Goal: Task Accomplishment & Management: Use online tool/utility

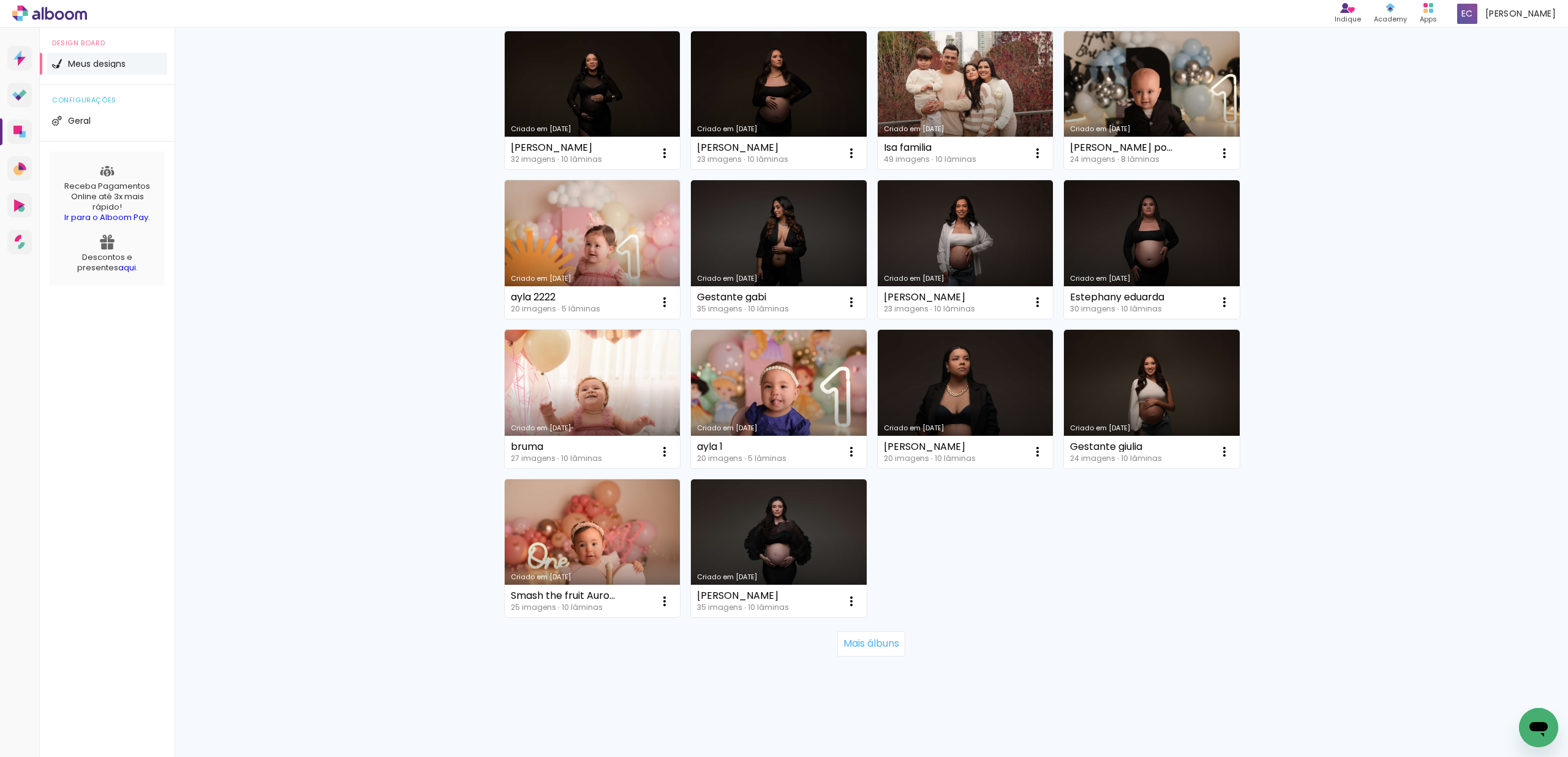
scroll to position [505, 0]
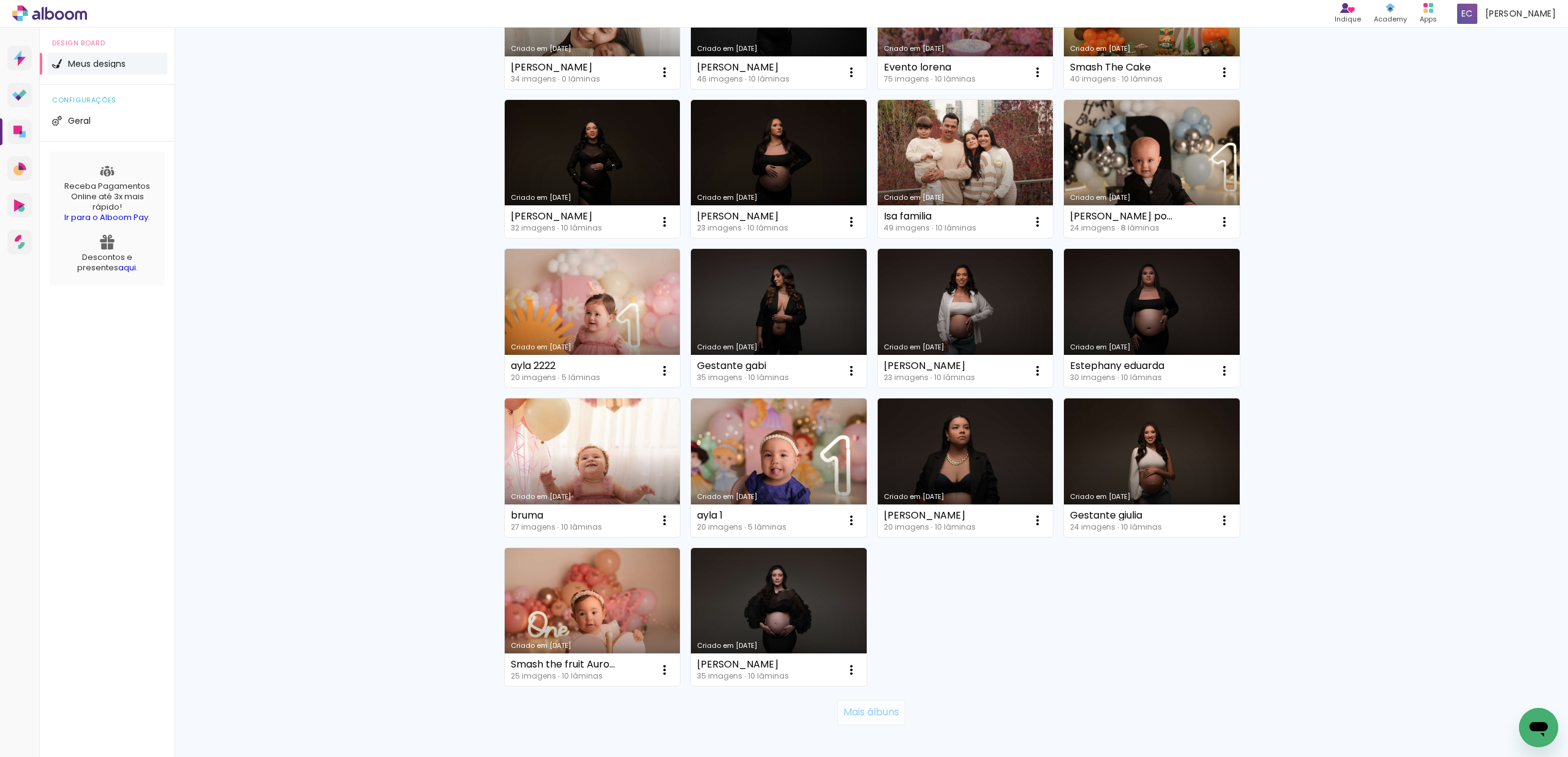
click at [0, 0] on slot "Mais álbuns" at bounding box center [0, 0] width 0 height 0
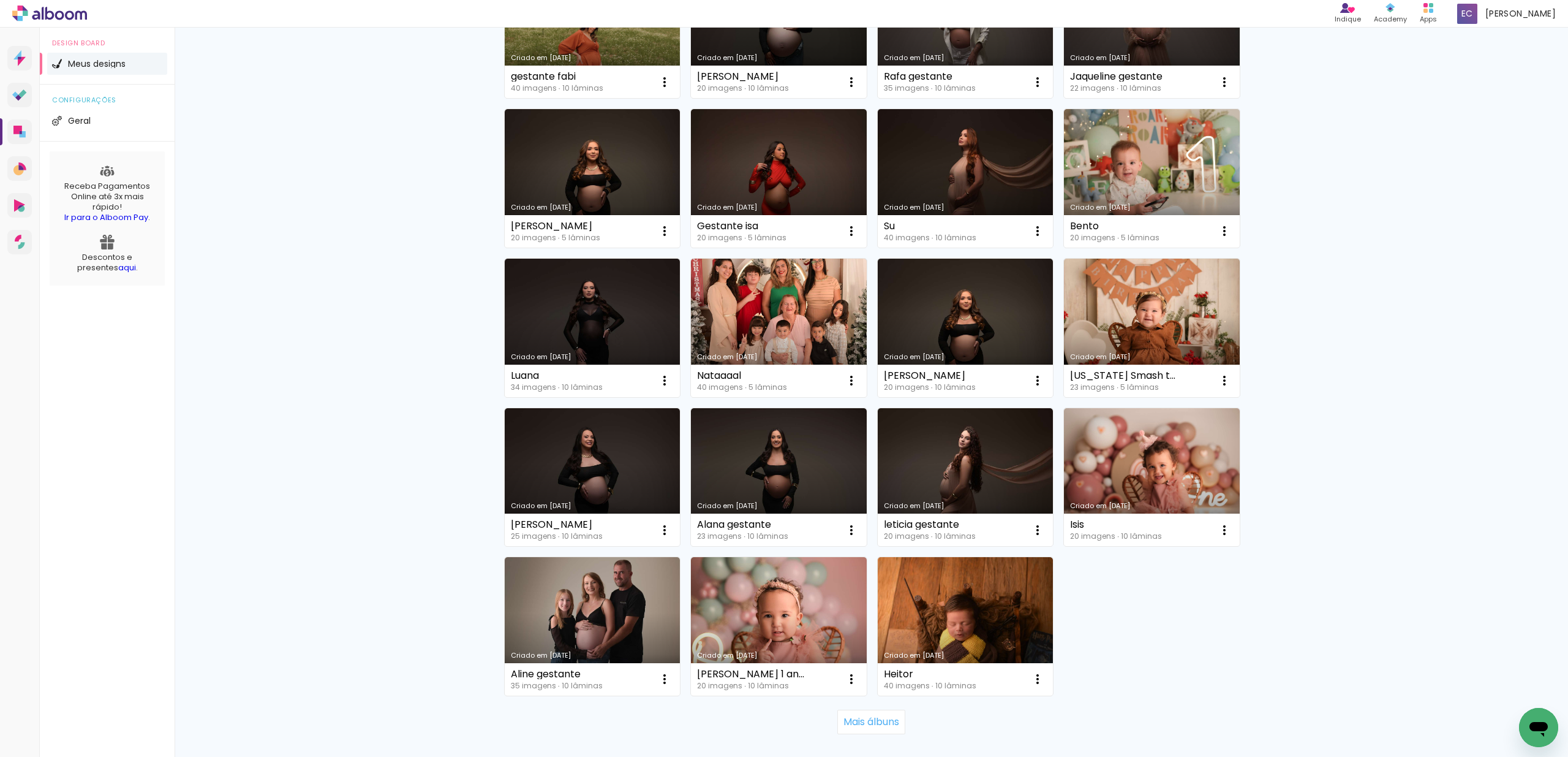
scroll to position [1389, 0]
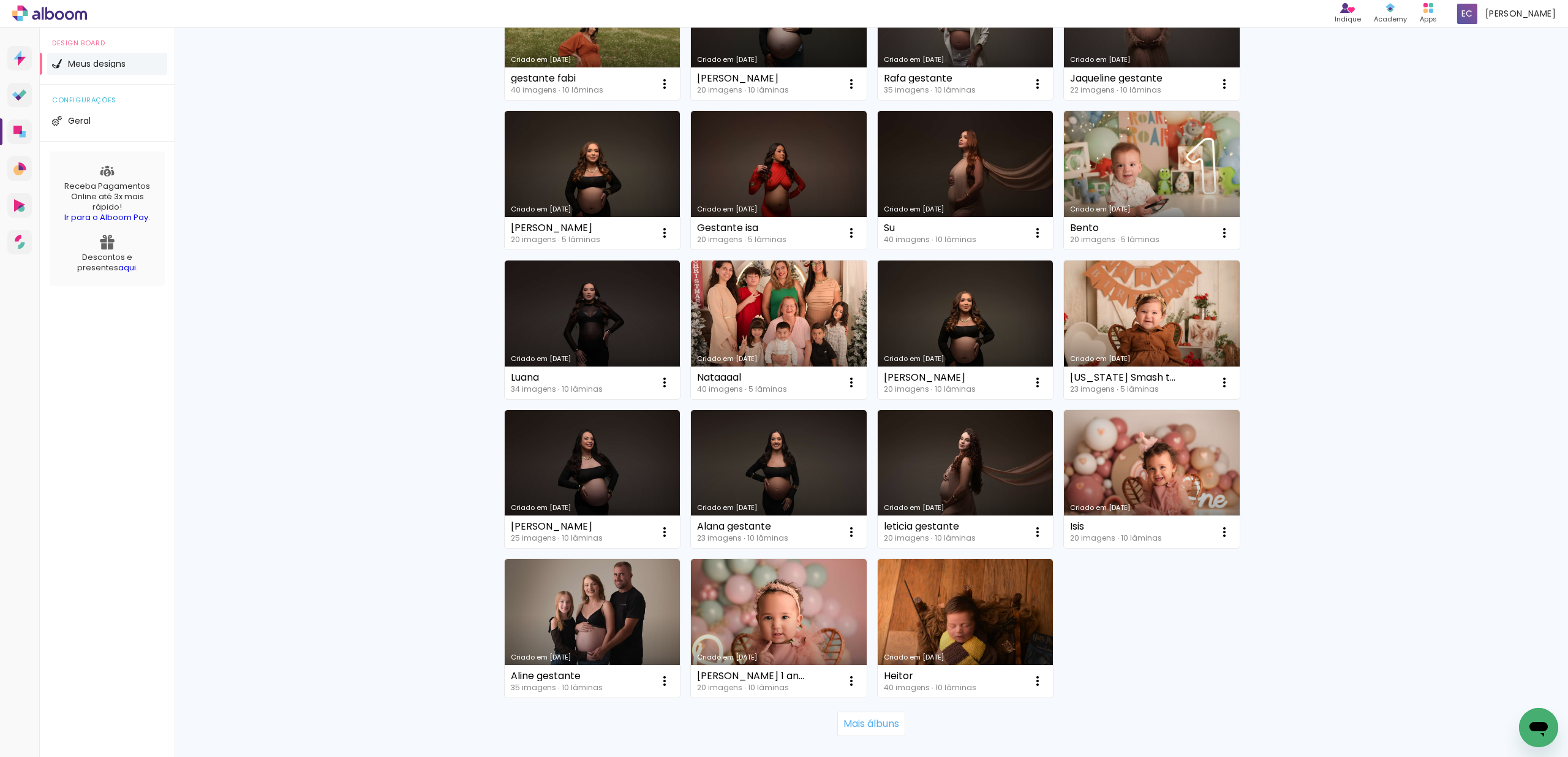
drag, startPoint x: 1546, startPoint y: 558, endPoint x: 1546, endPoint y: 568, distance: 10.0
click at [0, 0] on slot "Mais álbuns" at bounding box center [0, 0] width 0 height 0
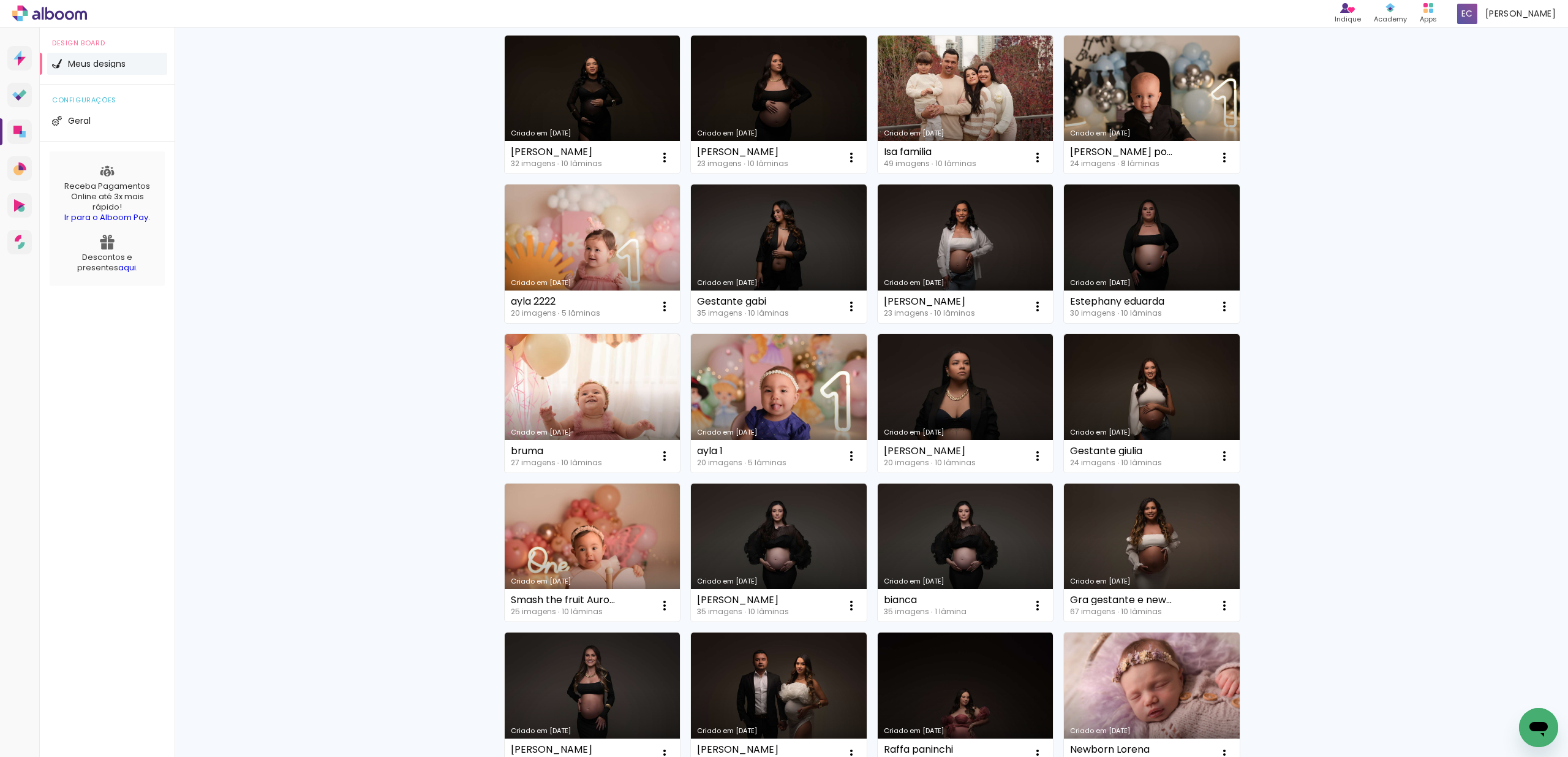
scroll to position [0, 0]
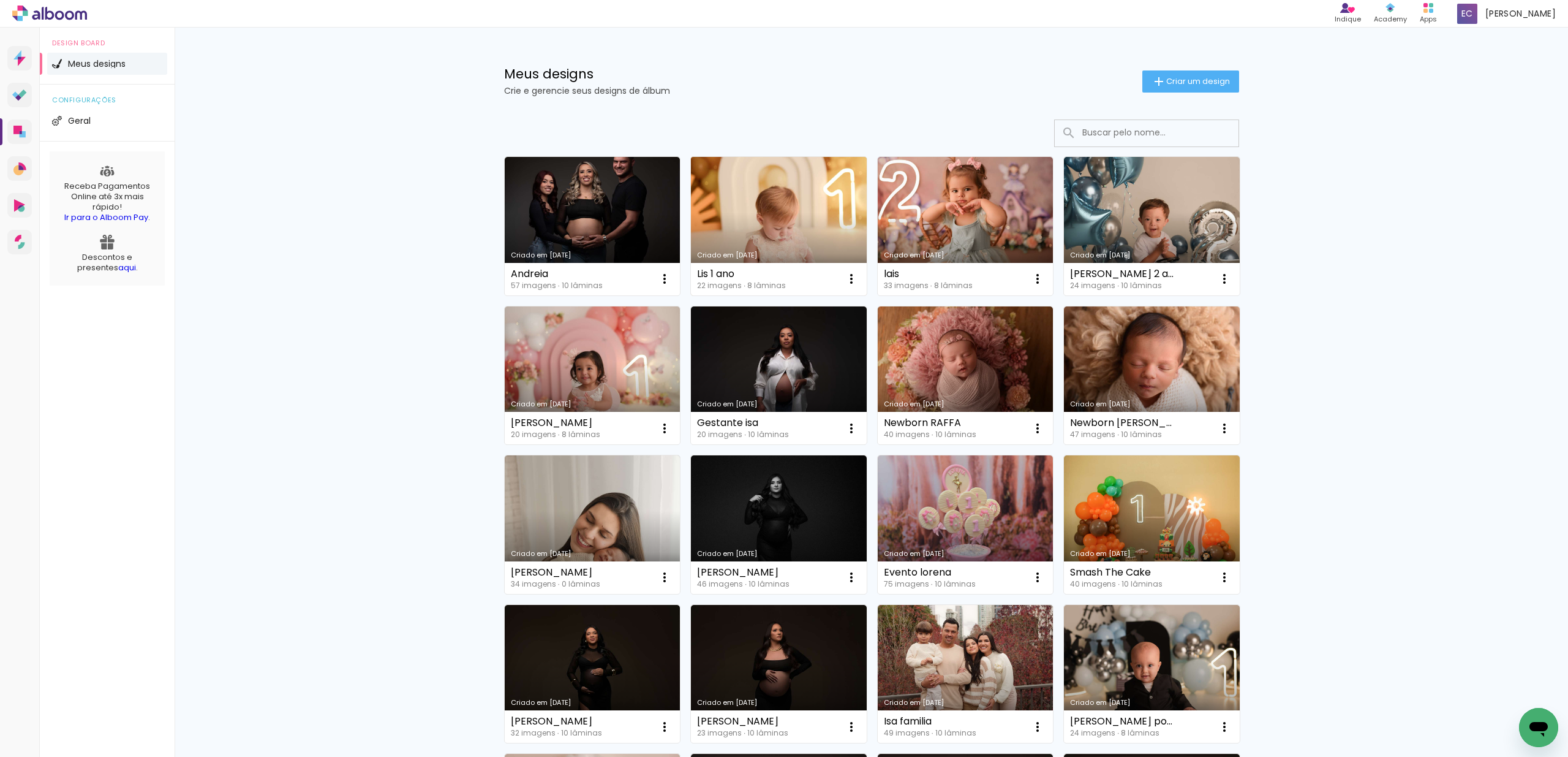
click at [783, 203] on link "Criado em [DATE]" at bounding box center [778, 226] width 176 height 139
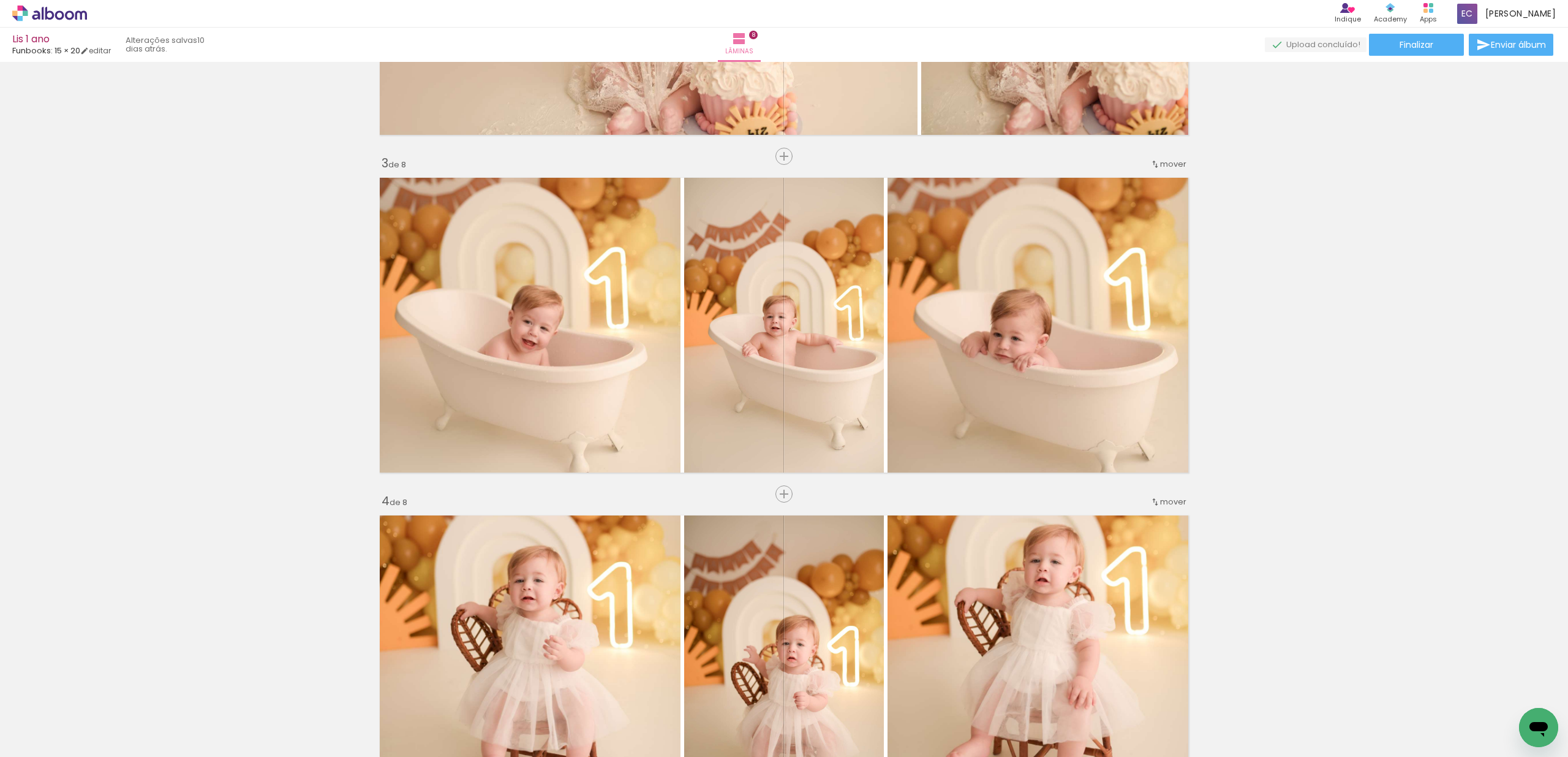
scroll to position [626, 0]
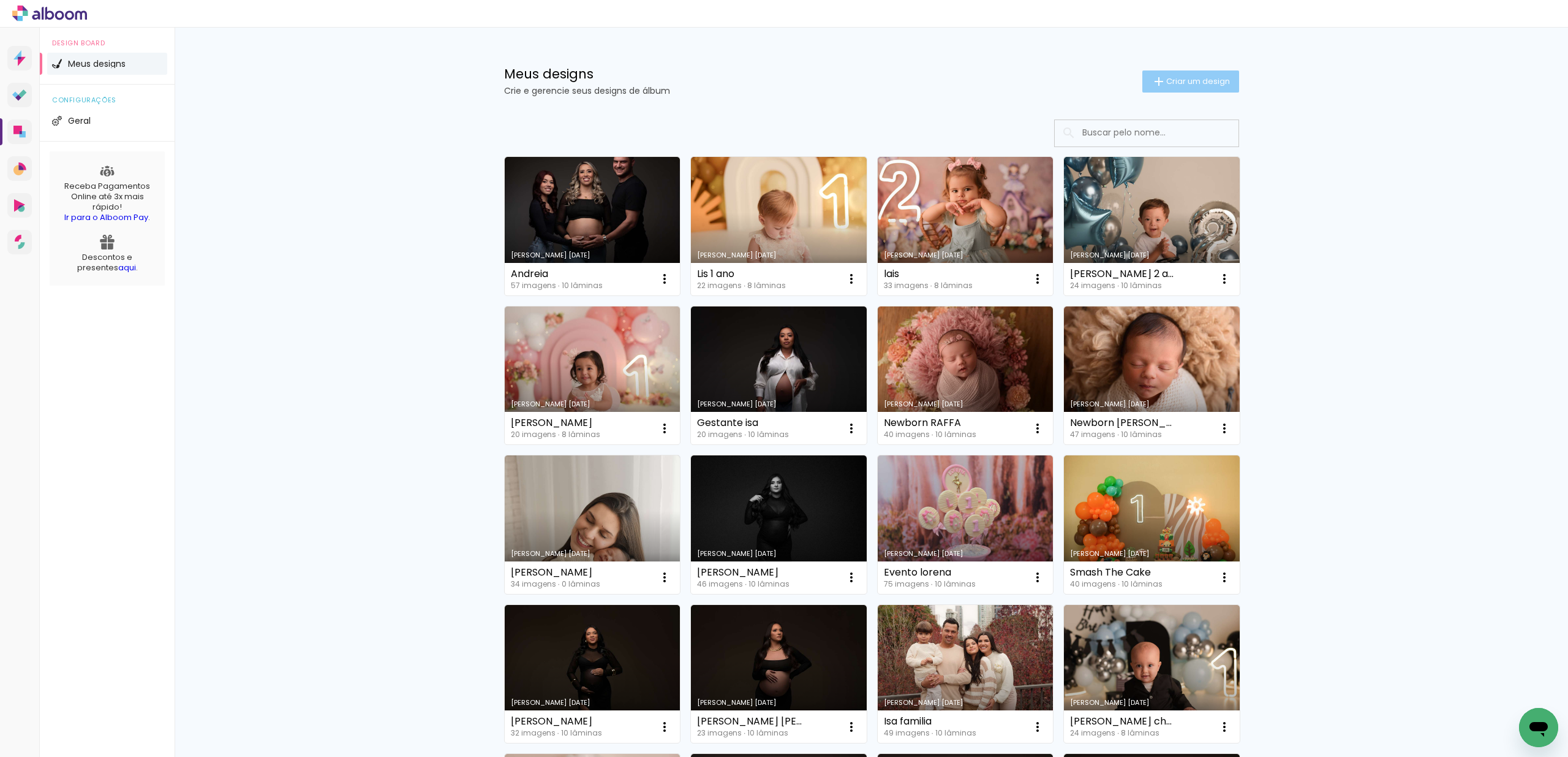
click at [1179, 84] on span "Criar um design" at bounding box center [1199, 81] width 63 height 8
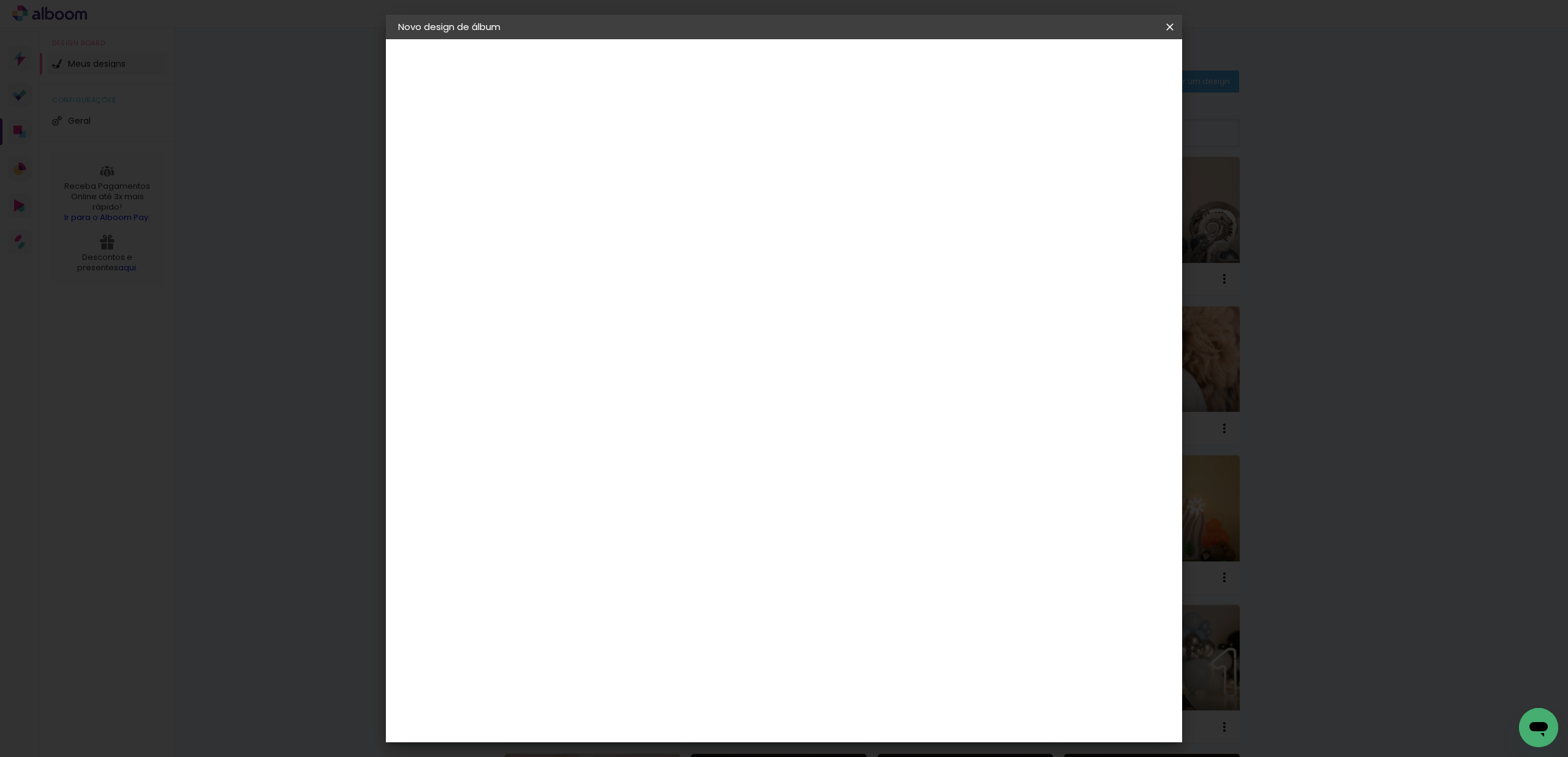
click at [603, 180] on paper-input-container "Título do álbum" at bounding box center [598, 164] width 9 height 31
type input "[PERSON_NAME]"
type paper-input "[PERSON_NAME]"
click at [0, 0] on slot "Avançar" at bounding box center [0, 0] width 0 height 0
click at [621, 230] on input at bounding box center [629, 233] width 124 height 15
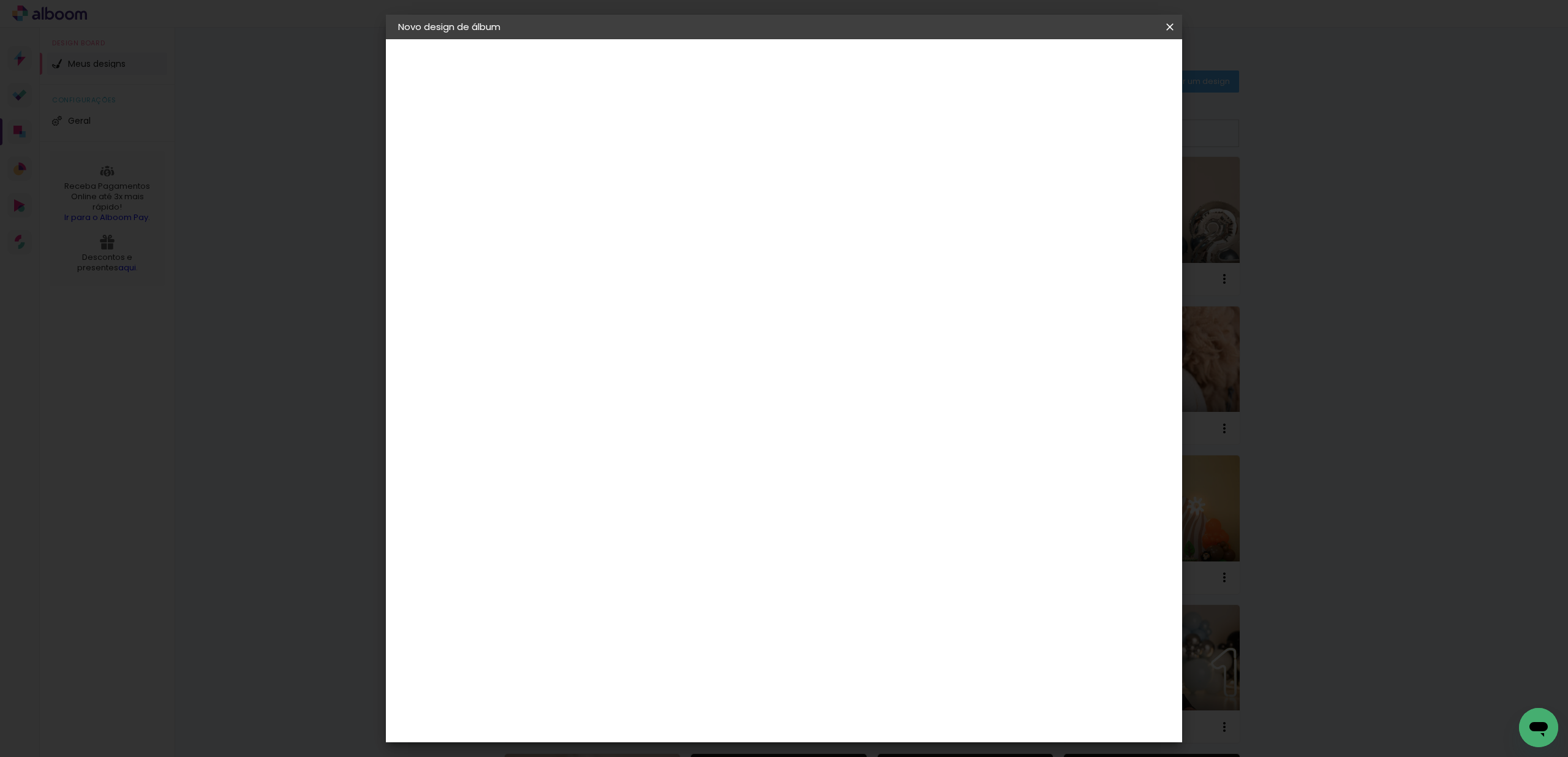
type input "fun"
type paper-input "fun"
click at [600, 275] on div "Funbooks" at bounding box center [614, 277] width 46 height 10
click at [0, 0] on slot "Avançar" at bounding box center [0, 0] width 0 height 0
click at [681, 247] on span "15 × 20" at bounding box center [652, 247] width 57 height 33
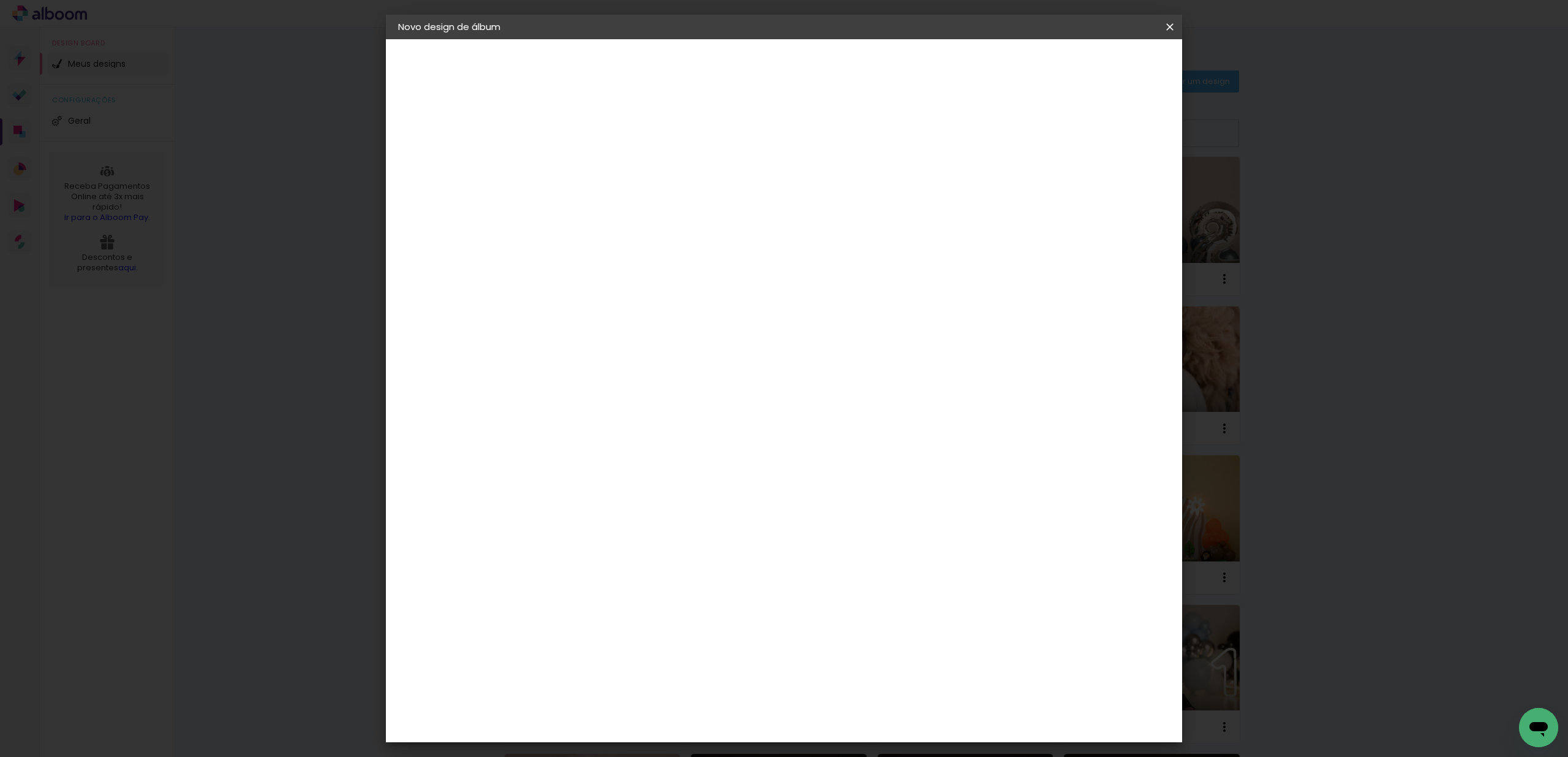
click at [0, 0] on slot "Avançar" at bounding box center [0, 0] width 0 height 0
click at [1094, 62] on span "Iniciar design" at bounding box center [1066, 64] width 56 height 9
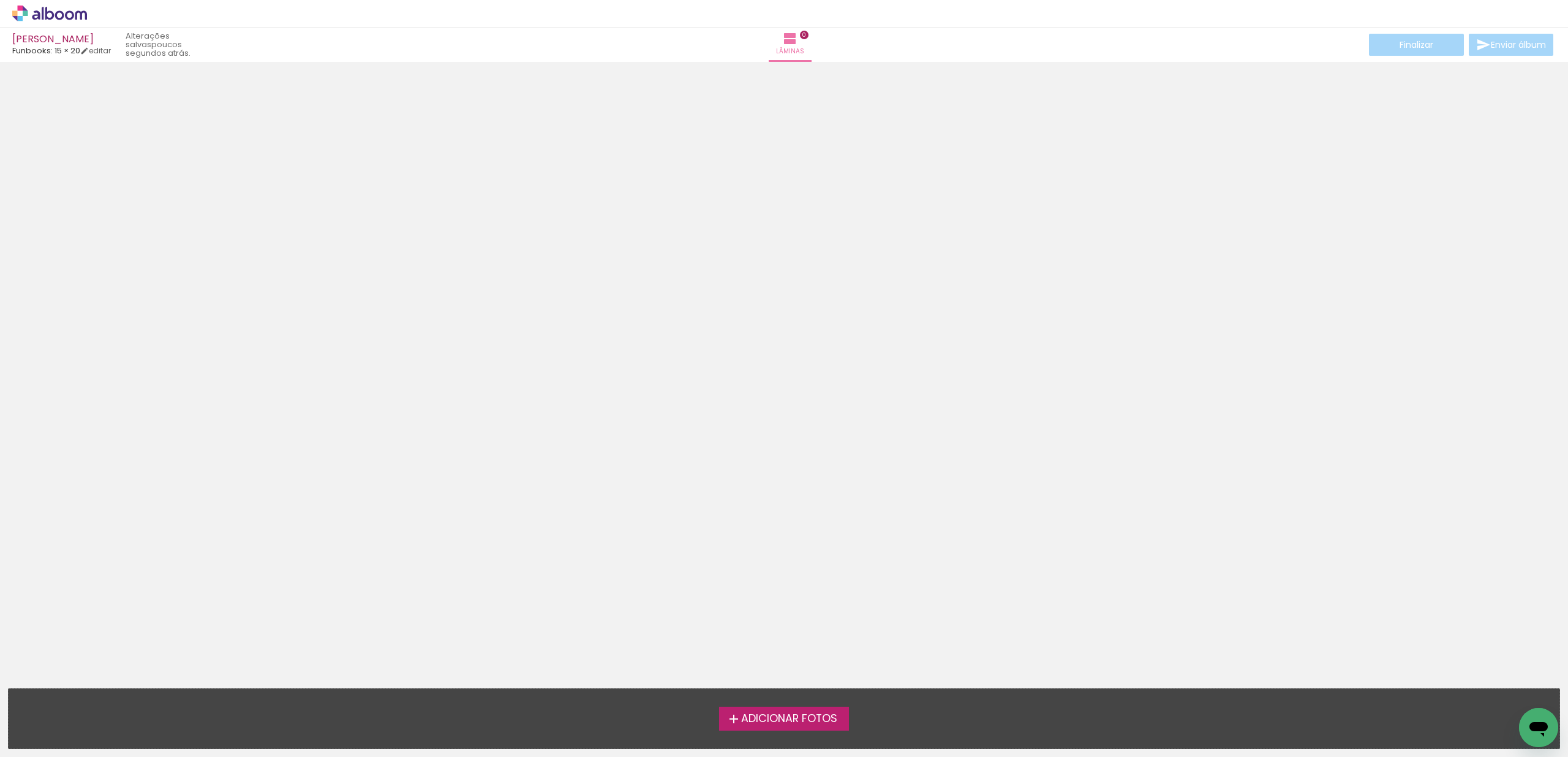
click at [786, 716] on span "Adicionar Fotos" at bounding box center [790, 718] width 96 height 11
click at [0, 0] on input "file" at bounding box center [0, 0] width 0 height 0
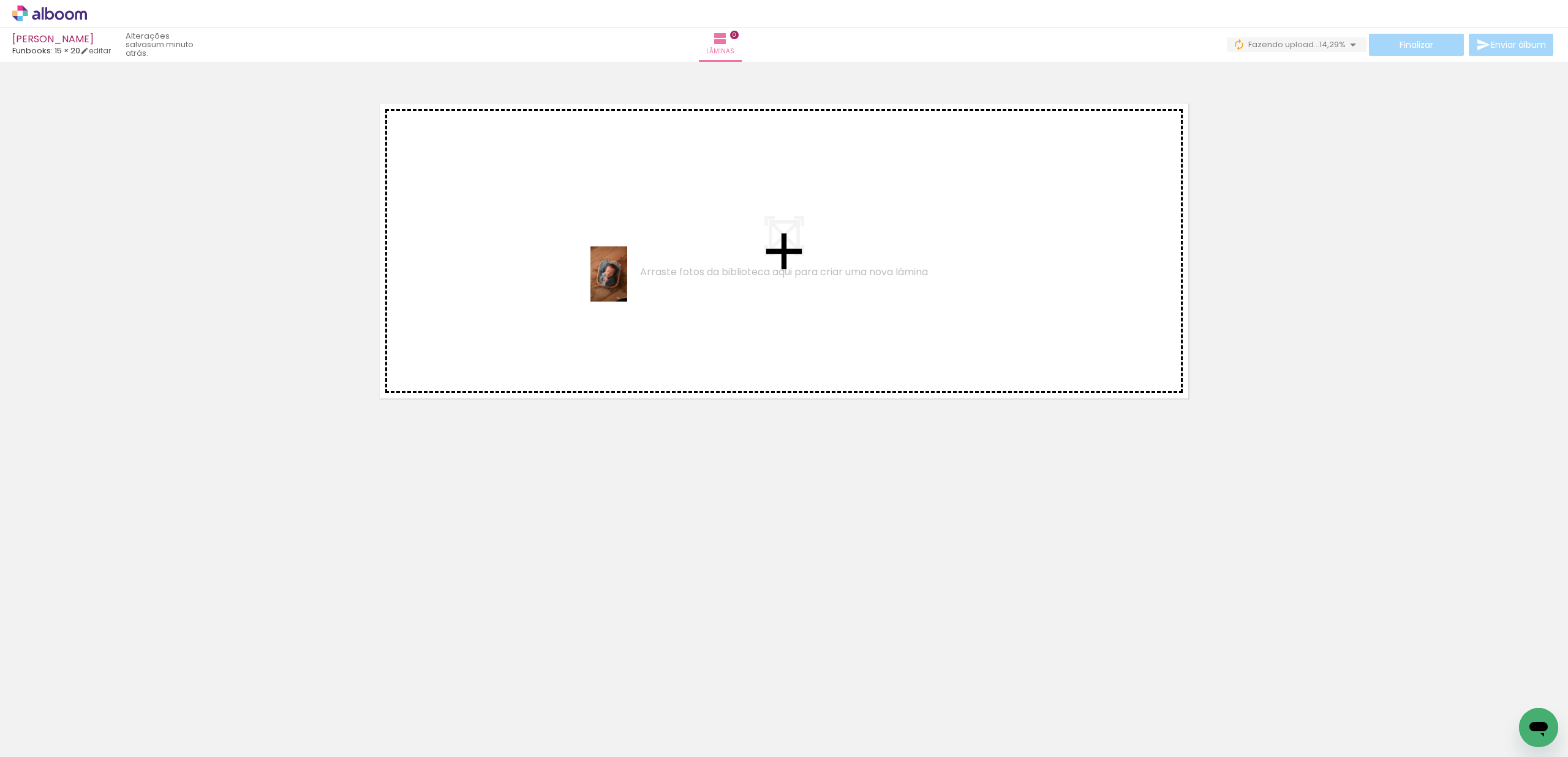
drag, startPoint x: 139, startPoint y: 711, endPoint x: 627, endPoint y: 283, distance: 649.1
click at [627, 283] on quentale-workspace at bounding box center [784, 378] width 1568 height 757
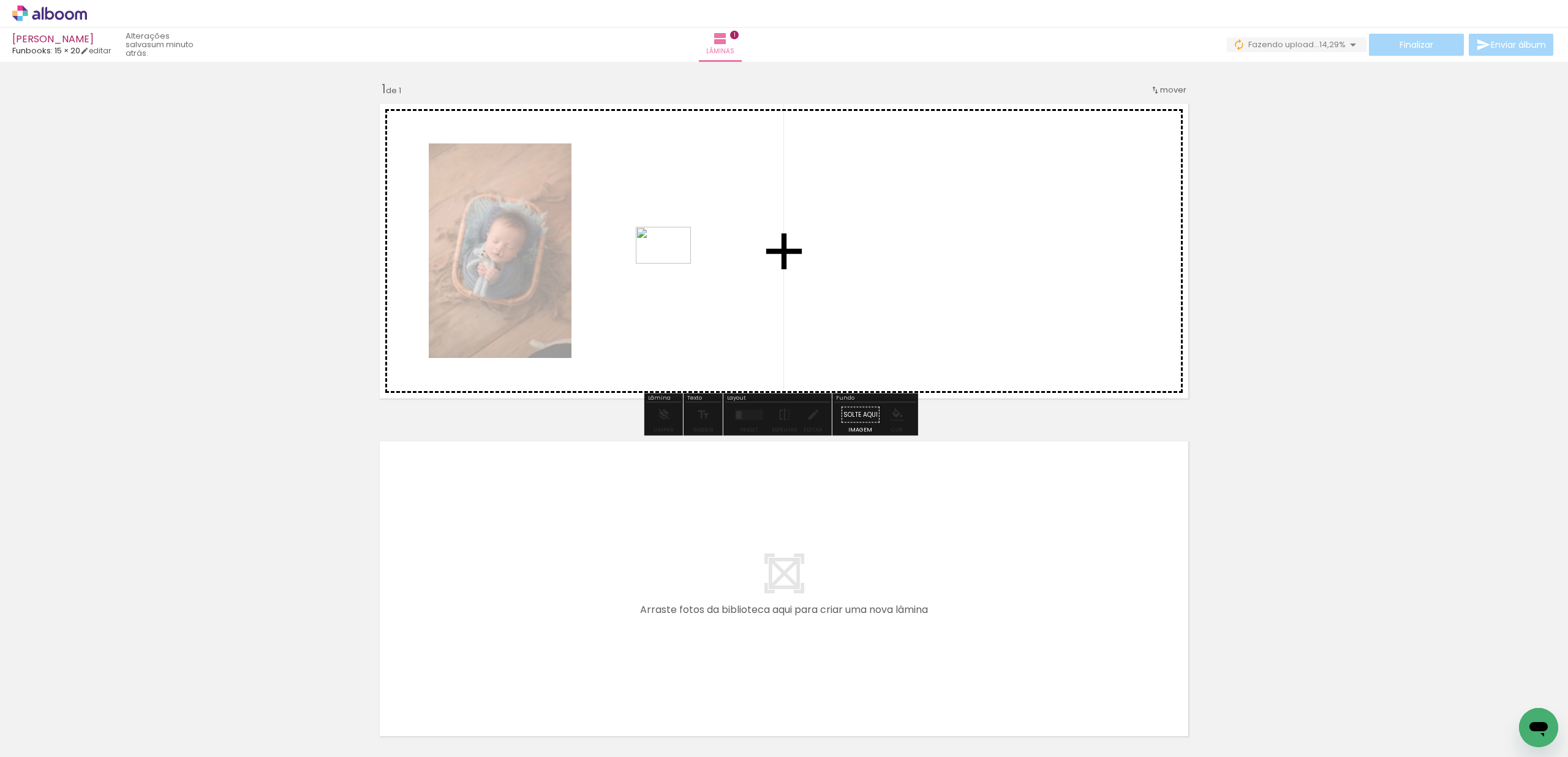
drag, startPoint x: 185, startPoint y: 720, endPoint x: 689, endPoint y: 351, distance: 624.6
click at [672, 264] on quentale-workspace at bounding box center [784, 378] width 1568 height 757
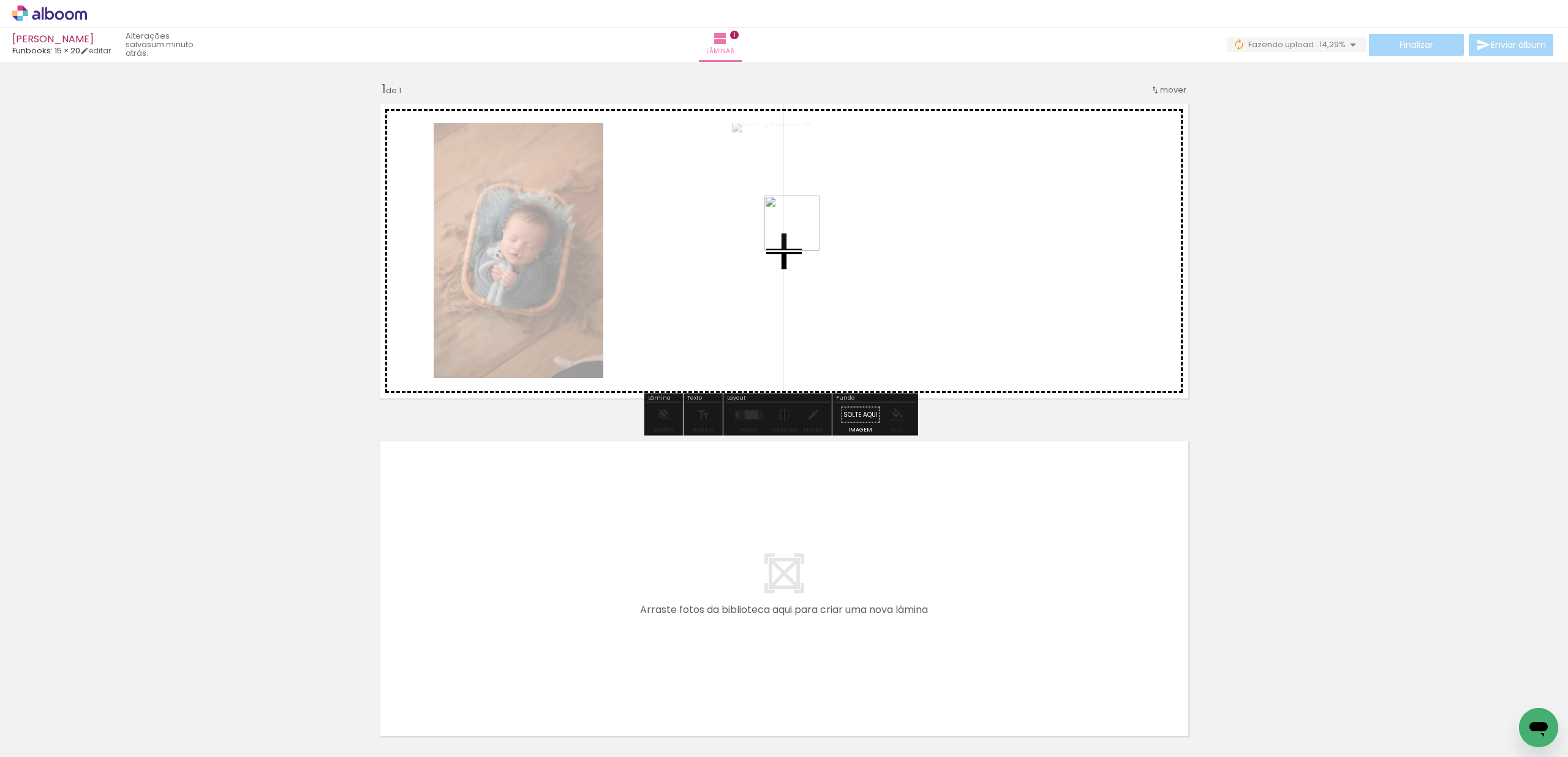
drag, startPoint x: 273, startPoint y: 715, endPoint x: 713, endPoint y: 229, distance: 655.6
click at [713, 229] on quentale-workspace at bounding box center [784, 378] width 1568 height 757
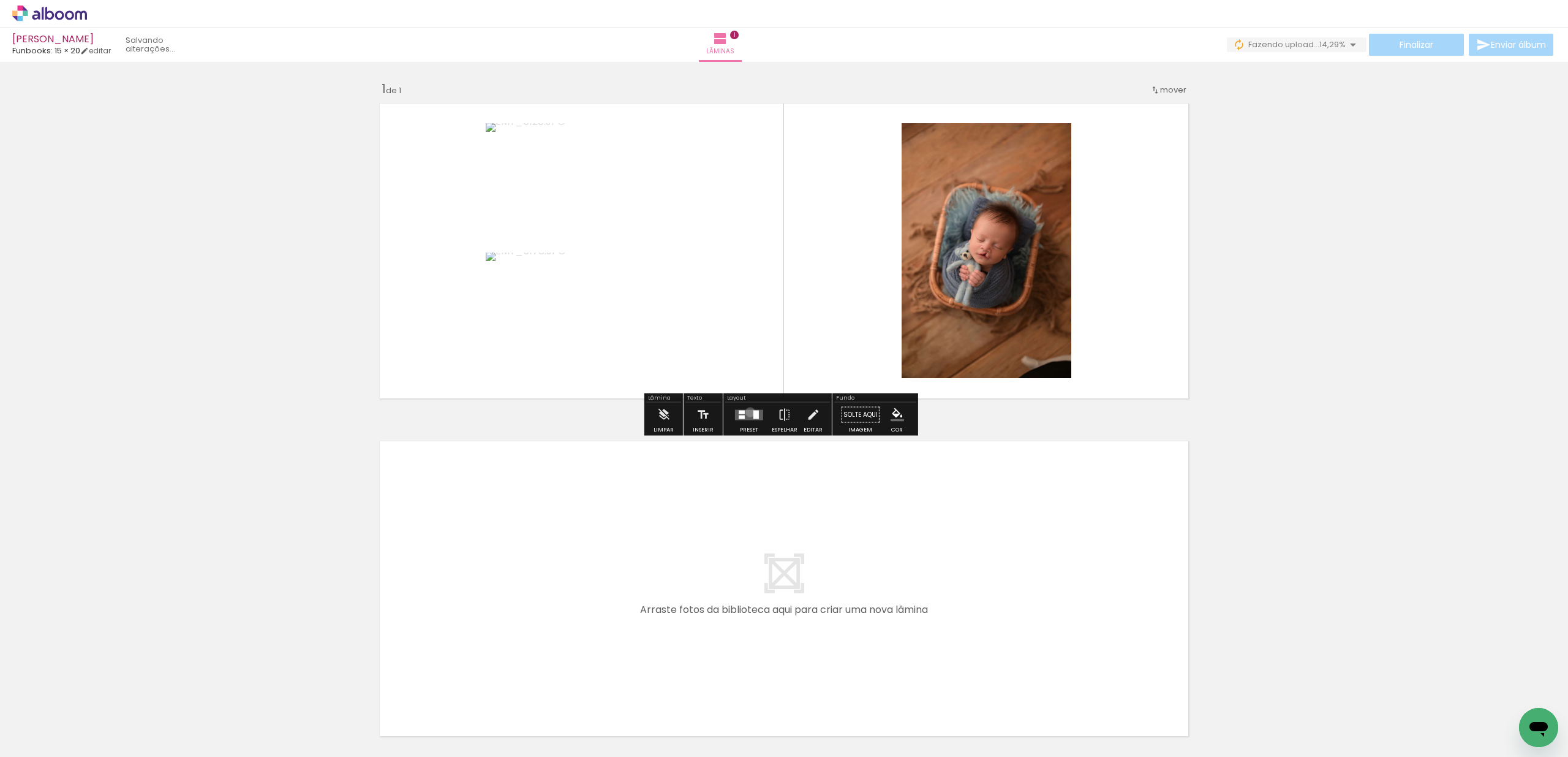
click at [747, 412] on quentale-layouter at bounding box center [748, 414] width 28 height 11
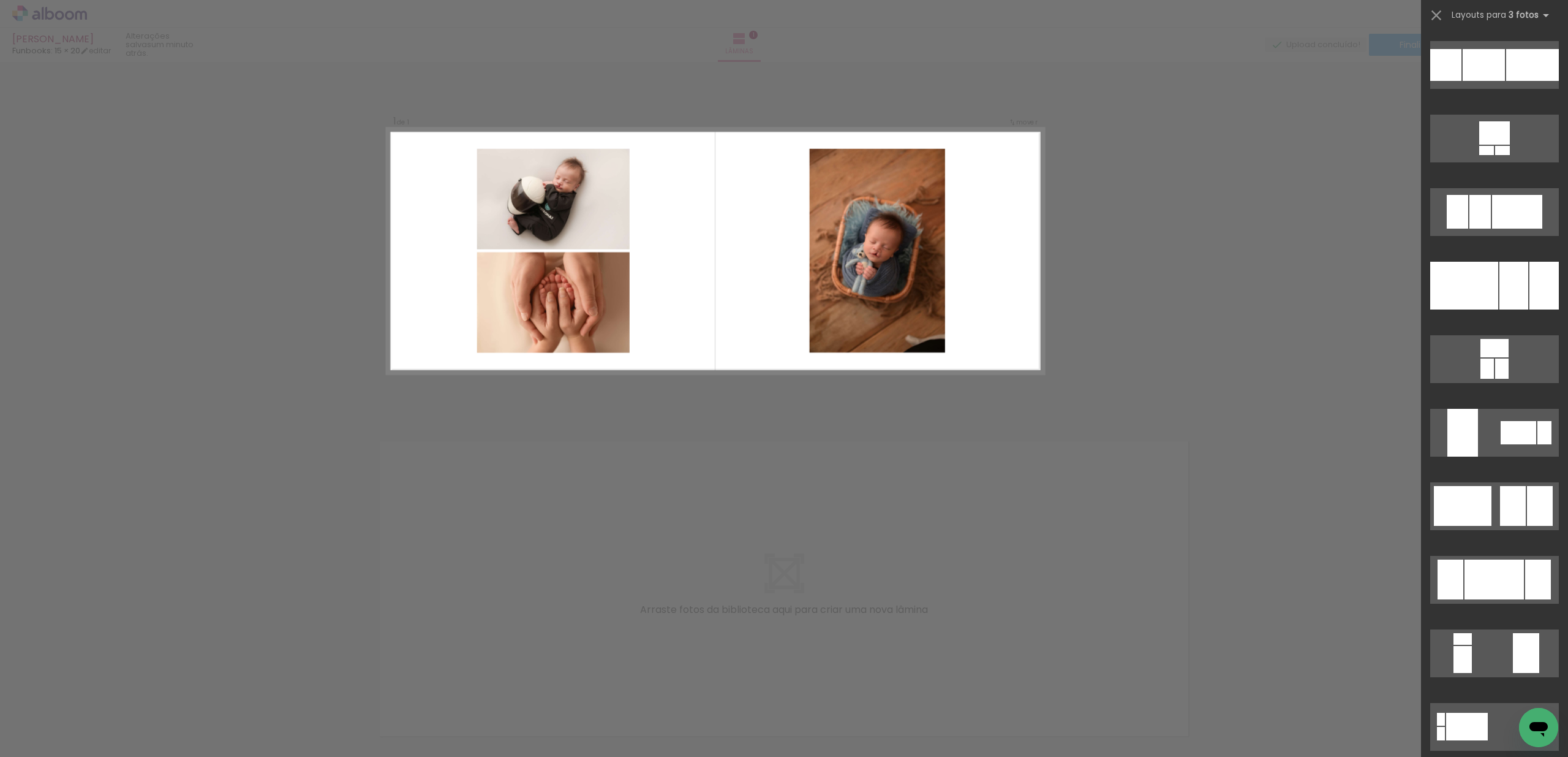
scroll to position [2964, 0]
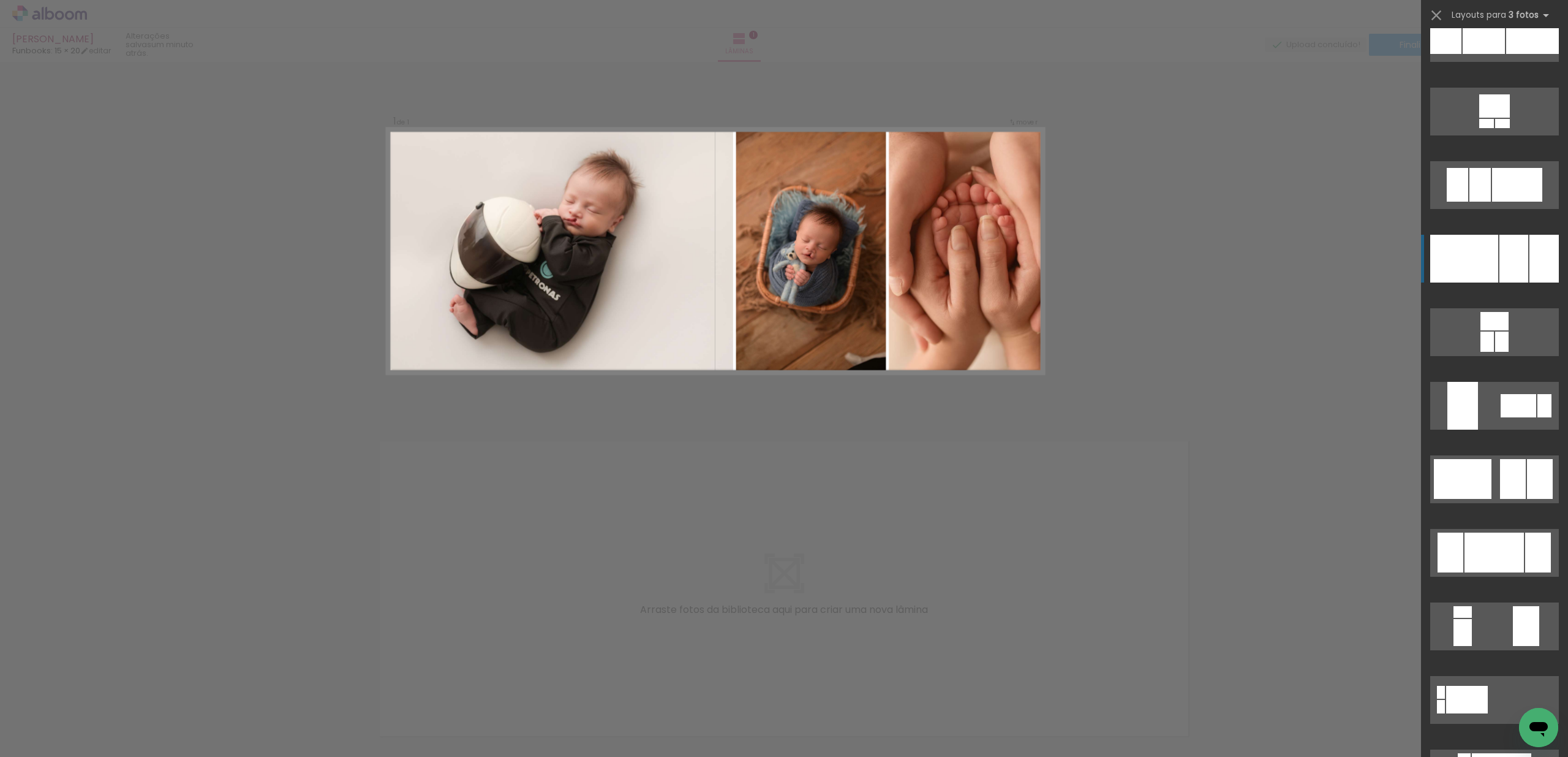
click at [1505, 259] on div at bounding box center [1514, 259] width 29 height 48
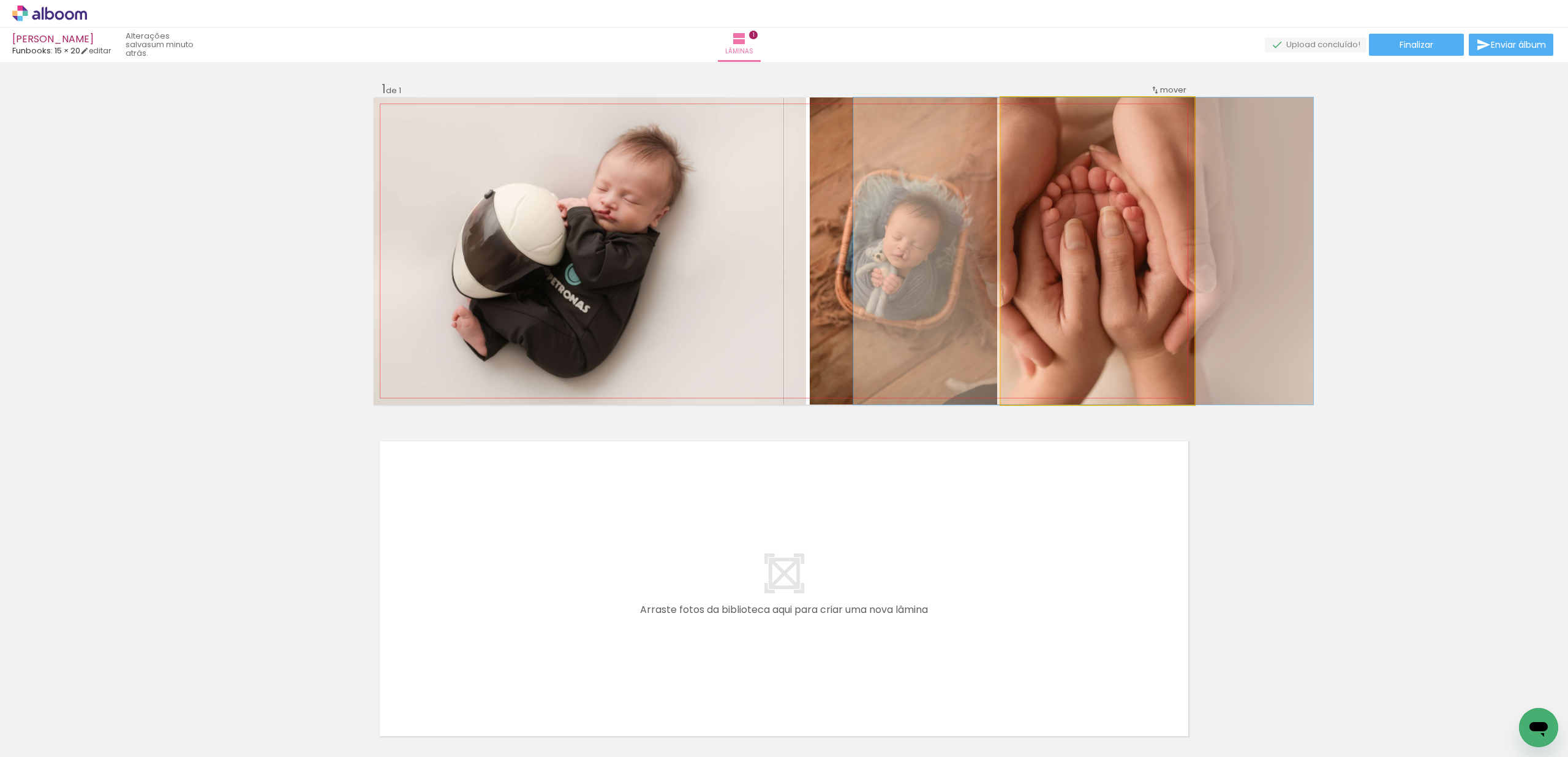
drag, startPoint x: 1114, startPoint y: 245, endPoint x: 1100, endPoint y: 245, distance: 14.0
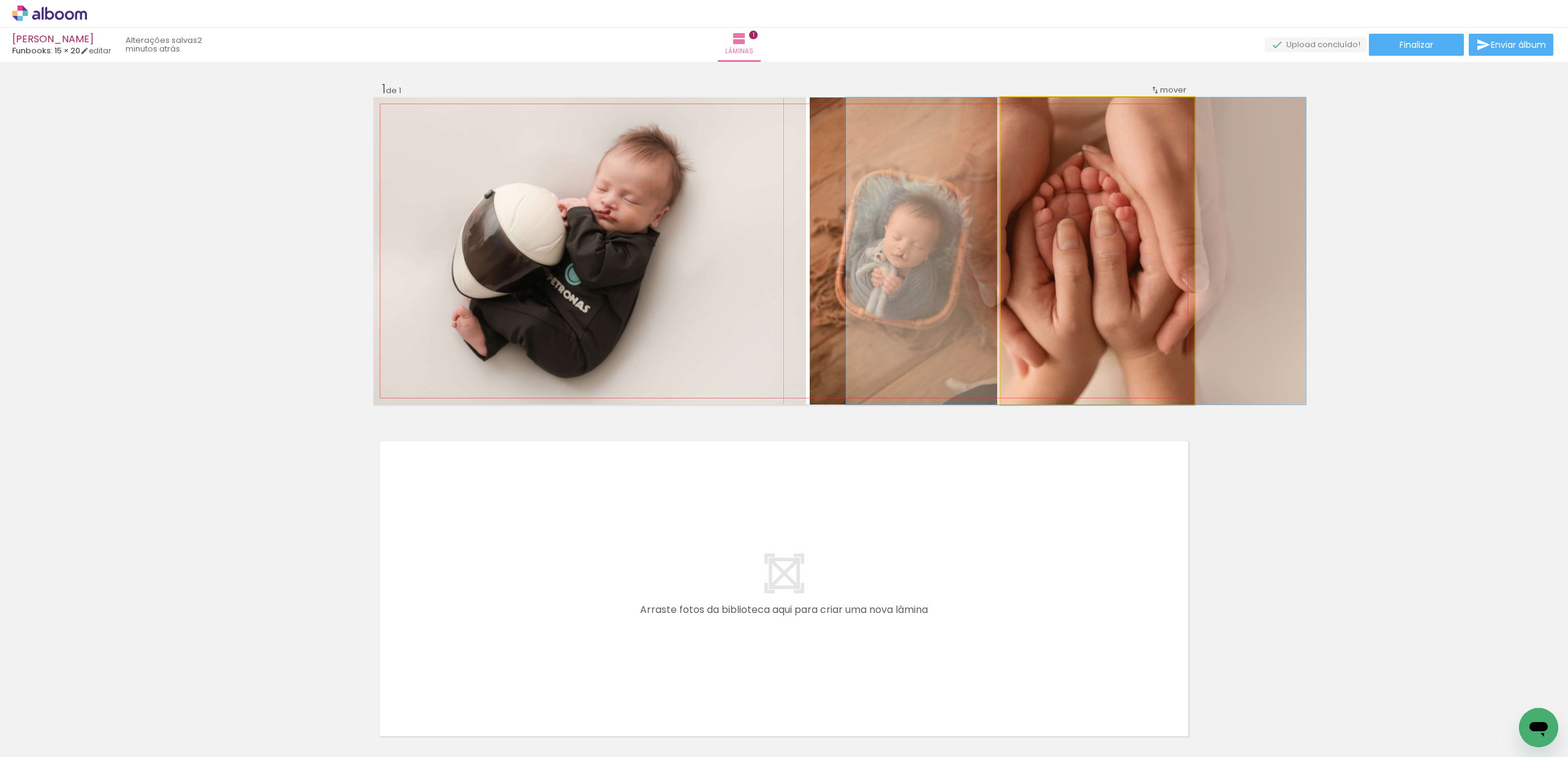
drag, startPoint x: 1131, startPoint y: 239, endPoint x: 1124, endPoint y: 240, distance: 7.1
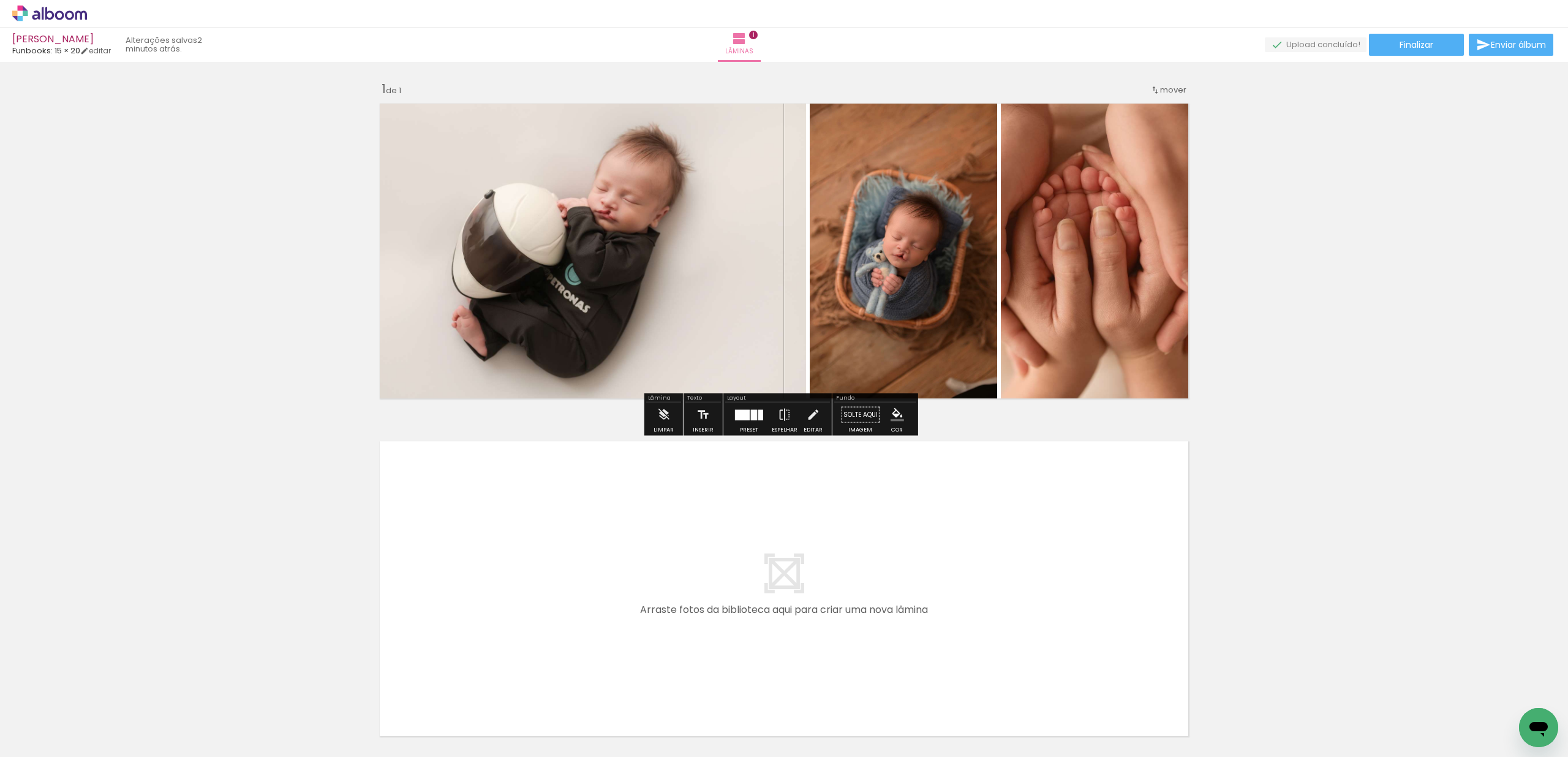
click at [1336, 230] on div "Inserir lâmina 1 de 1" at bounding box center [784, 404] width 1568 height 675
drag, startPoint x: 1096, startPoint y: 240, endPoint x: 896, endPoint y: 279, distance: 203.8
click at [0, 0] on slot at bounding box center [0, 0] width 0 height 0
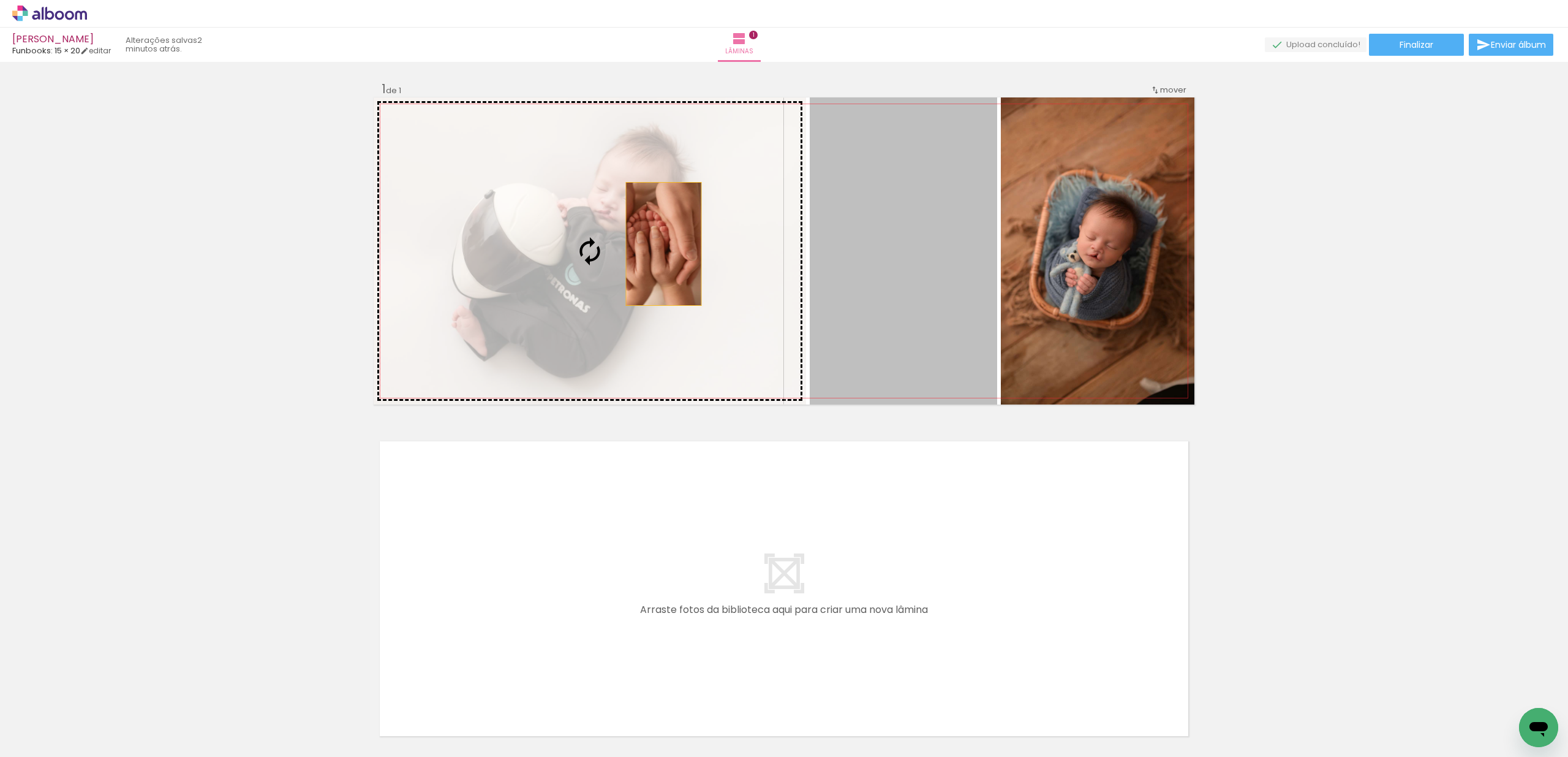
drag, startPoint x: 659, startPoint y: 243, endPoint x: 595, endPoint y: 277, distance: 72.5
click at [0, 0] on slot at bounding box center [0, 0] width 0 height 0
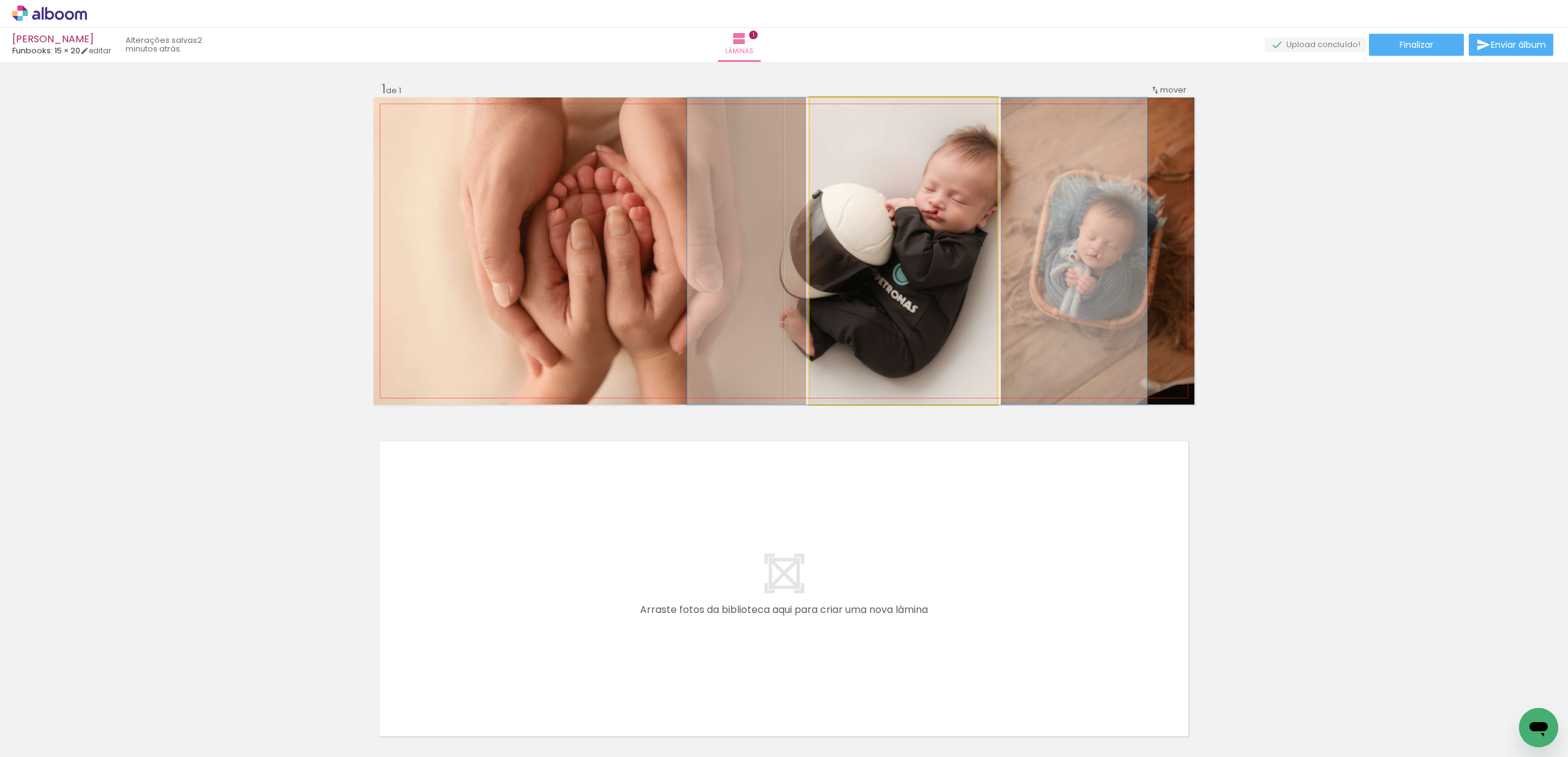
drag, startPoint x: 896, startPoint y: 266, endPoint x: 908, endPoint y: 265, distance: 12.0
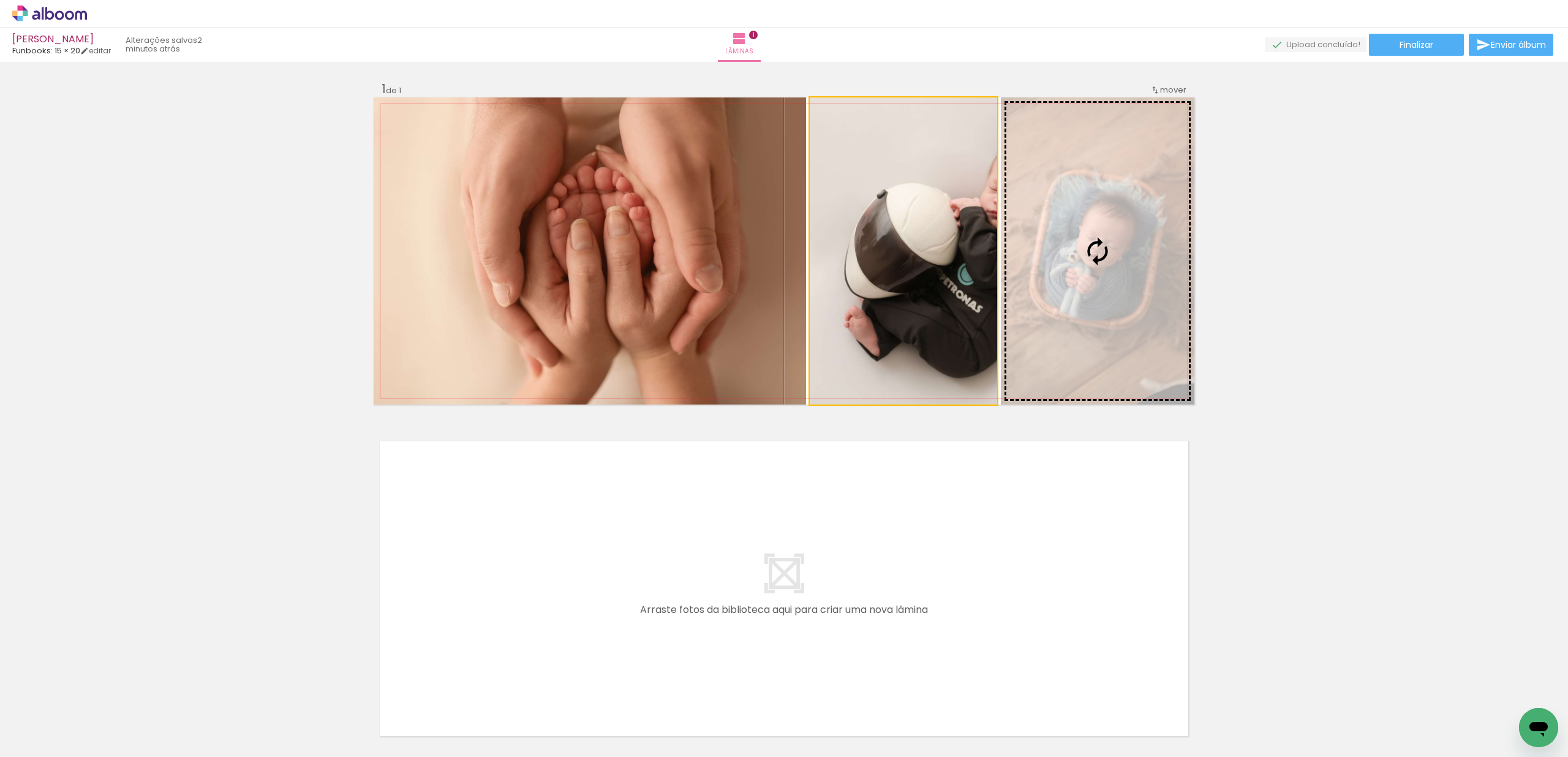
drag, startPoint x: 923, startPoint y: 261, endPoint x: 1055, endPoint y: 260, distance: 132.0
click at [0, 0] on slot at bounding box center [0, 0] width 0 height 0
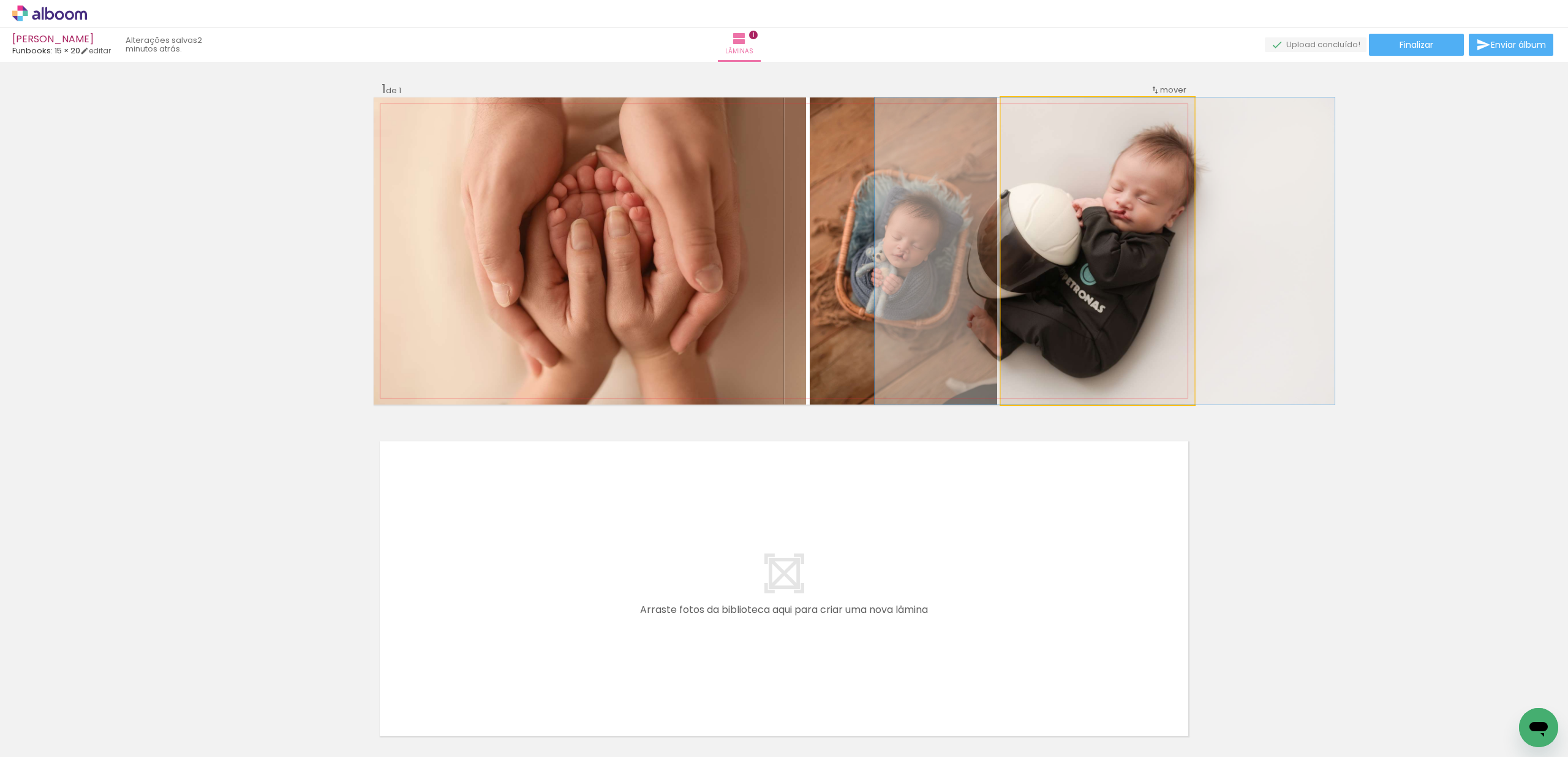
drag, startPoint x: 1117, startPoint y: 291, endPoint x: 1125, endPoint y: 291, distance: 8.0
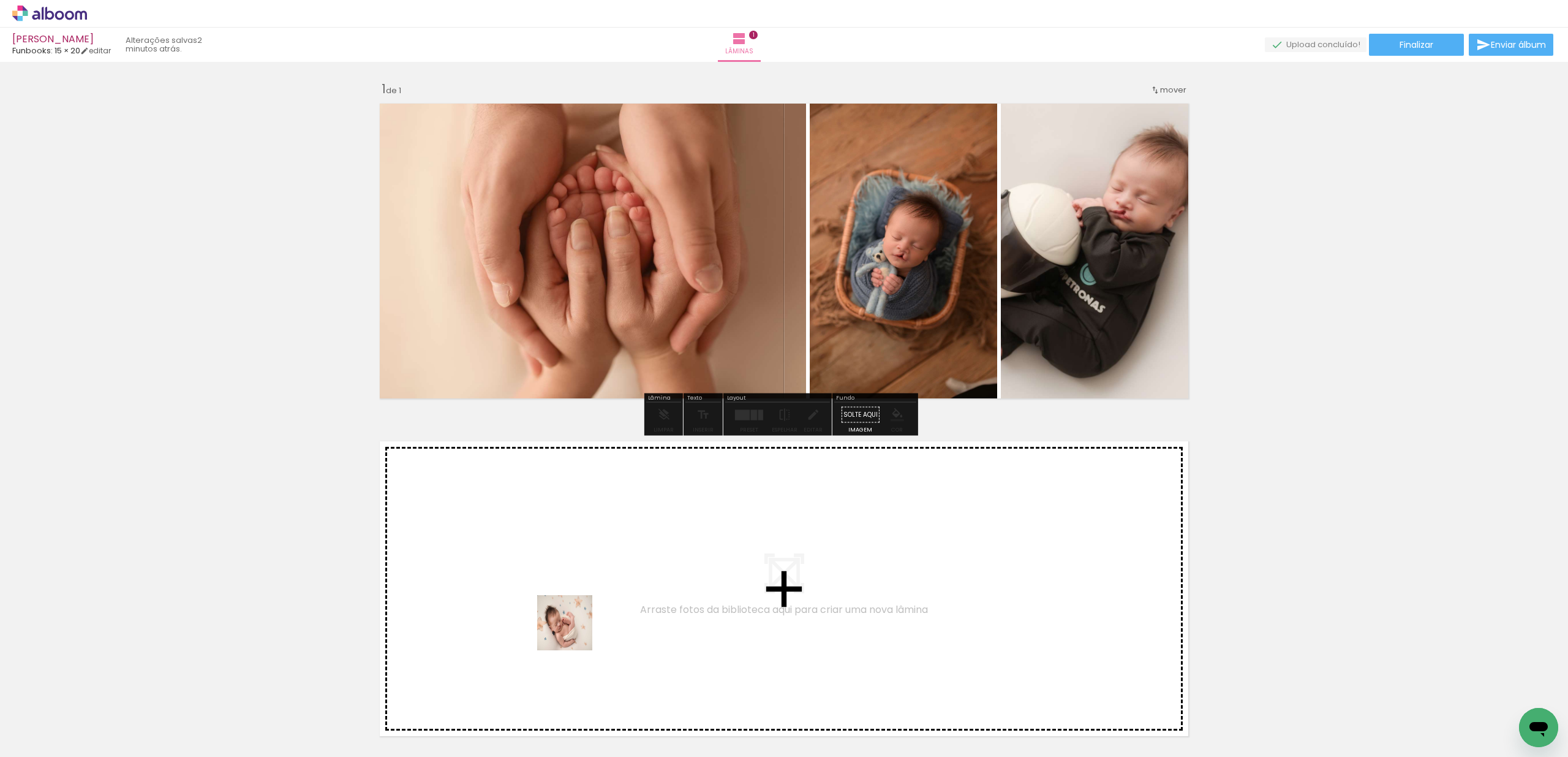
drag, startPoint x: 574, startPoint y: 632, endPoint x: 740, endPoint y: 559, distance: 181.3
click at [740, 559] on quentale-workspace at bounding box center [784, 378] width 1568 height 757
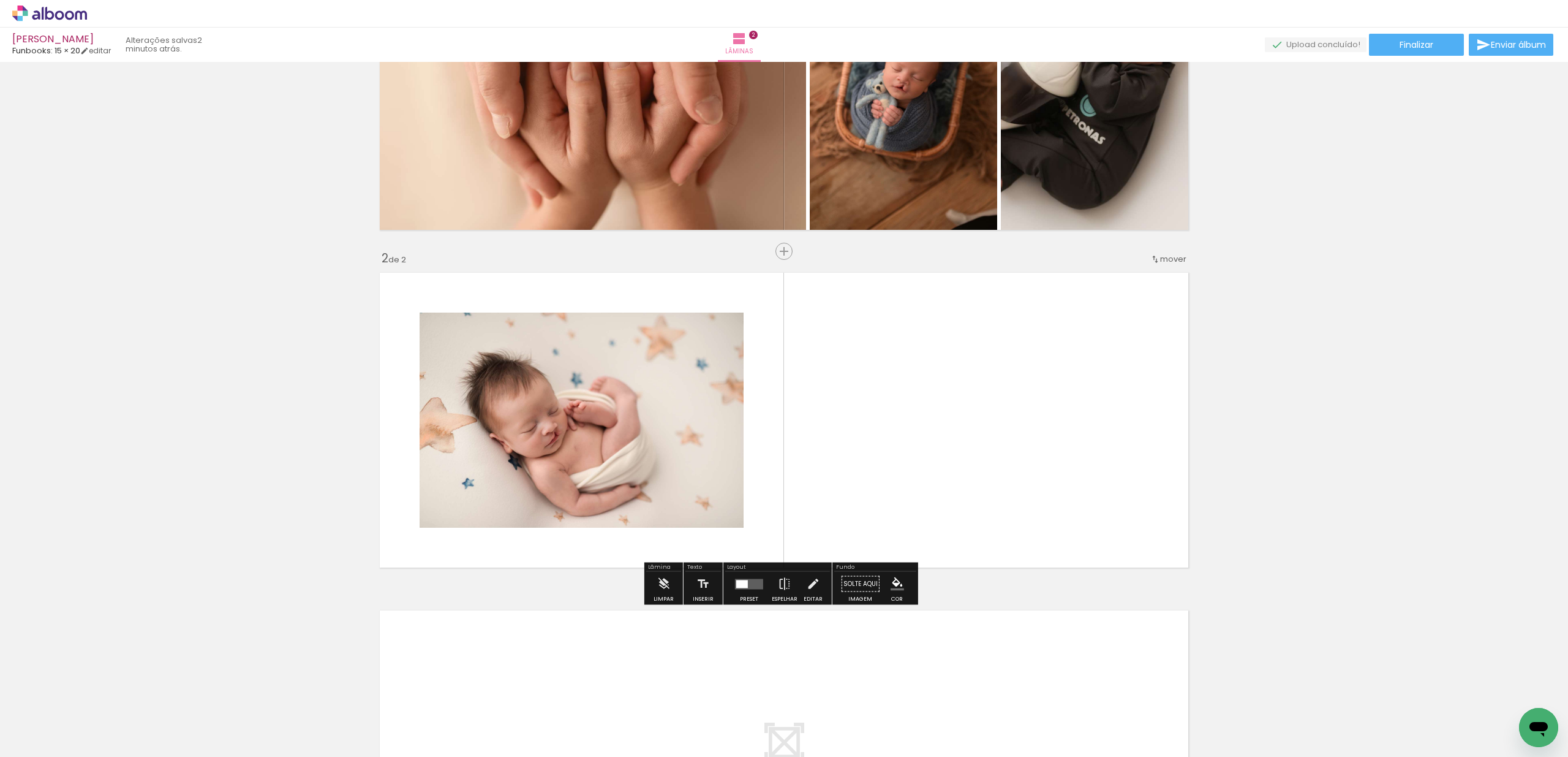
scroll to position [217, 0]
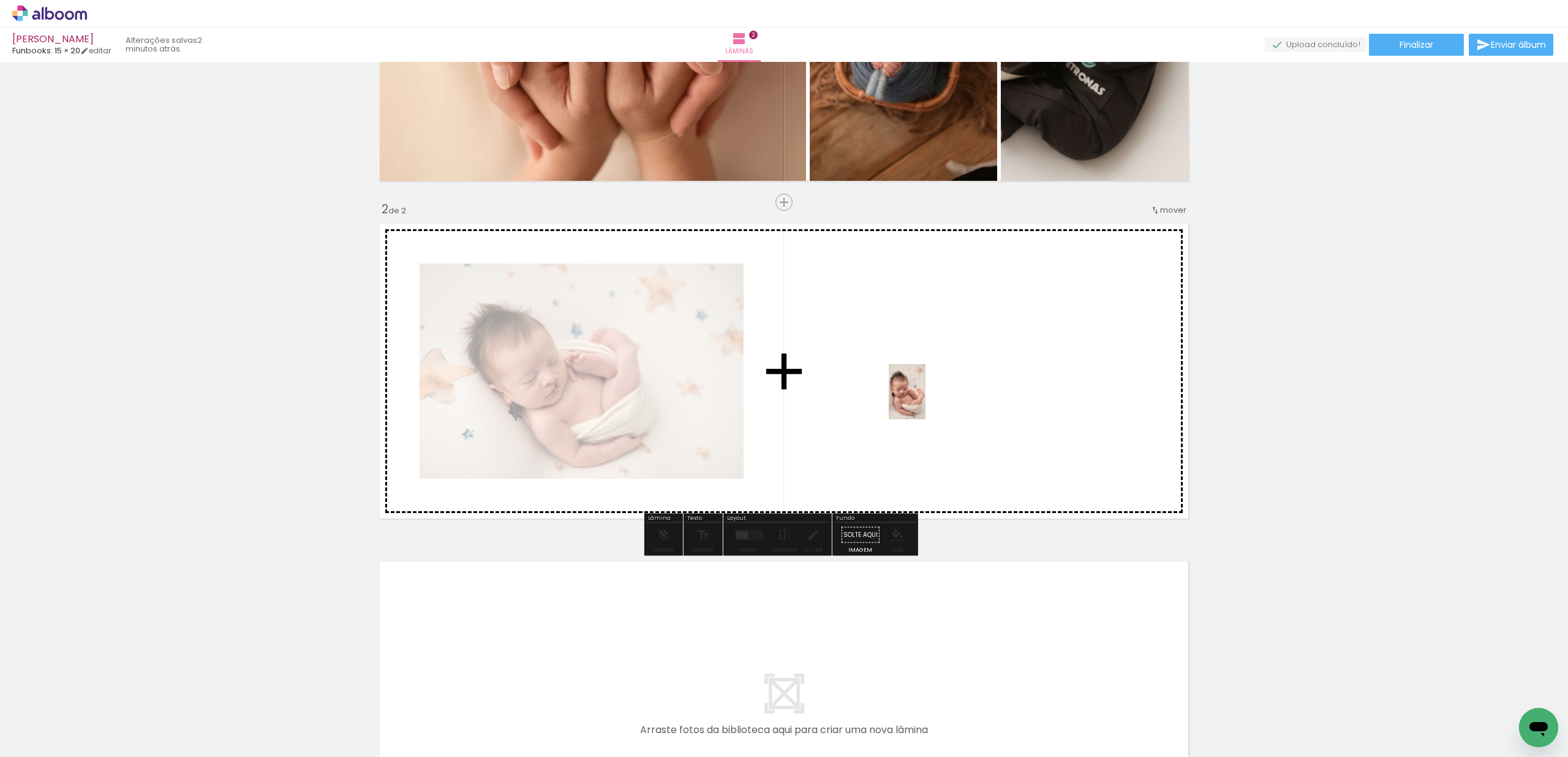
drag, startPoint x: 466, startPoint y: 713, endPoint x: 952, endPoint y: 406, distance: 574.8
click at [925, 400] on quentale-workspace at bounding box center [784, 378] width 1568 height 757
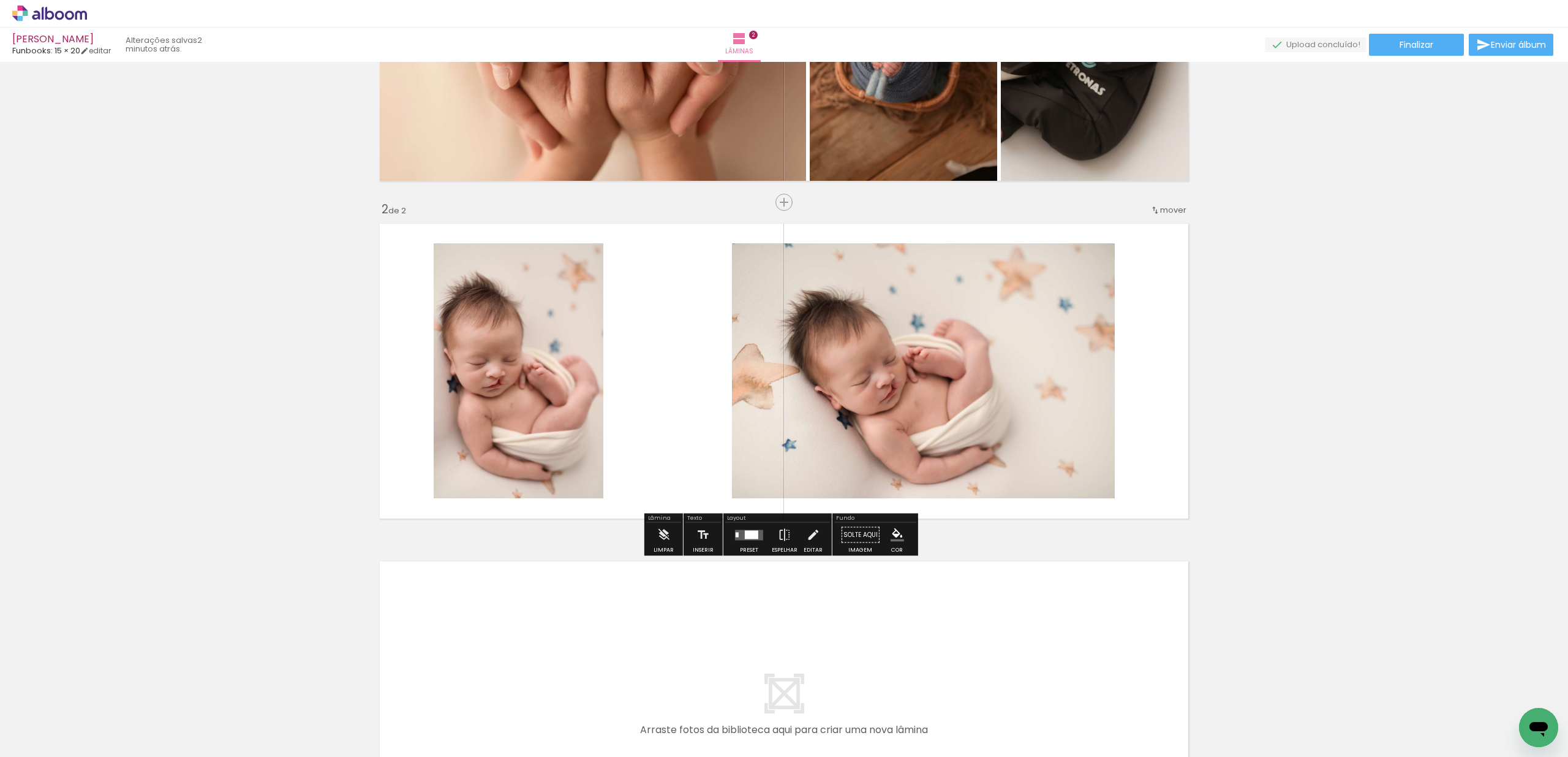
click at [737, 562] on quentale-layouter at bounding box center [783, 708] width 821 height 307
click at [746, 535] on div at bounding box center [751, 534] width 13 height 9
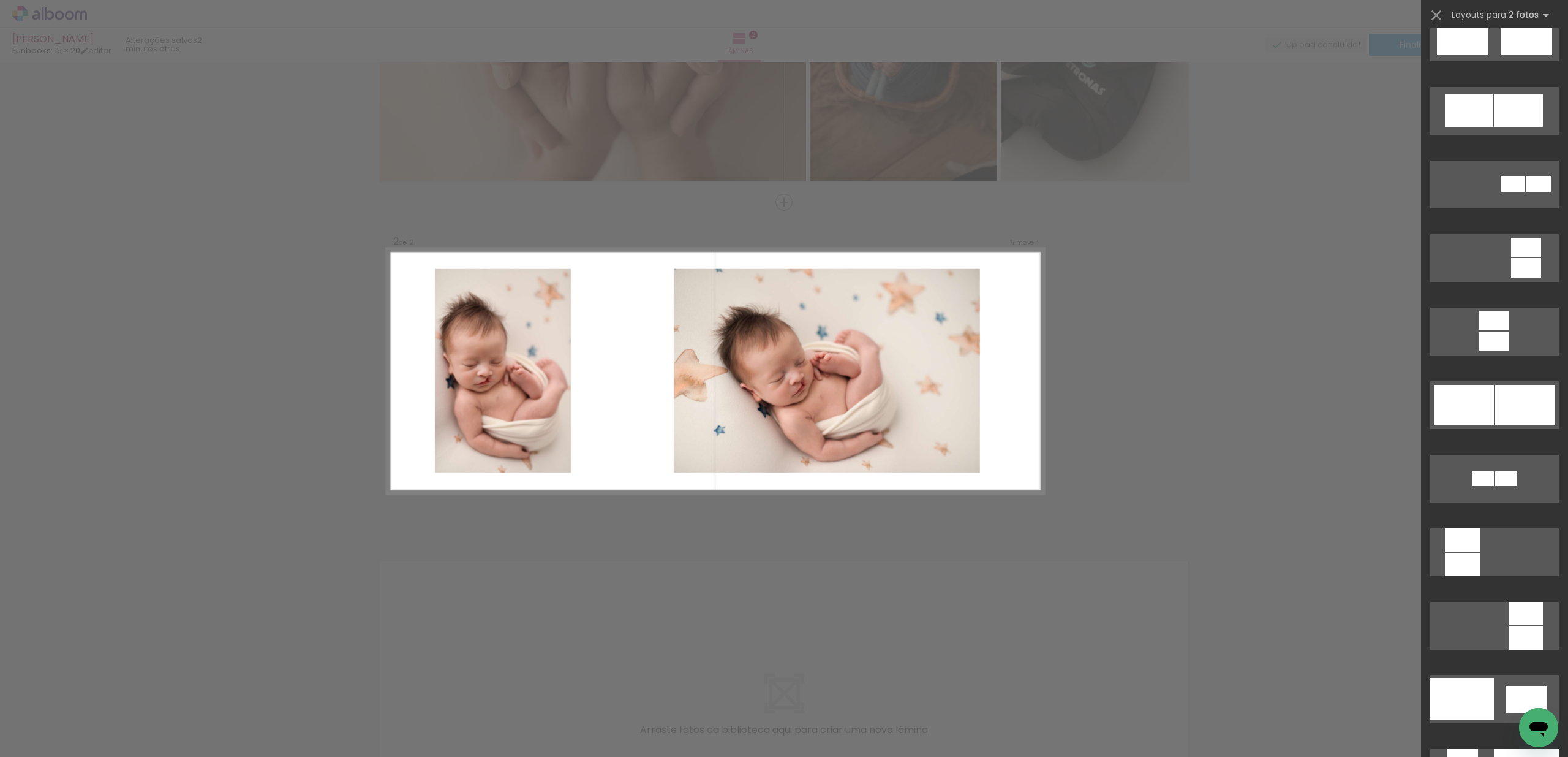
scroll to position [4061, 0]
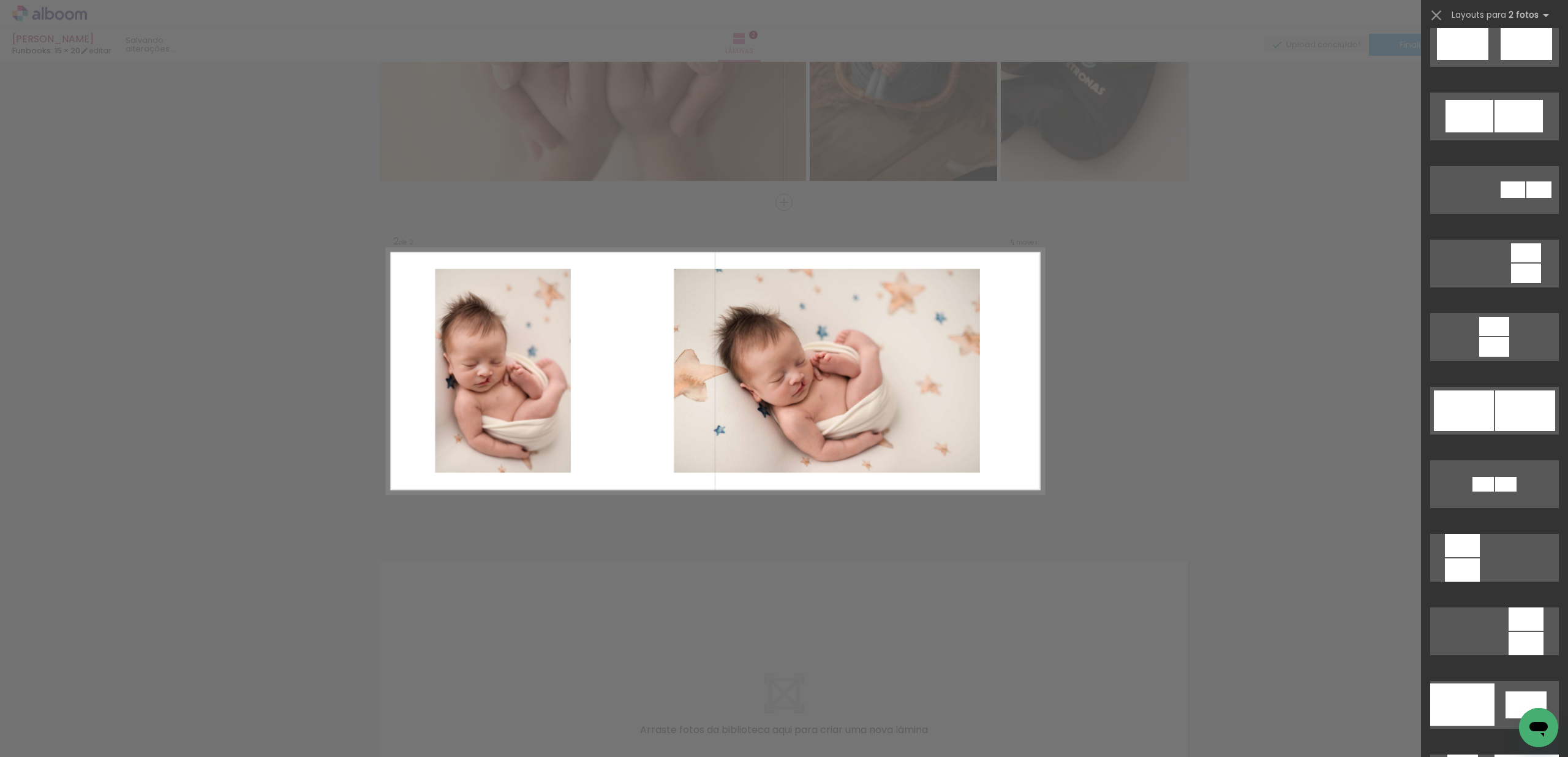
click at [0, 0] on slot at bounding box center [0, 0] width 0 height 0
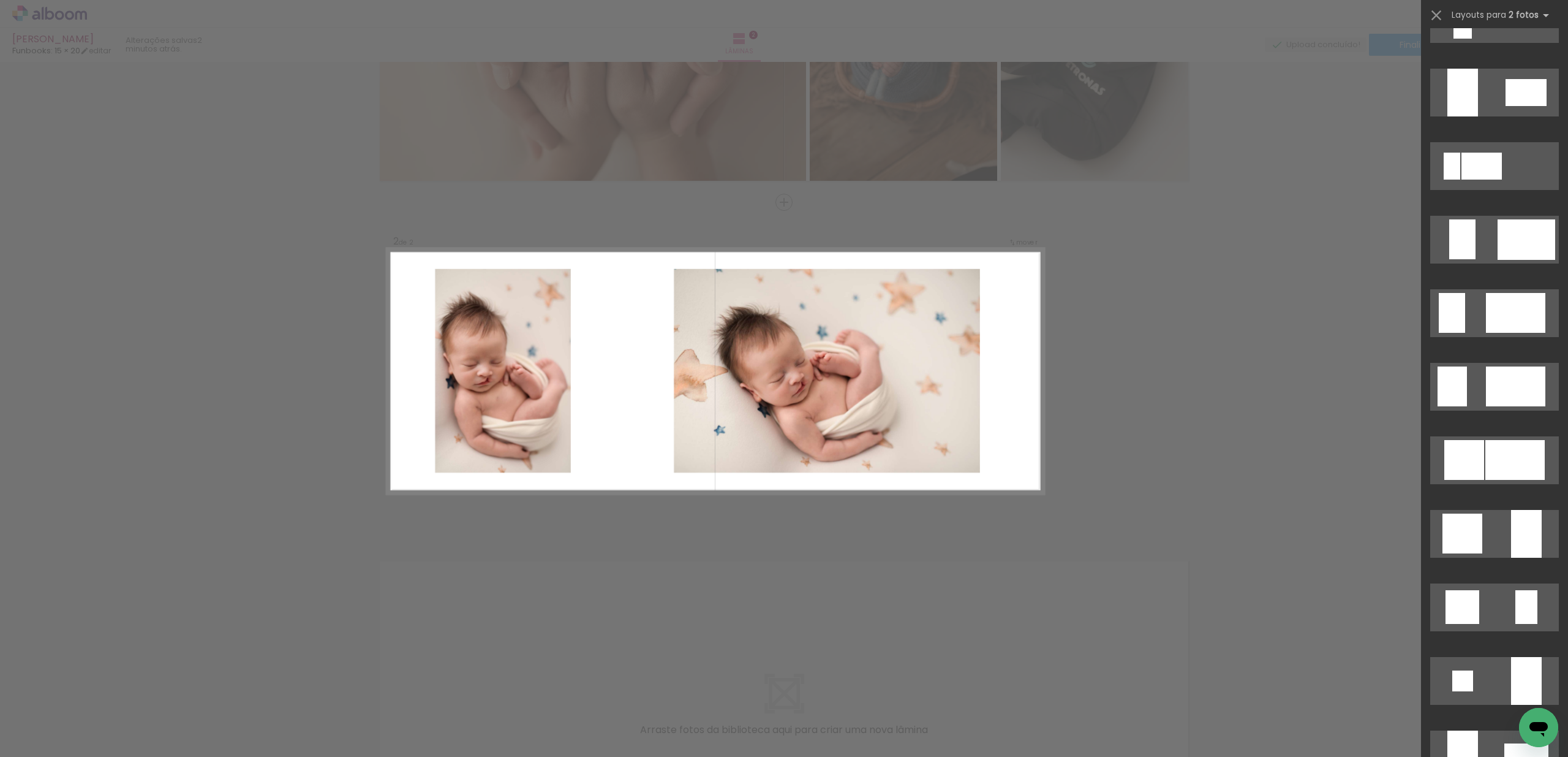
scroll to position [3508, 0]
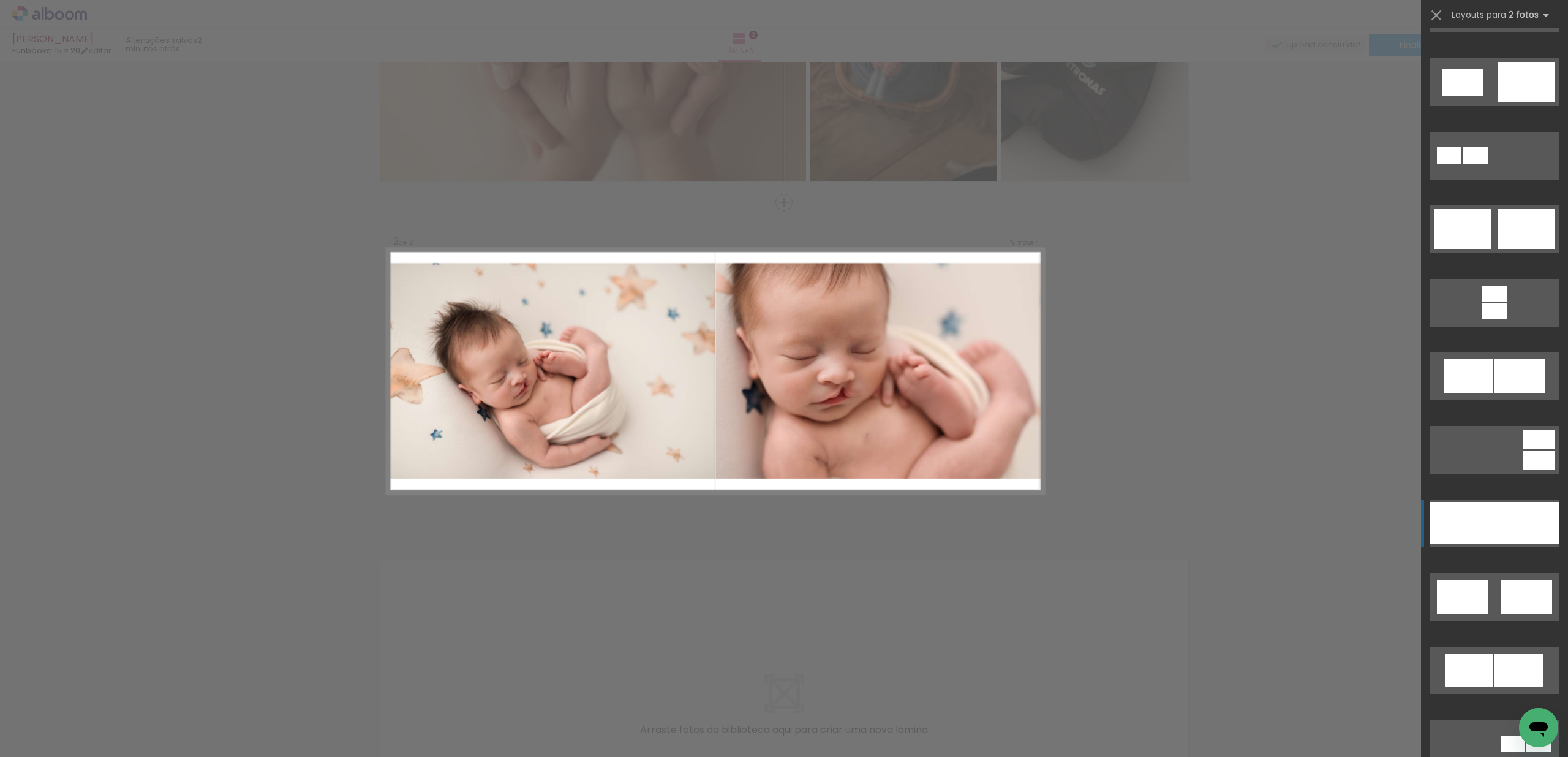
click at [1495, 530] on div at bounding box center [1527, 523] width 64 height 42
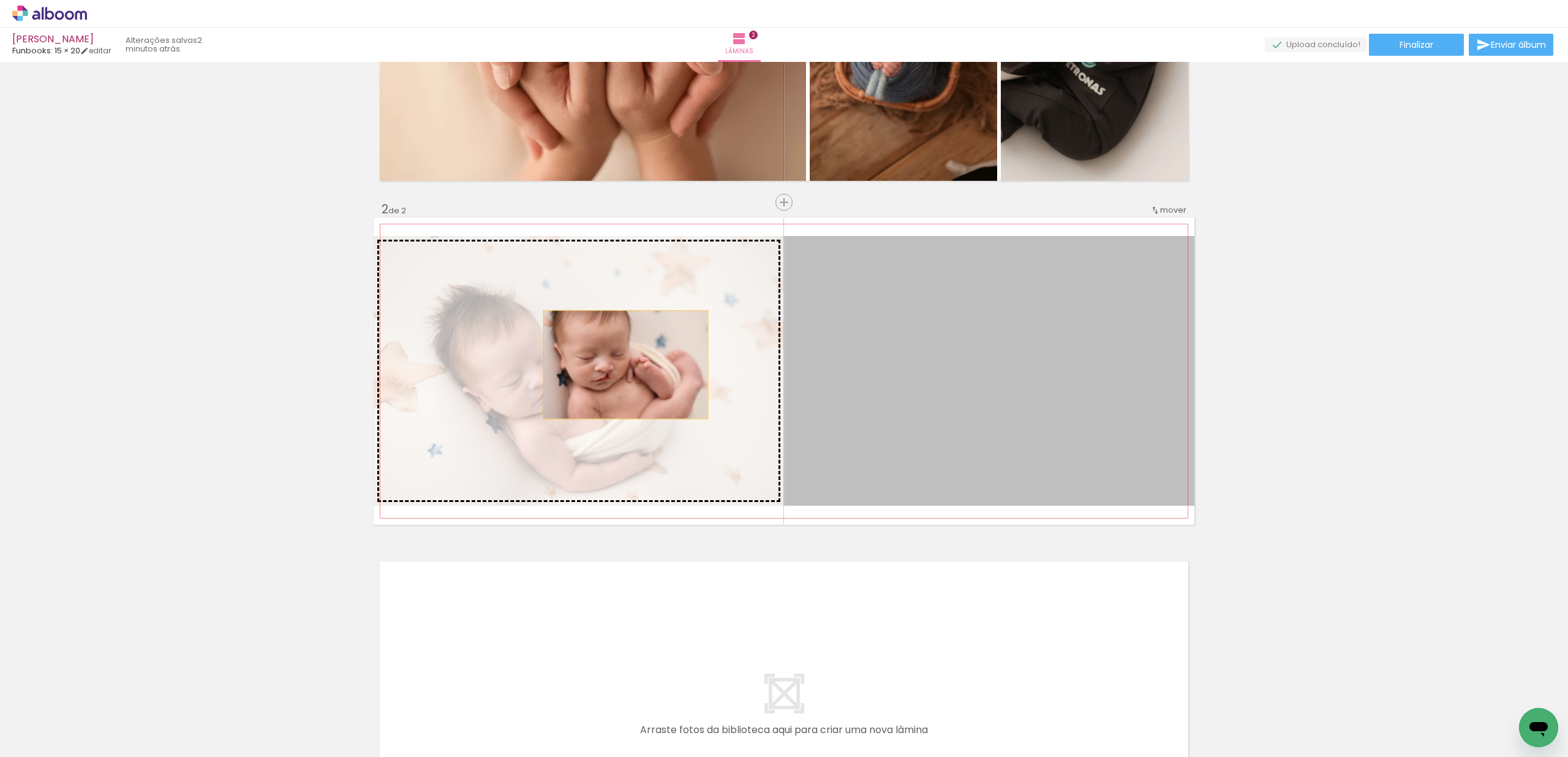
drag, startPoint x: 996, startPoint y: 366, endPoint x: 573, endPoint y: 368, distance: 423.0
click at [0, 0] on slot at bounding box center [0, 0] width 0 height 0
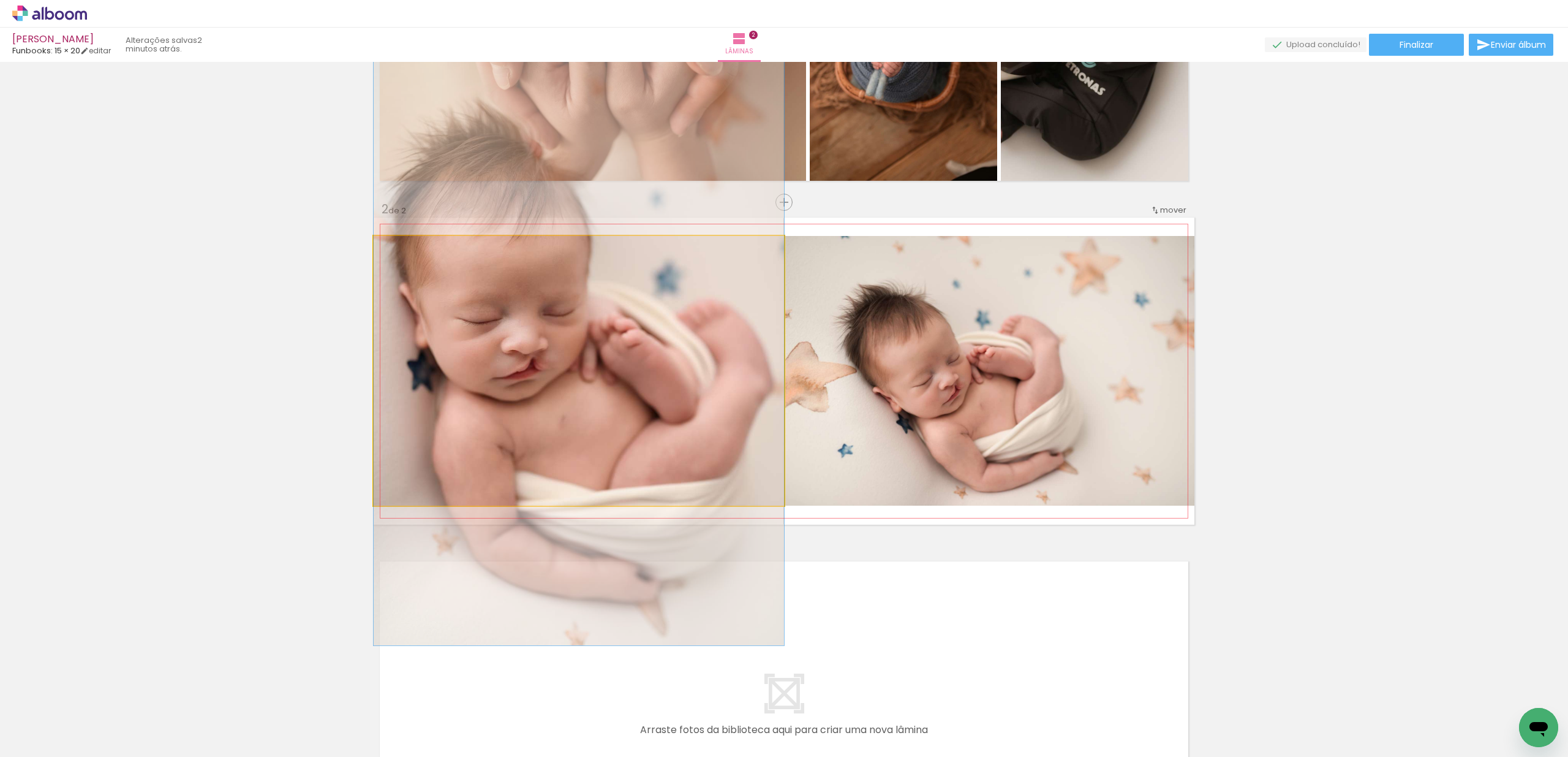
drag, startPoint x: 613, startPoint y: 391, endPoint x: 617, endPoint y: 359, distance: 32.2
drag, startPoint x: 669, startPoint y: 375, endPoint x: 897, endPoint y: 365, distance: 228.2
click at [0, 0] on slot at bounding box center [0, 0] width 0 height 0
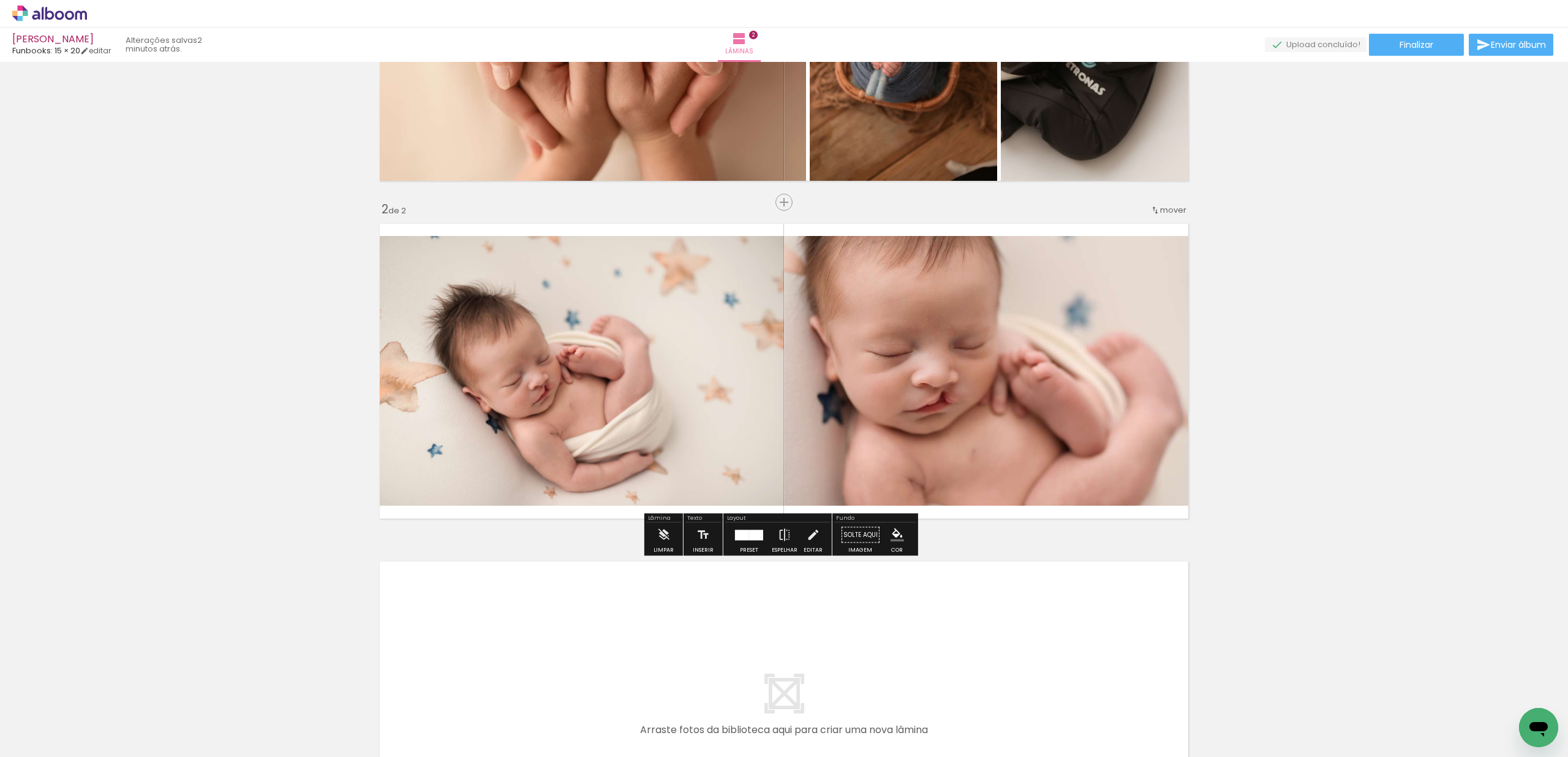
click at [744, 538] on div at bounding box center [742, 534] width 14 height 11
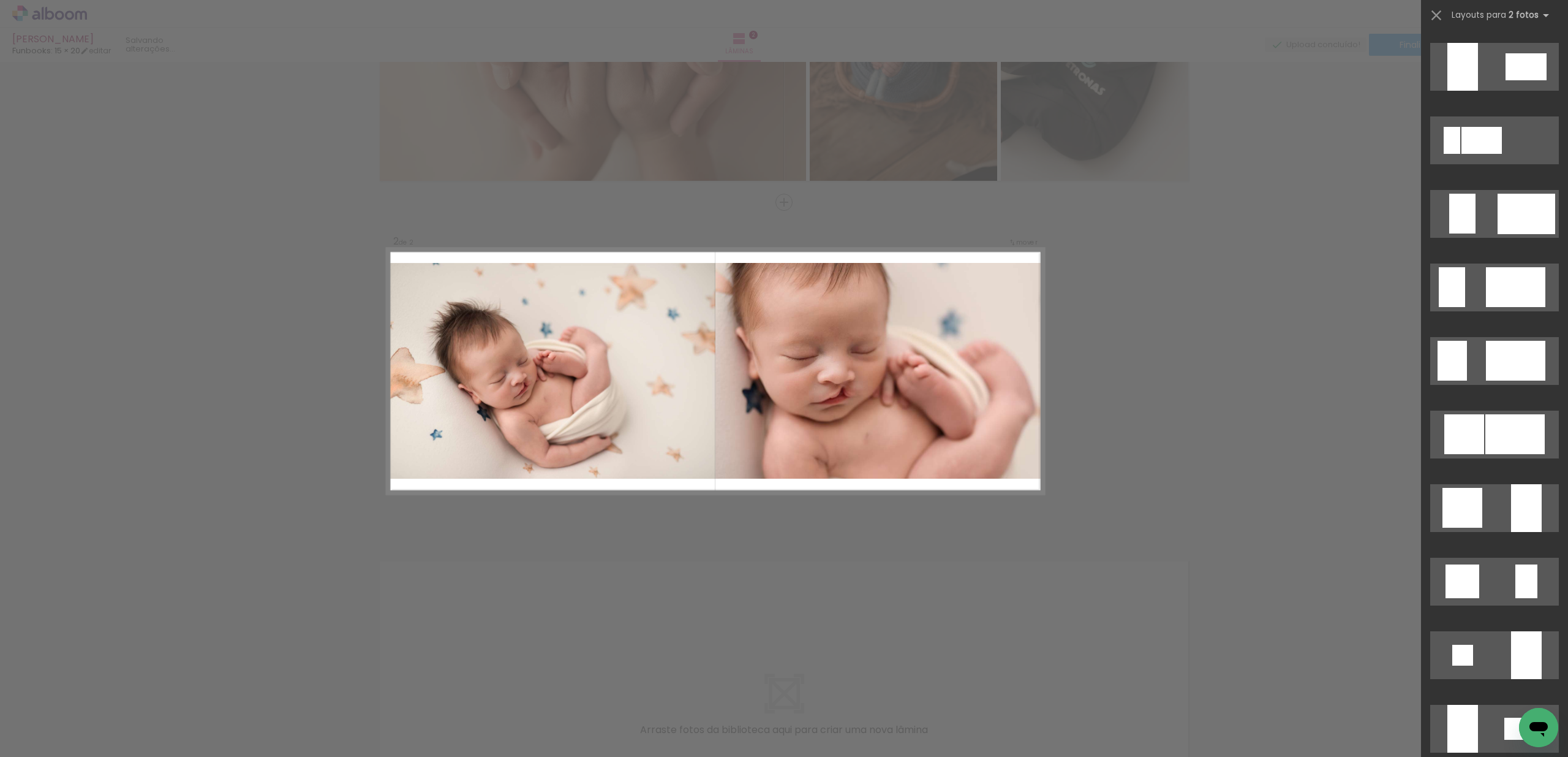
scroll to position [230, 0]
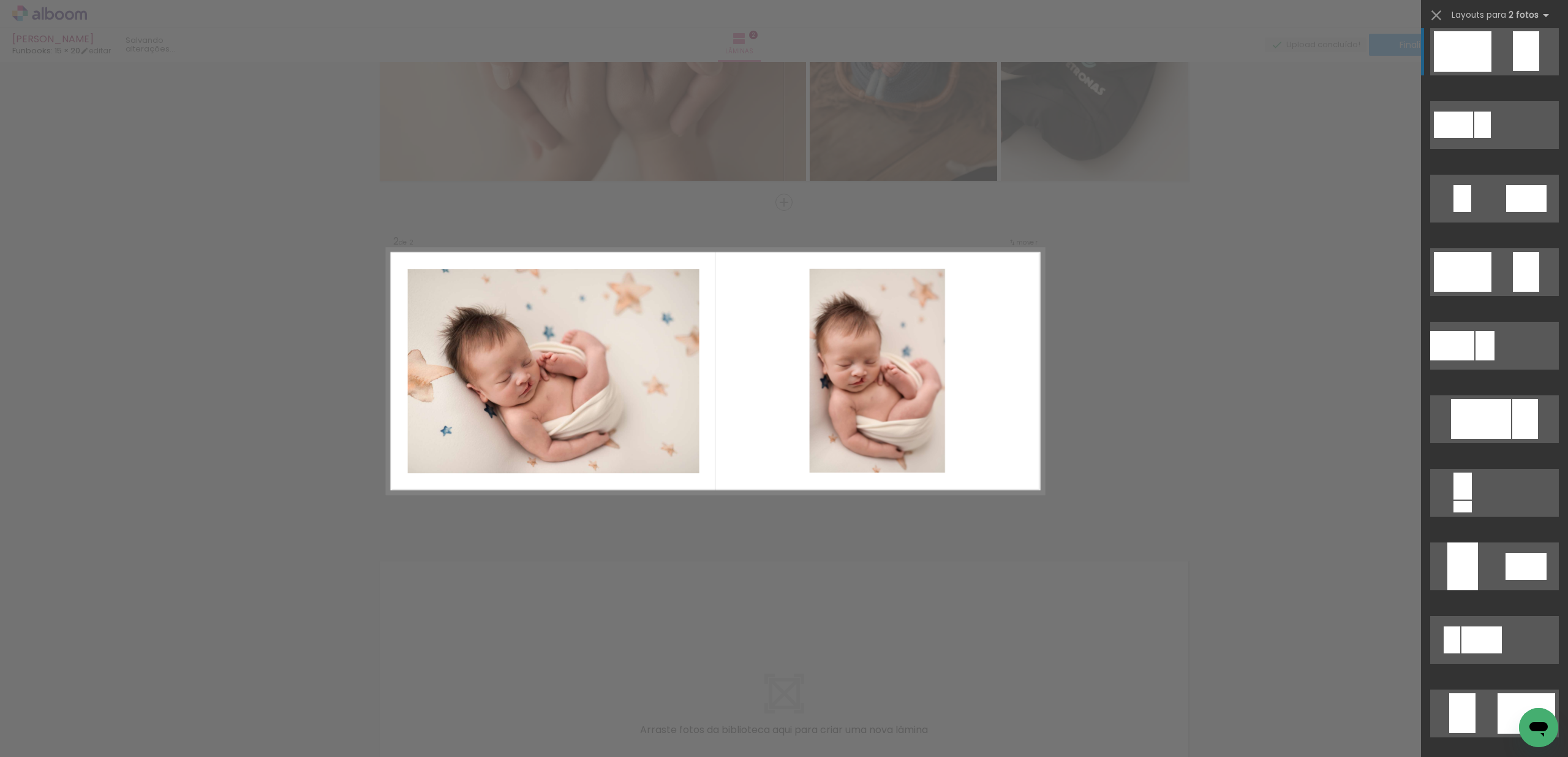
click at [1485, 65] on div at bounding box center [1463, 51] width 58 height 40
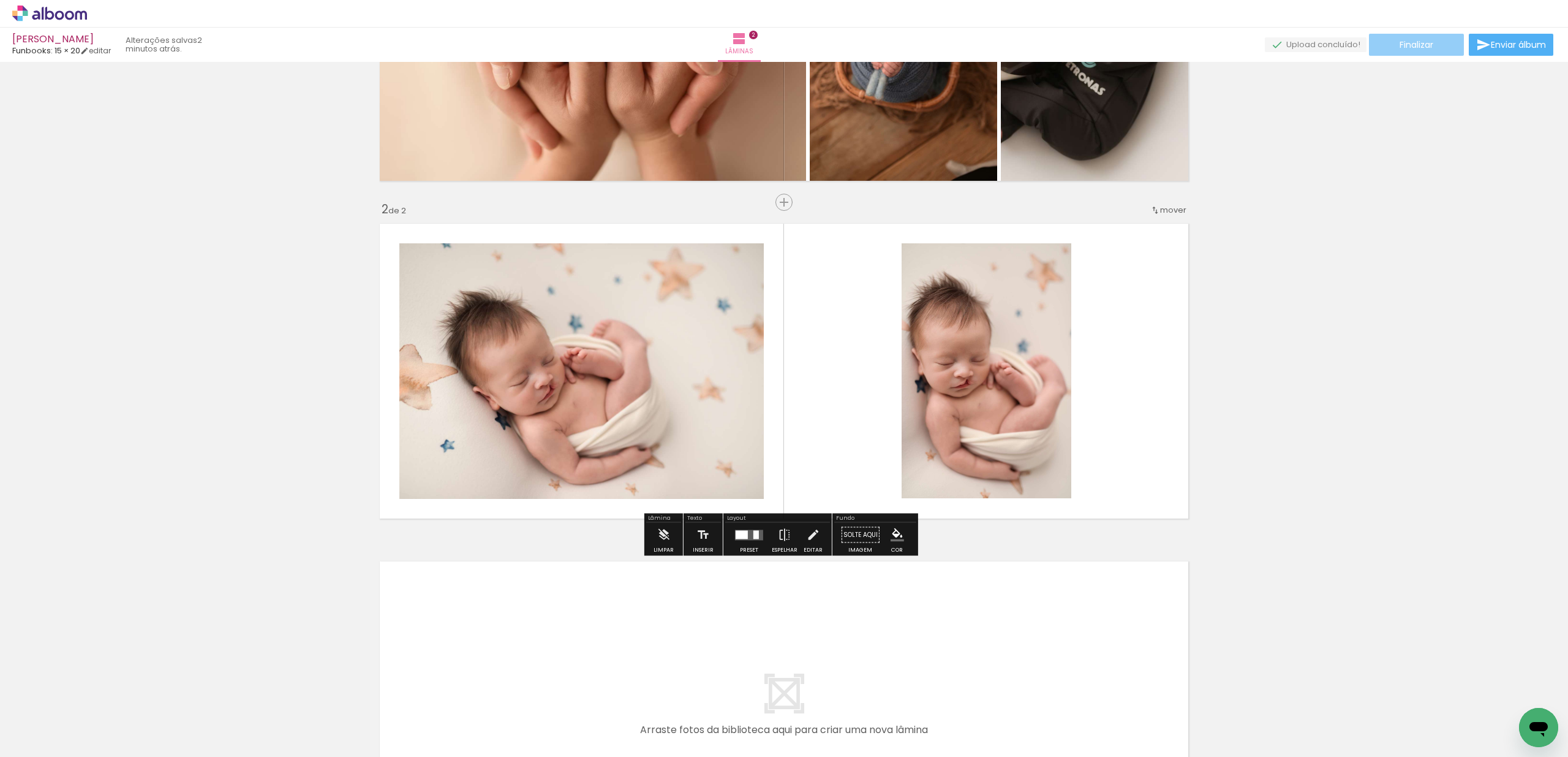
click at [1431, 41] on paper-button "Finalizar" at bounding box center [1416, 44] width 95 height 22
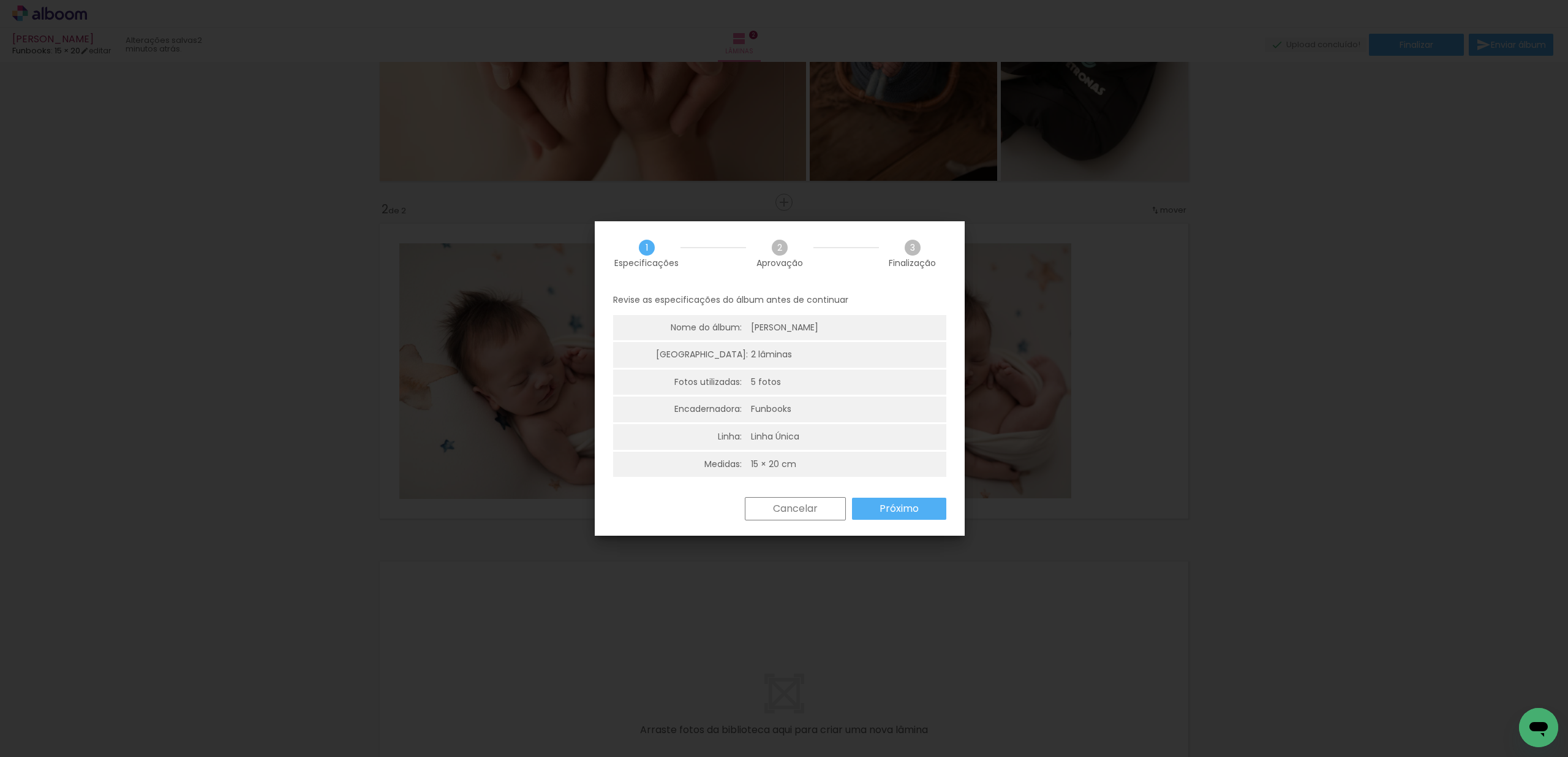
click at [930, 510] on paper-button "Próximo" at bounding box center [899, 508] width 94 height 22
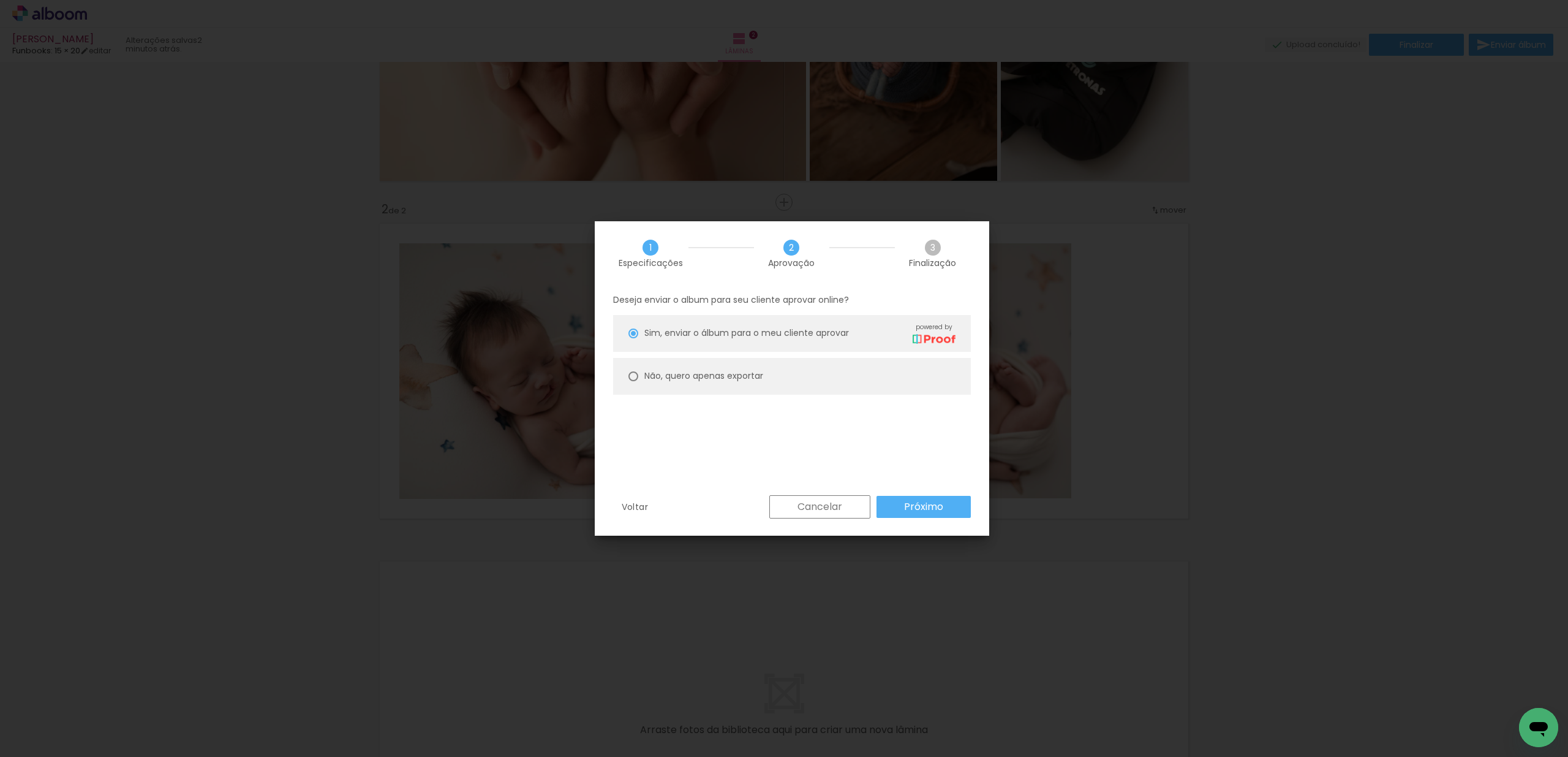
click at [0, 0] on slot "Não, quero apenas exportar" at bounding box center [0, 0] width 0 height 0
type paper-radio-button "on"
click at [0, 0] on slot "Próximo" at bounding box center [0, 0] width 0 height 0
type input "Alta, 300 DPI"
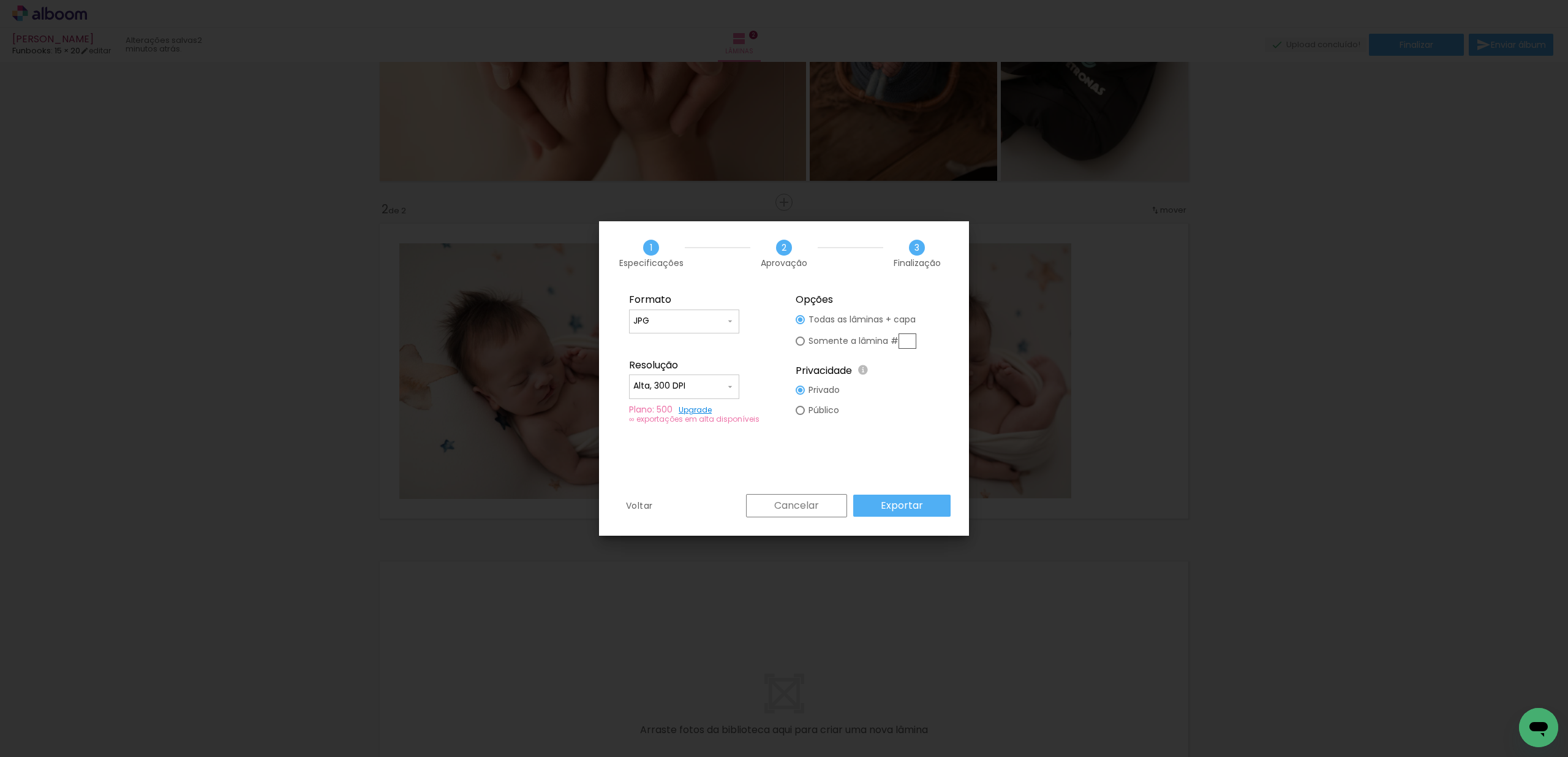
click at [678, 387] on input "Alta, 300 DPI" at bounding box center [679, 386] width 92 height 13
click at [679, 387] on div at bounding box center [684, 390] width 111 height 49
click at [0, 0] on slot "Alta, 300 DPI" at bounding box center [0, 0] width 0 height 0
click at [0, 0] on slot "Cancelar" at bounding box center [0, 0] width 0 height 0
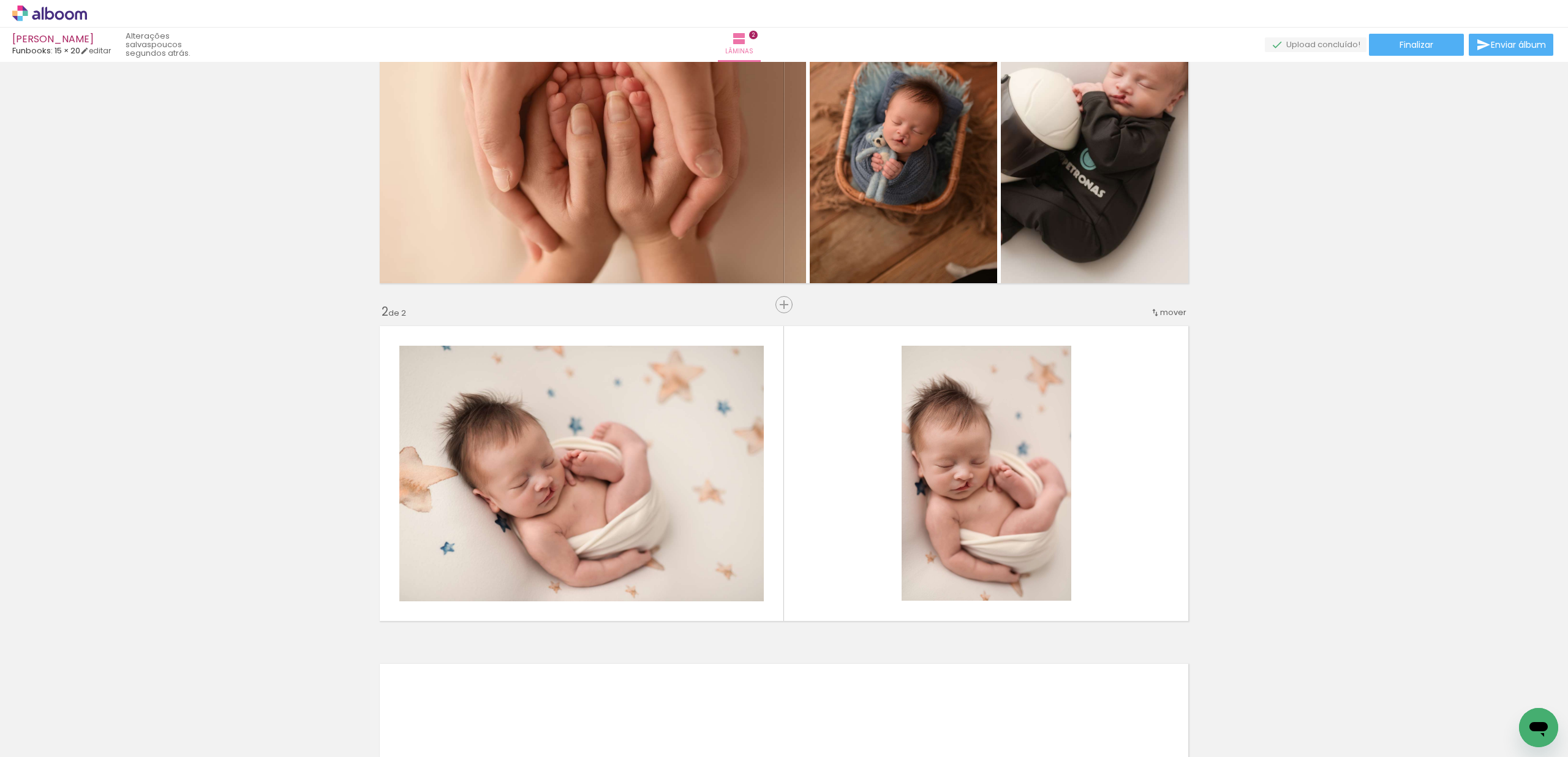
scroll to position [110, 0]
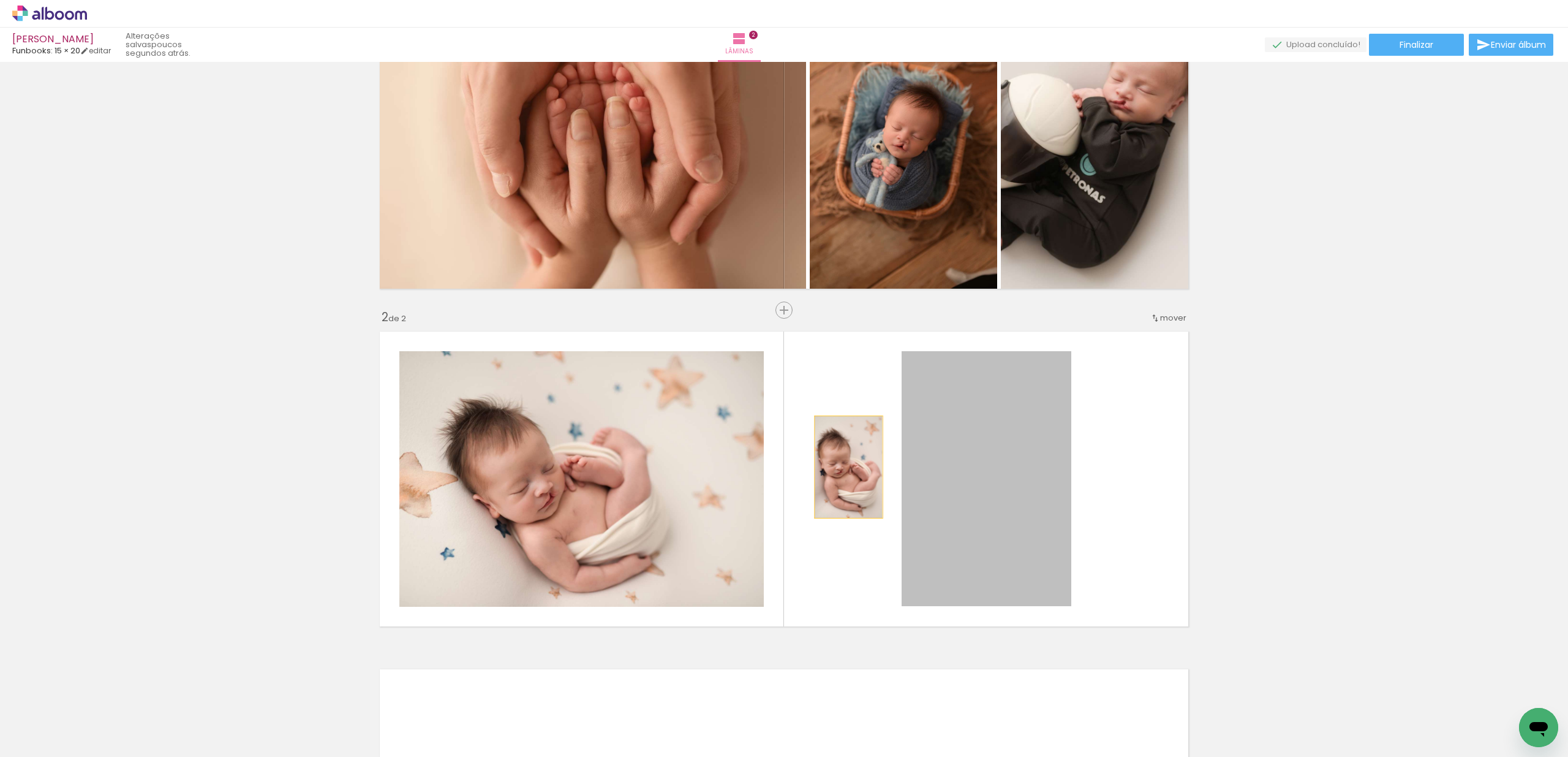
drag, startPoint x: 976, startPoint y: 463, endPoint x: 845, endPoint y: 467, distance: 131.1
click at [845, 467] on quentale-layouter at bounding box center [783, 478] width 821 height 307
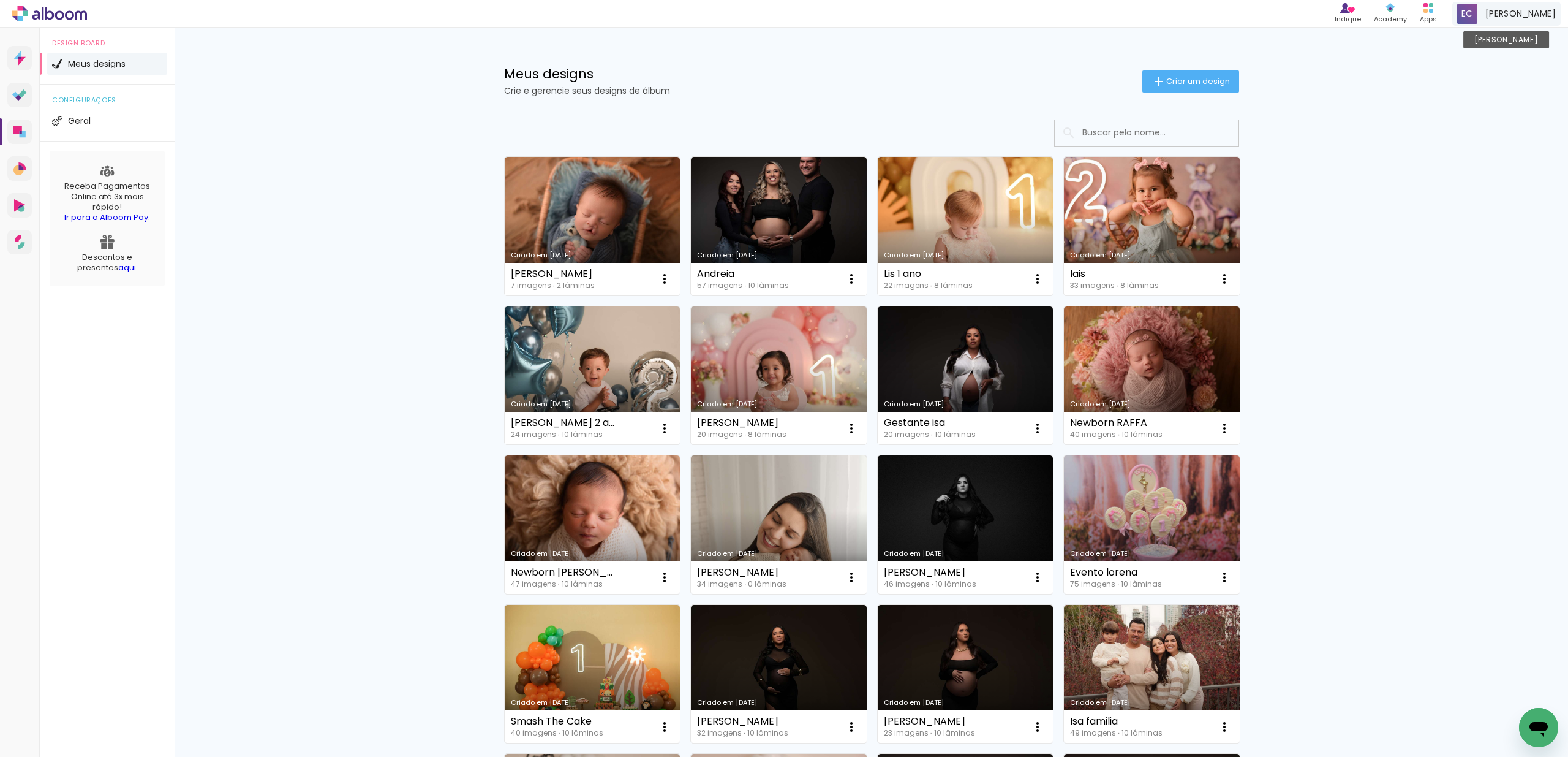
click at [1509, 21] on div "[PERSON_NAME]" at bounding box center [1506, 13] width 109 height 24
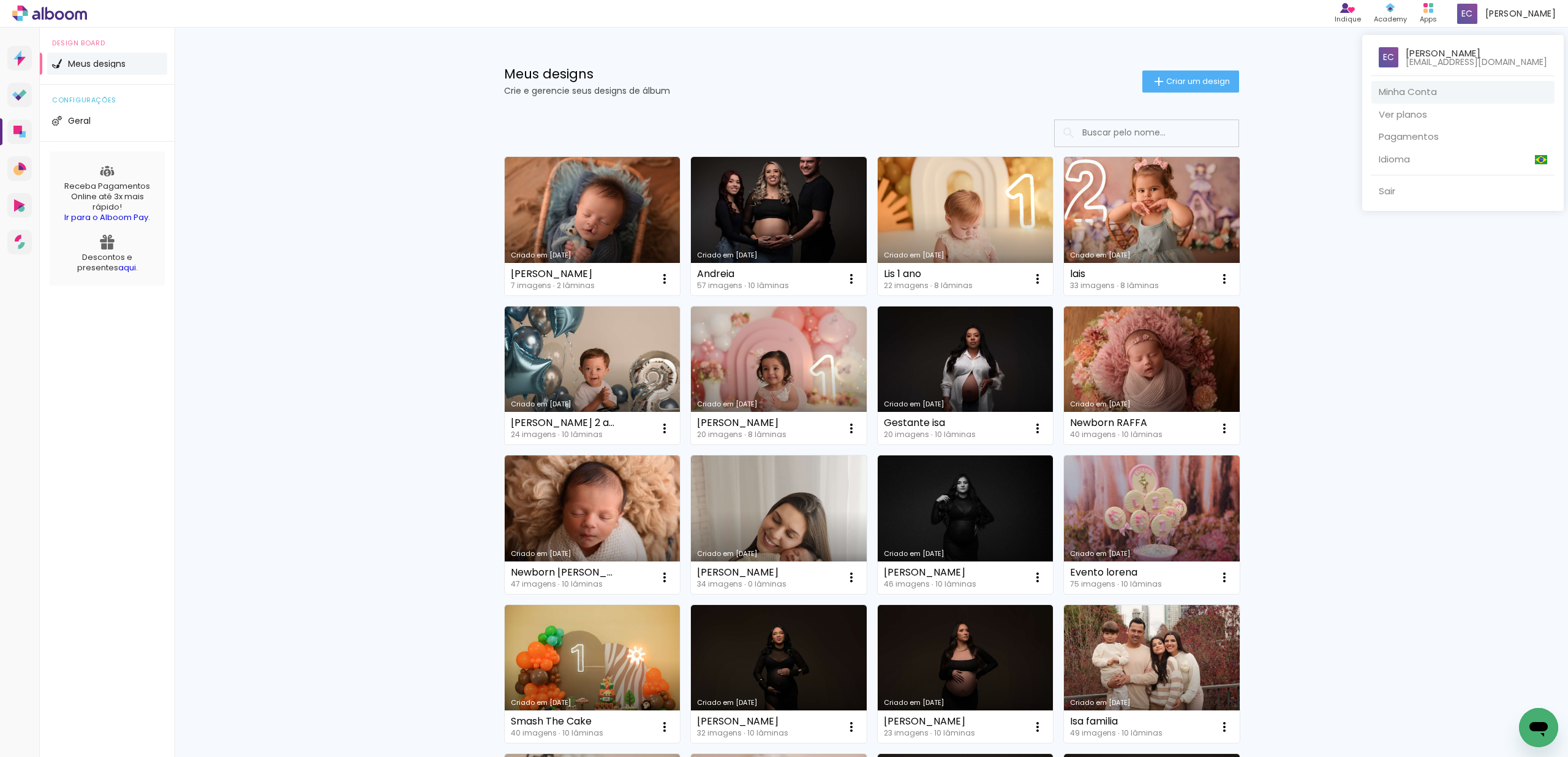
click at [1420, 91] on link "Minha Conta" at bounding box center [1463, 92] width 183 height 23
click at [1308, 47] on div at bounding box center [784, 378] width 1568 height 757
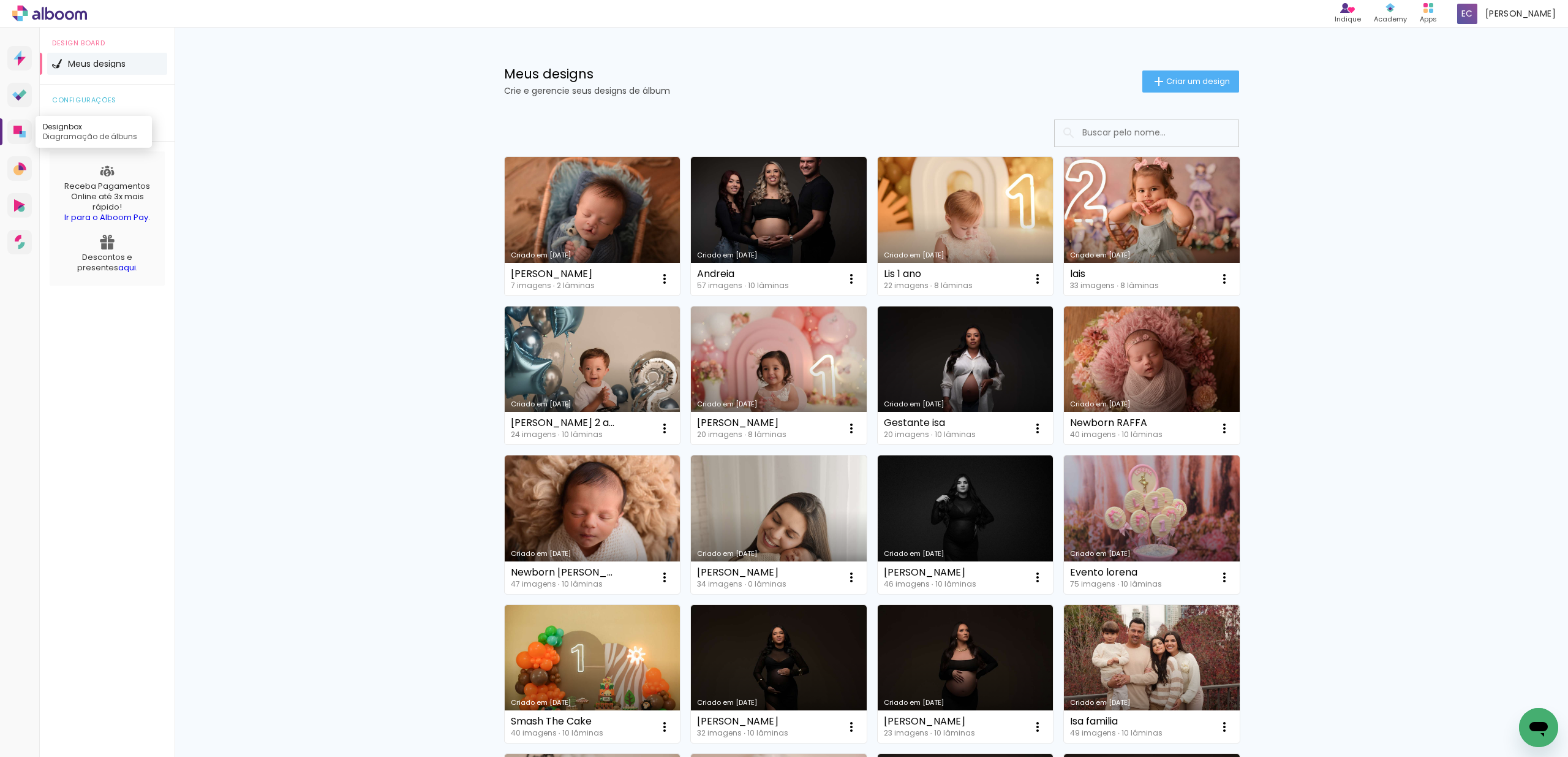
click at [18, 131] on icon at bounding box center [17, 130] width 9 height 9
click at [1202, 85] on span "Criar um design" at bounding box center [1199, 81] width 63 height 8
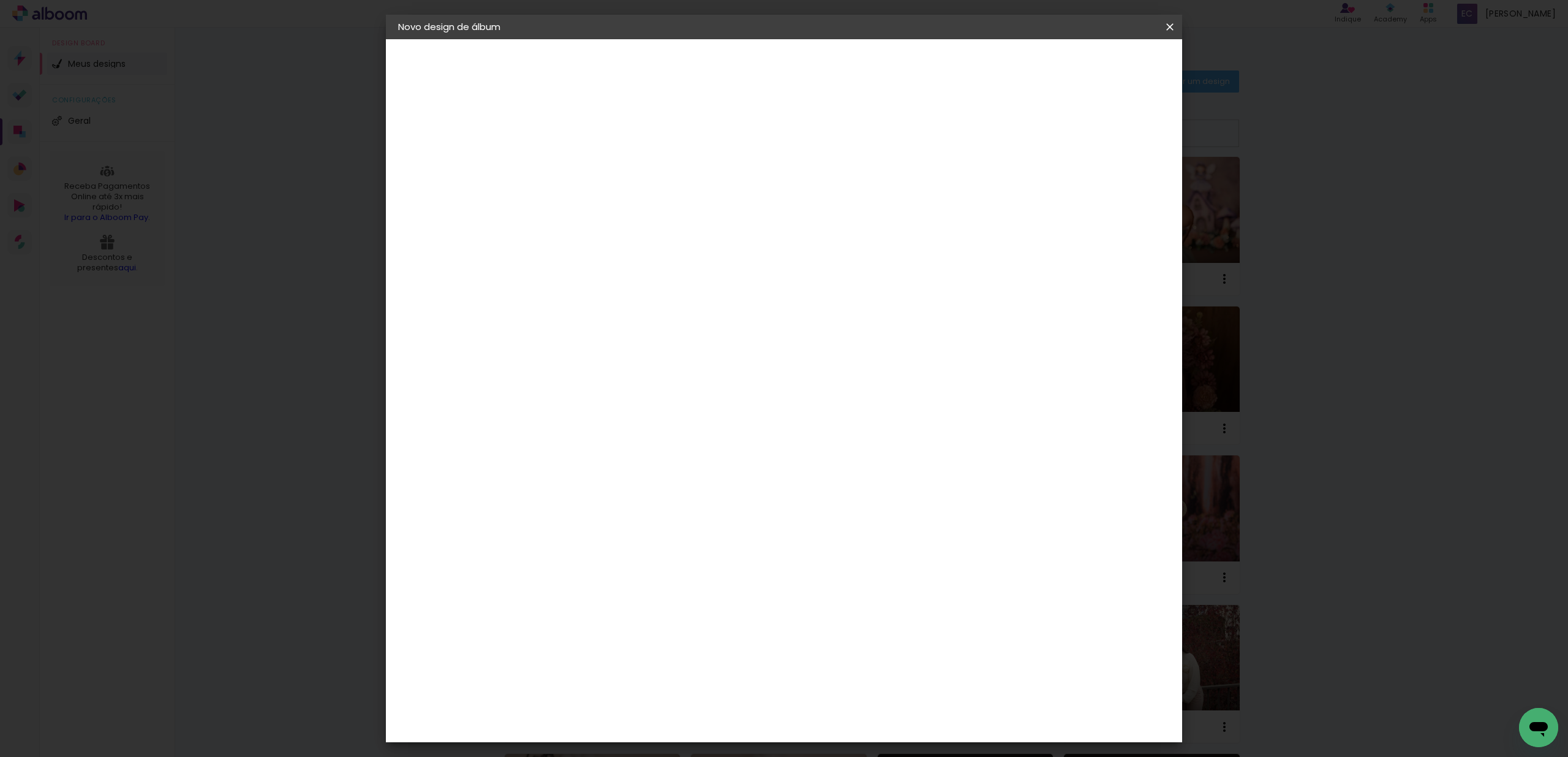
click at [598, 164] on input at bounding box center [598, 164] width 0 height 19
click at [598, 157] on input at bounding box center [598, 164] width 0 height 19
type input "[PERSON_NAME]"
type paper-input "[PERSON_NAME]"
click at [652, 78] on header "Informações Dê um título ao seu álbum. Avançar" at bounding box center [598, 76] width 107 height 73
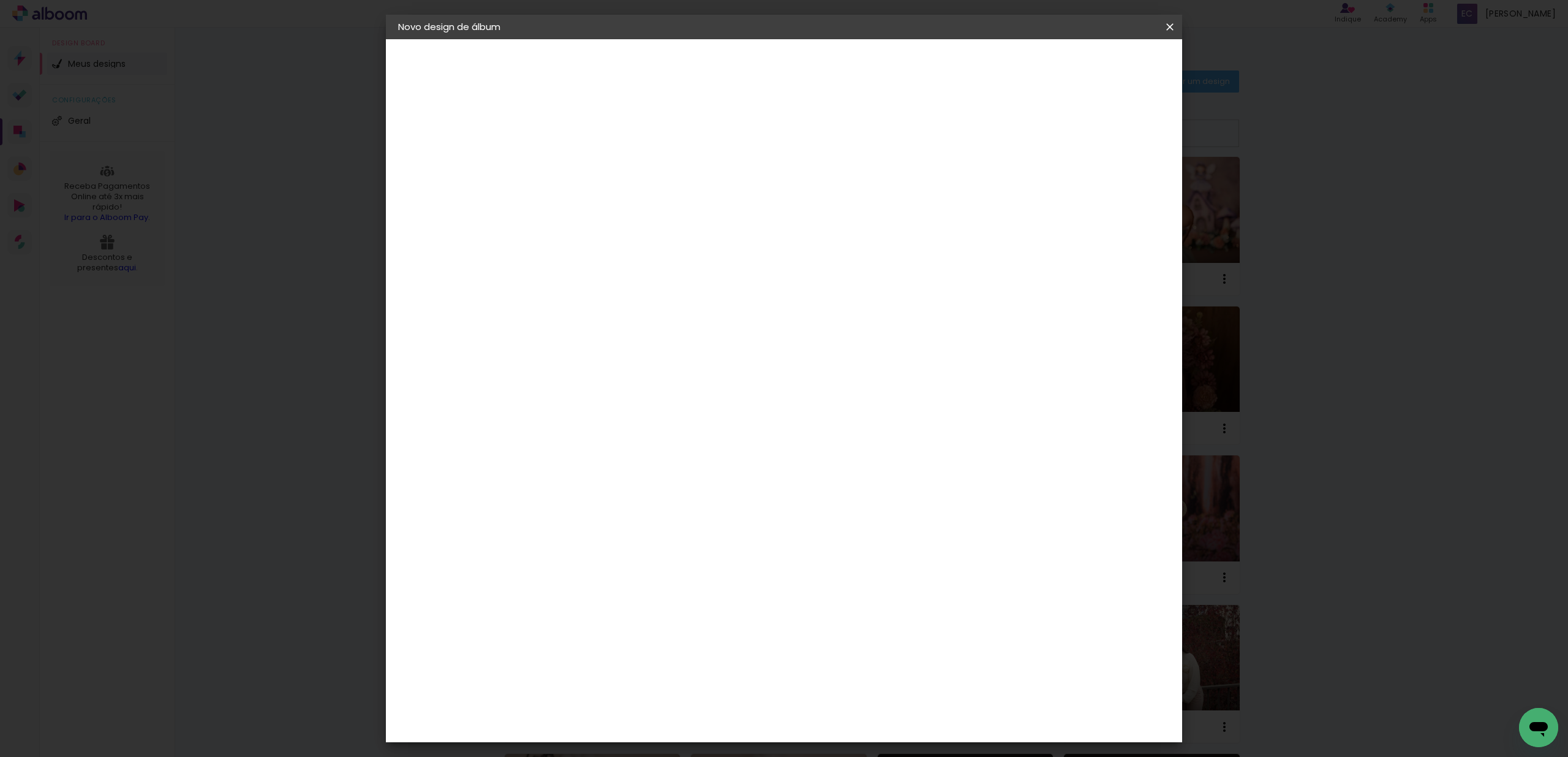
click at [652, 75] on header "Informações Dê um título ao seu álbum. Avançar" at bounding box center [598, 76] width 107 height 73
click at [0, 0] on slot "Avançar" at bounding box center [0, 0] width 0 height 0
click at [635, 232] on input at bounding box center [629, 233] width 124 height 15
click at [625, 236] on input at bounding box center [629, 233] width 124 height 15
click at [626, 236] on input at bounding box center [629, 233] width 124 height 15
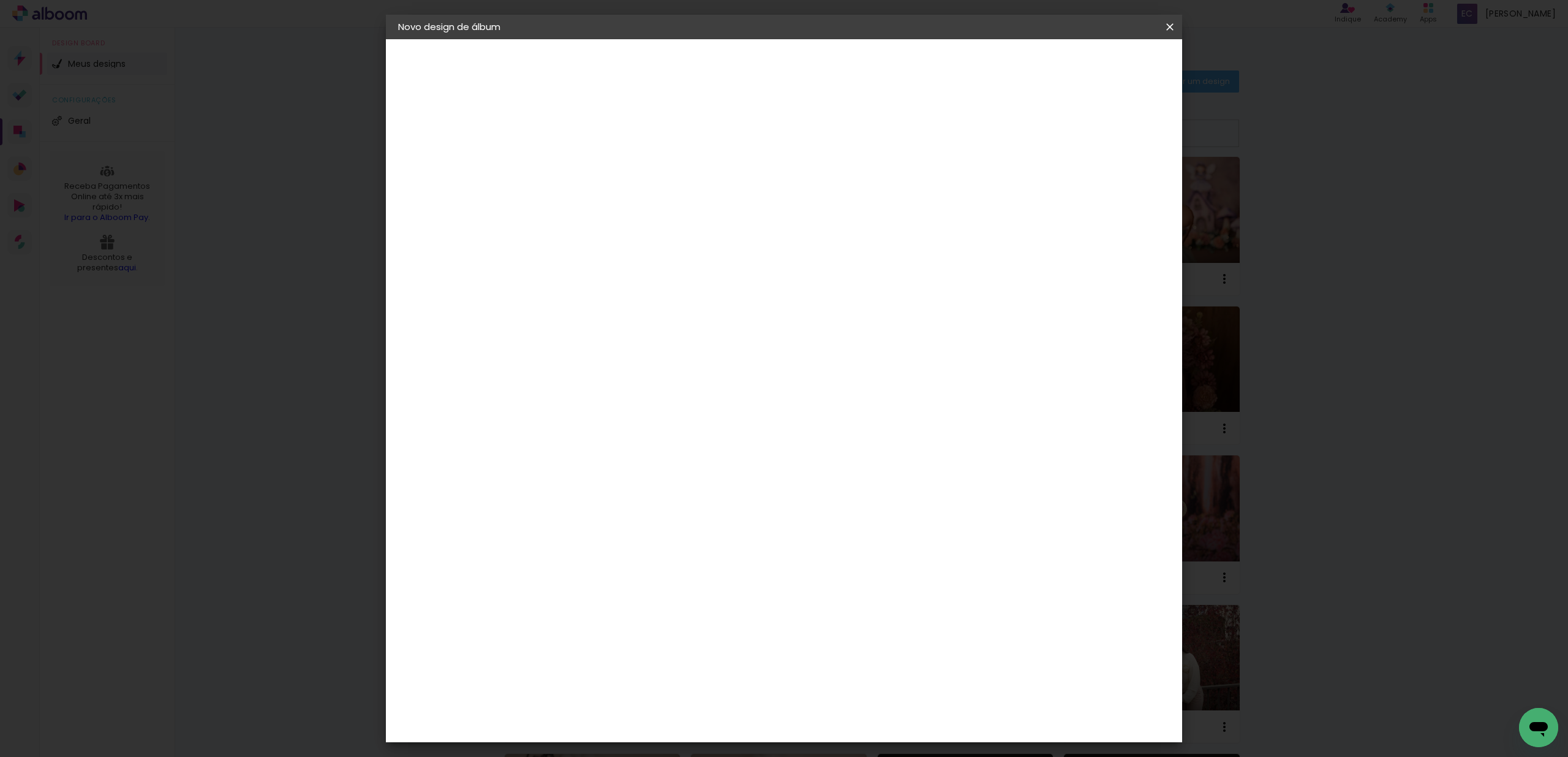
click at [626, 236] on input at bounding box center [629, 233] width 124 height 15
type input "fun"
type paper-input "fun"
click at [609, 277] on div "Funbooks" at bounding box center [614, 277] width 46 height 10
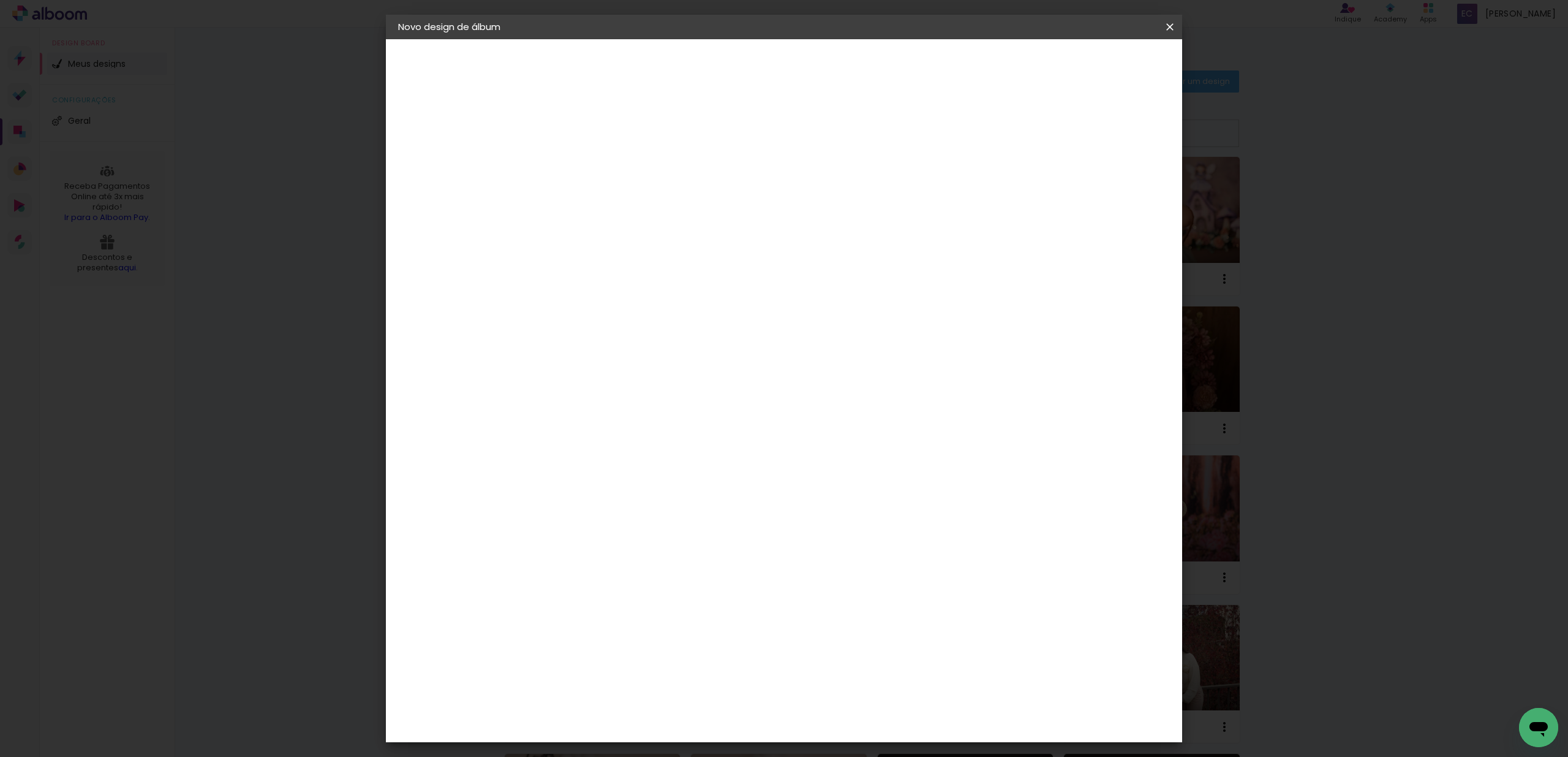
click at [0, 0] on slot "Avançar" at bounding box center [0, 0] width 0 height 0
click at [681, 239] on span "15 × 20" at bounding box center [652, 247] width 57 height 33
click at [0, 0] on slot "Avançar" at bounding box center [0, 0] width 0 height 0
click at [1020, 67] on paper-button "Voltar" at bounding box center [995, 65] width 50 height 21
click at [798, 65] on div "Voltar Avançar" at bounding box center [737, 65] width 122 height 21
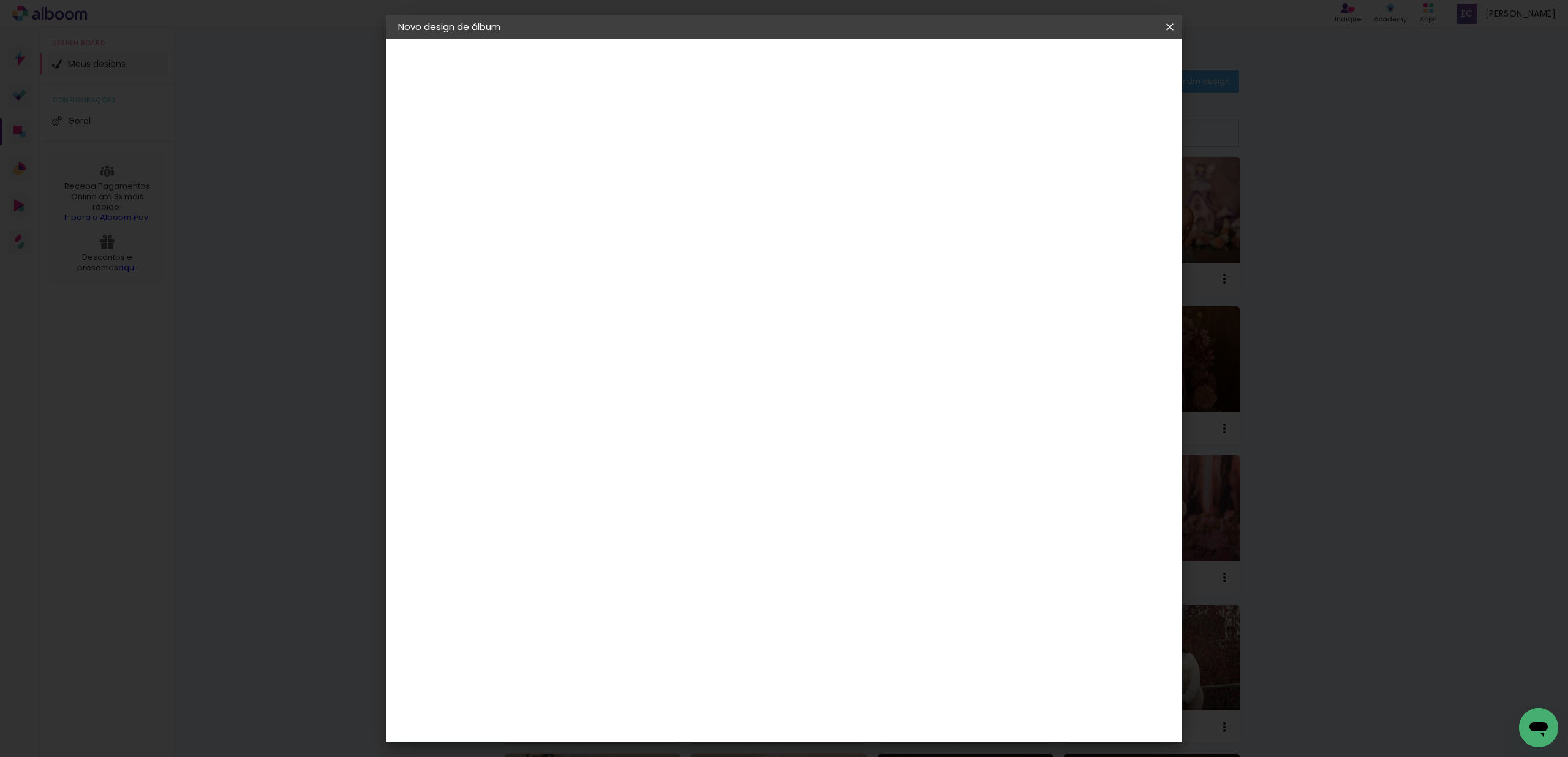
click at [681, 237] on span "15 × 20" at bounding box center [652, 247] width 57 height 33
click at [0, 0] on slot "Avançar" at bounding box center [0, 0] width 0 height 0
drag, startPoint x: 616, startPoint y: 62, endPoint x: 555, endPoint y: 62, distance: 61.0
click at [555, 62] on header "Revisão Verifique as configurações do seu álbum. Voltar Iniciar design" at bounding box center [835, 71] width 579 height 63
click at [558, 62] on header "Revisão Verifique as configurações do seu álbum. Voltar Iniciar design" at bounding box center [835, 71] width 579 height 63
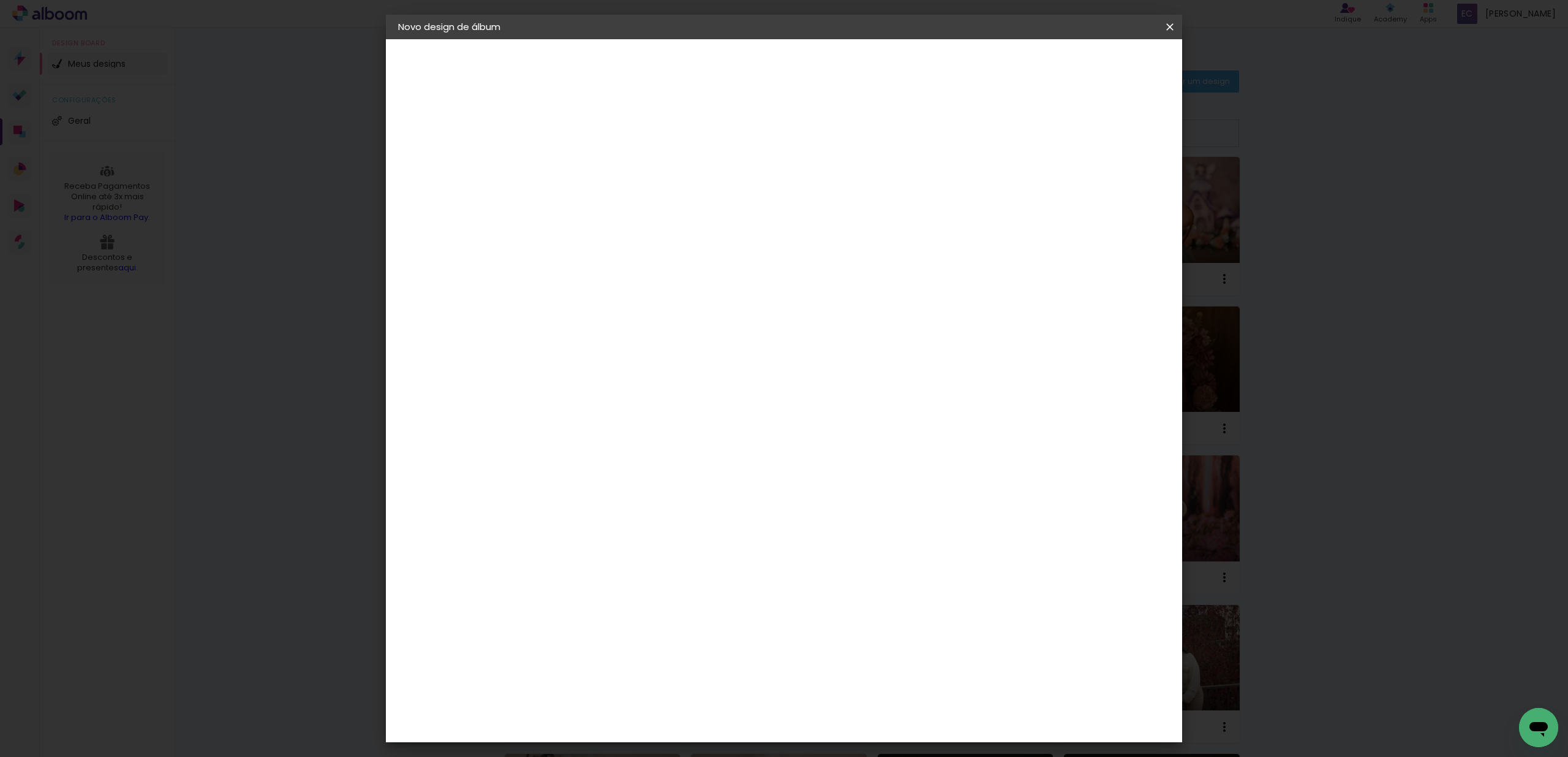
drag, startPoint x: 558, startPoint y: 61, endPoint x: 626, endPoint y: 56, distance: 68.2
click at [626, 56] on header "Revisão Verifique as configurações do seu álbum. Voltar Iniciar design" at bounding box center [835, 71] width 579 height 63
click at [630, 58] on h2 "Revisão" at bounding box center [661, 62] width 195 height 14
click at [684, 86] on p "Verifique as configurações do seu álbum." at bounding box center [661, 82] width 195 height 10
click at [738, 86] on p "Verifique as configurações do seu álbum." at bounding box center [661, 82] width 195 height 10
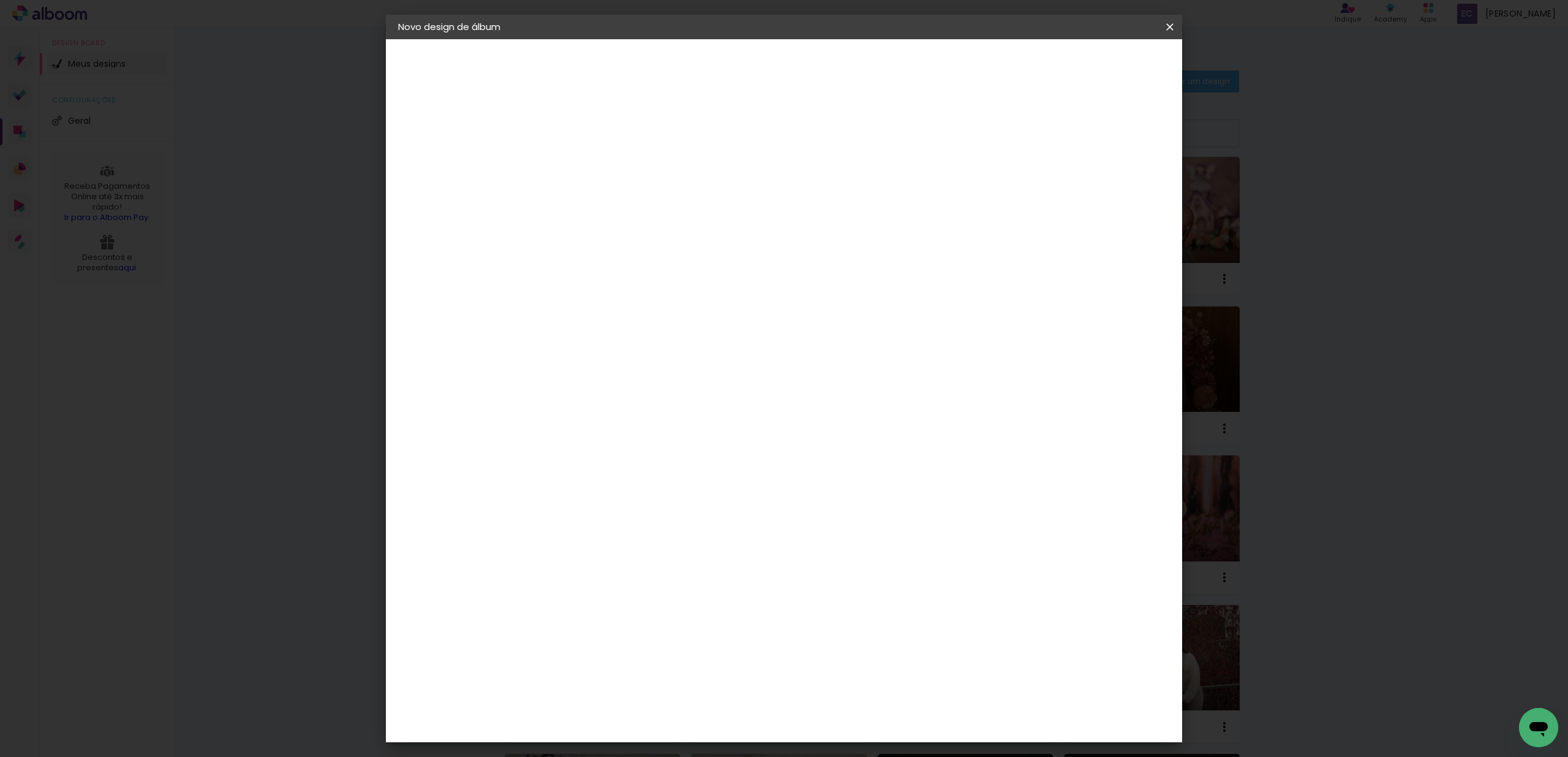
drag, startPoint x: 747, startPoint y: 82, endPoint x: 693, endPoint y: 77, distance: 54.2
click at [695, 78] on p "Verifique as configurações do seu álbum." at bounding box center [661, 82] width 195 height 10
click at [693, 77] on p "Verifique as configurações do seu álbum." at bounding box center [661, 82] width 195 height 10
drag, startPoint x: 693, startPoint y: 77, endPoint x: 777, endPoint y: 77, distance: 84.0
click at [744, 77] on p "Verifique as configurações do seu álbum." at bounding box center [661, 82] width 195 height 10
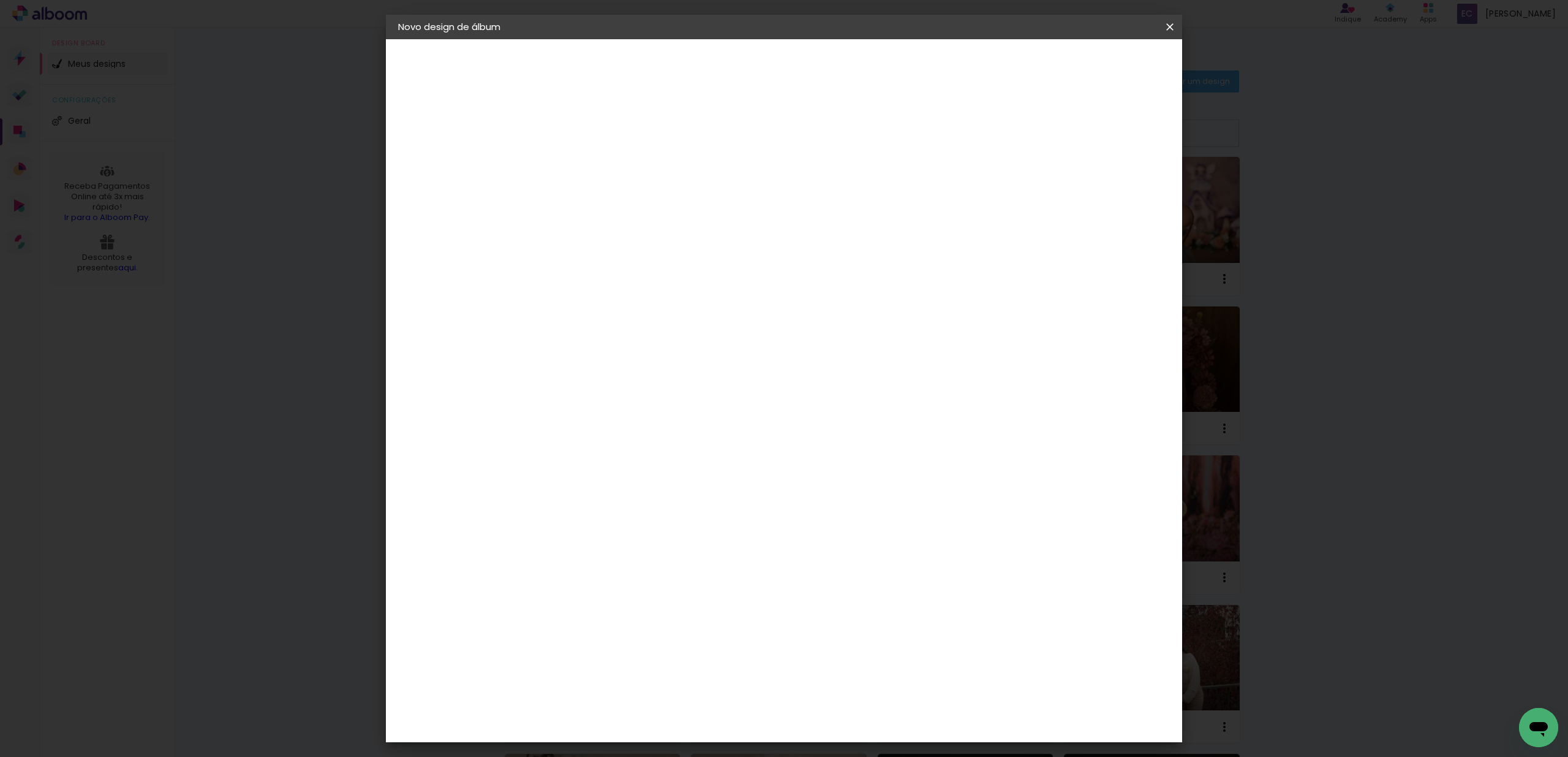
click at [778, 77] on header "Revisão Verifique as configurações do seu álbum. Voltar Iniciar design" at bounding box center [835, 71] width 579 height 63
drag, startPoint x: 777, startPoint y: 78, endPoint x: 697, endPoint y: 77, distance: 80.0
click at [697, 77] on header "Revisão Verifique as configurações do seu álbum. Voltar Iniciar design" at bounding box center [835, 71] width 579 height 63
click at [695, 77] on p "Verifique as configurações do seu álbum." at bounding box center [661, 82] width 195 height 10
drag, startPoint x: 695, startPoint y: 77, endPoint x: 758, endPoint y: 80, distance: 63.1
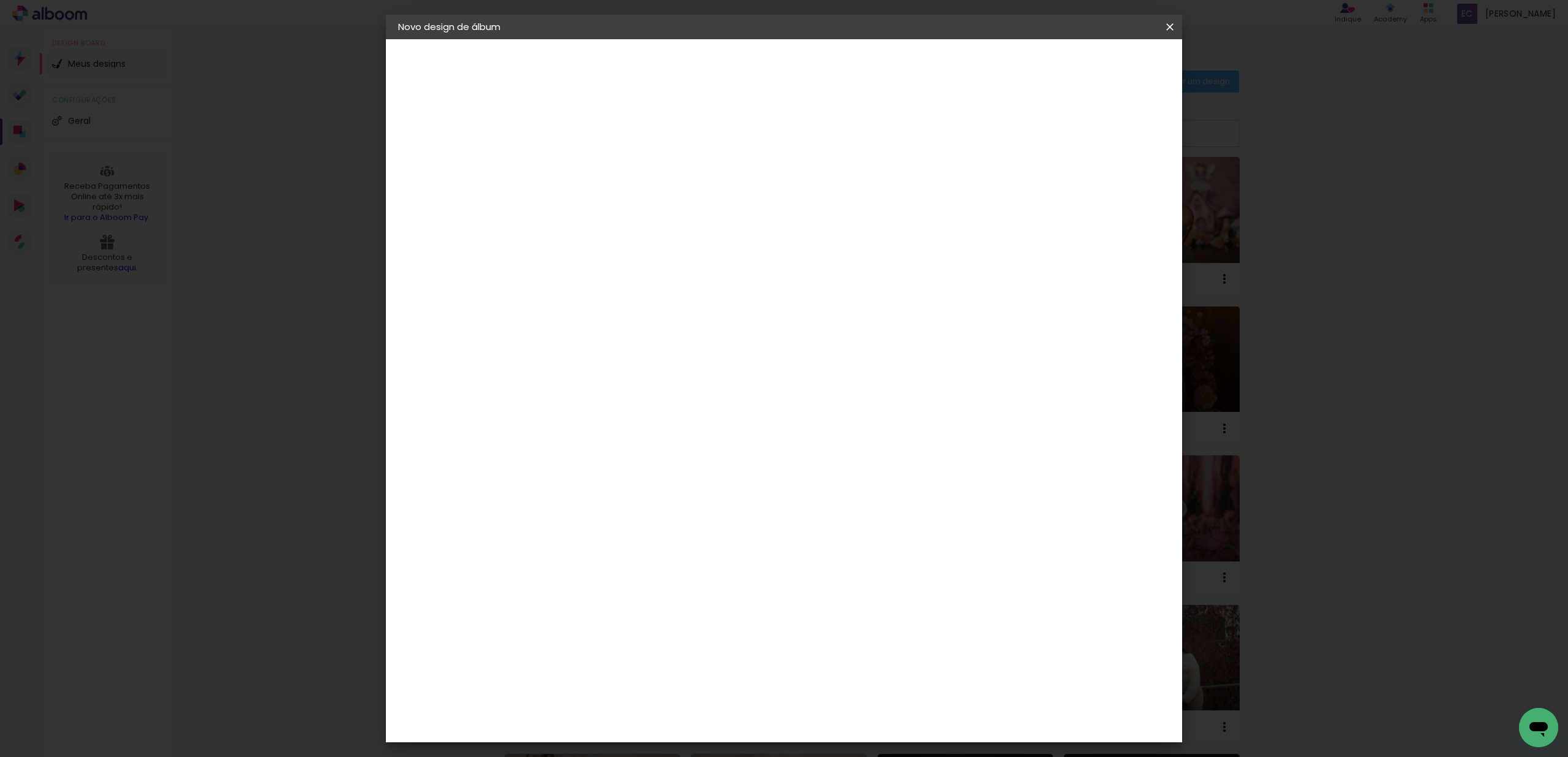
click at [725, 79] on p "Verifique as configurações do seu álbum." at bounding box center [661, 82] width 195 height 10
click at [759, 80] on p "Verifique as configurações do seu álbum." at bounding box center [661, 82] width 195 height 10
drag, startPoint x: 780, startPoint y: 80, endPoint x: 722, endPoint y: 84, distance: 58.1
click at [722, 84] on header "Revisão Verifique as configurações do seu álbum. Voltar Iniciar design" at bounding box center [835, 71] width 579 height 63
click at [720, 84] on p "Verifique as configurações do seu álbum." at bounding box center [661, 82] width 195 height 10
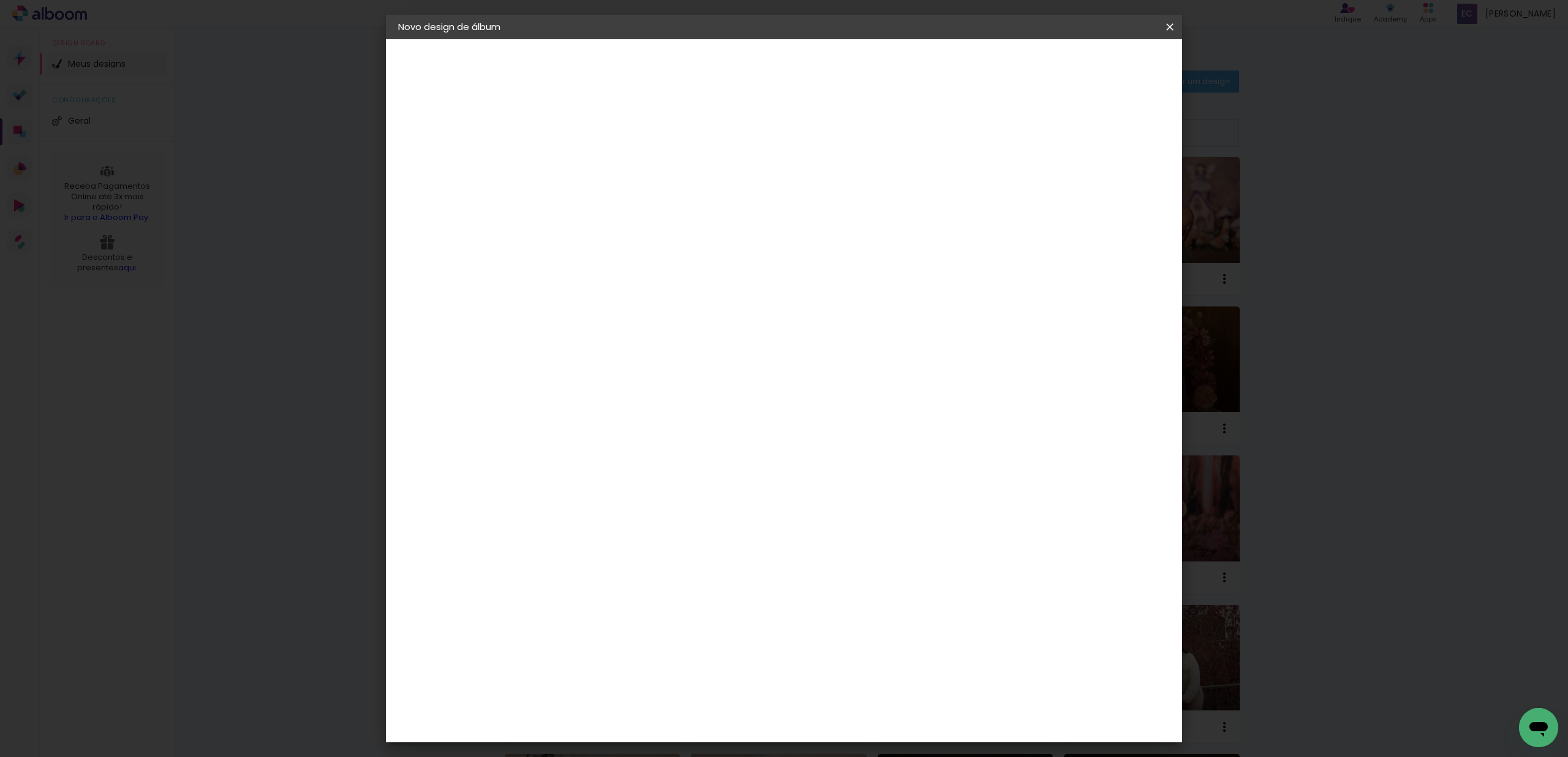
drag, startPoint x: 711, startPoint y: 86, endPoint x: 740, endPoint y: 82, distance: 29.3
click at [735, 82] on p "Verifique as configurações do seu álbum." at bounding box center [661, 82] width 195 height 10
click at [769, 77] on header "Revisão Verifique as configurações do seu álbum. Voltar Iniciar design" at bounding box center [835, 71] width 579 height 63
click at [0, 0] on slot "Mostrar sangria" at bounding box center [0, 0] width 0 height 0
type paper-checkbox "on"
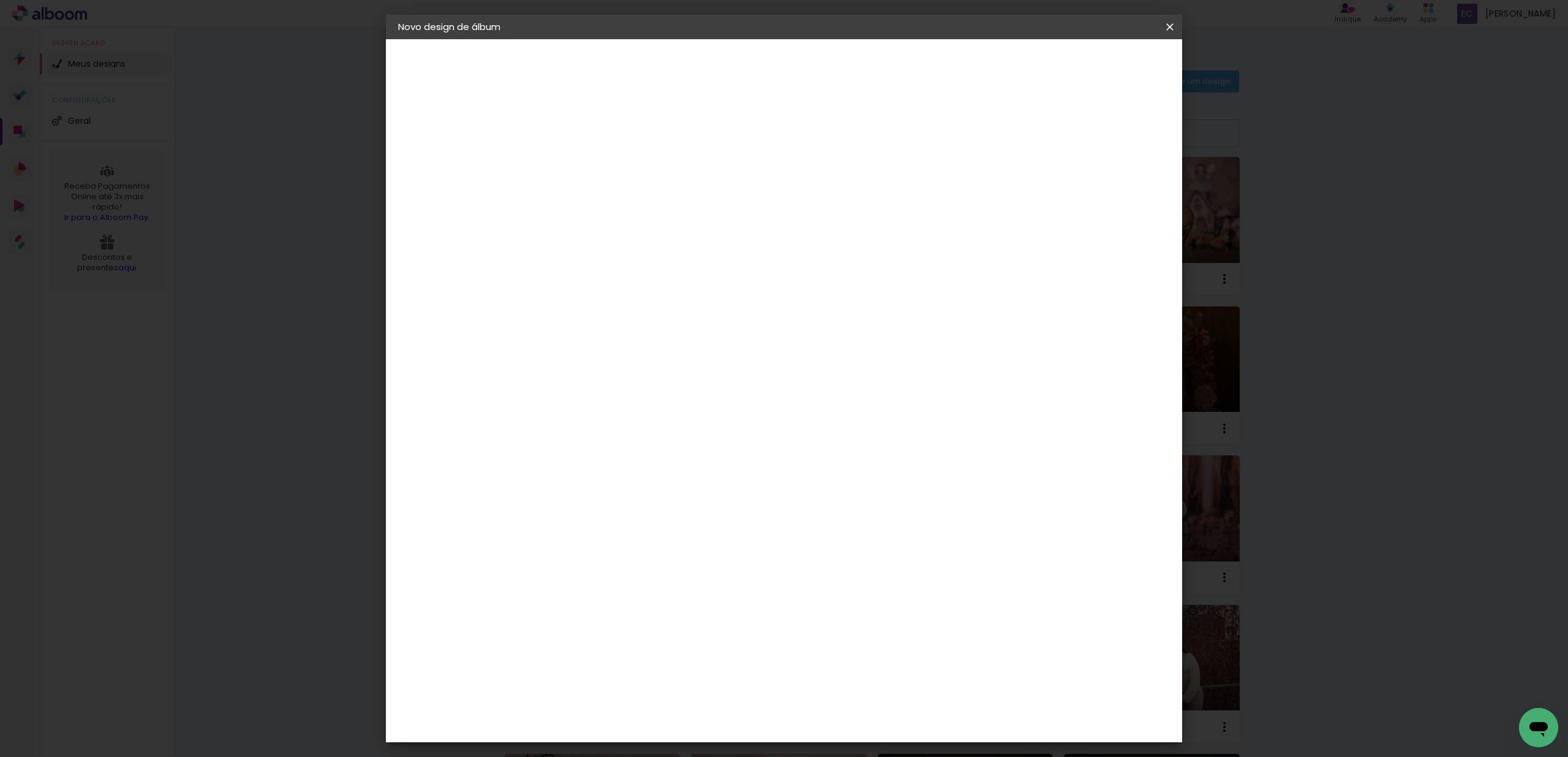
click at [0, 0] on slot "Mostrar sangria" at bounding box center [0, 0] width 0 height 0
click at [1024, 131] on div at bounding box center [1018, 132] width 11 height 11
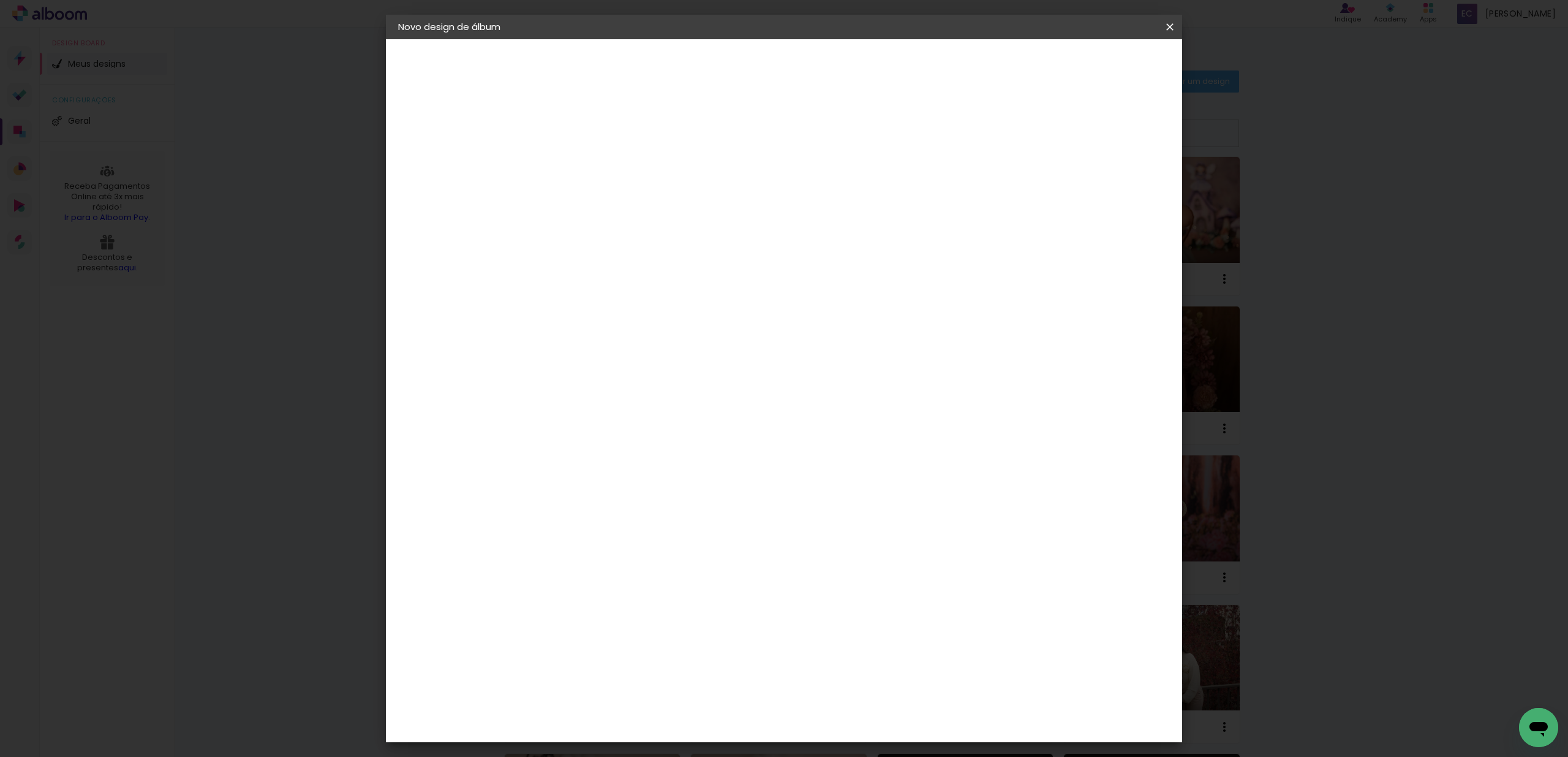
click at [1024, 131] on div at bounding box center [1018, 132] width 11 height 11
click at [1094, 65] on span "Iniciar design" at bounding box center [1066, 64] width 56 height 9
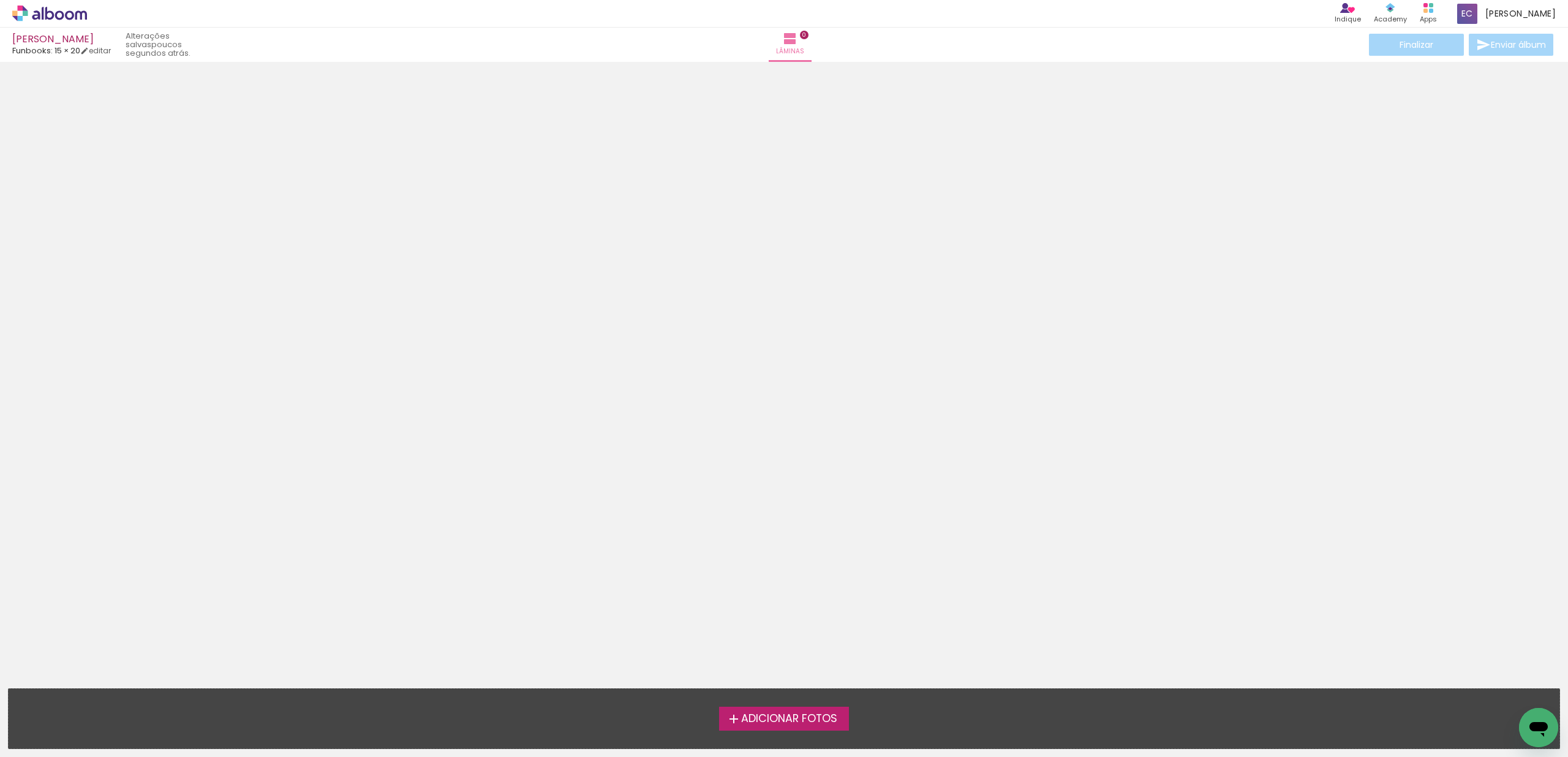
click at [769, 715] on span "Adicionar Fotos" at bounding box center [790, 718] width 96 height 11
click at [0, 0] on input "file" at bounding box center [0, 0] width 0 height 0
click at [787, 718] on span "Adicionar Fotos" at bounding box center [790, 718] width 96 height 11
click at [0, 0] on input "file" at bounding box center [0, 0] width 0 height 0
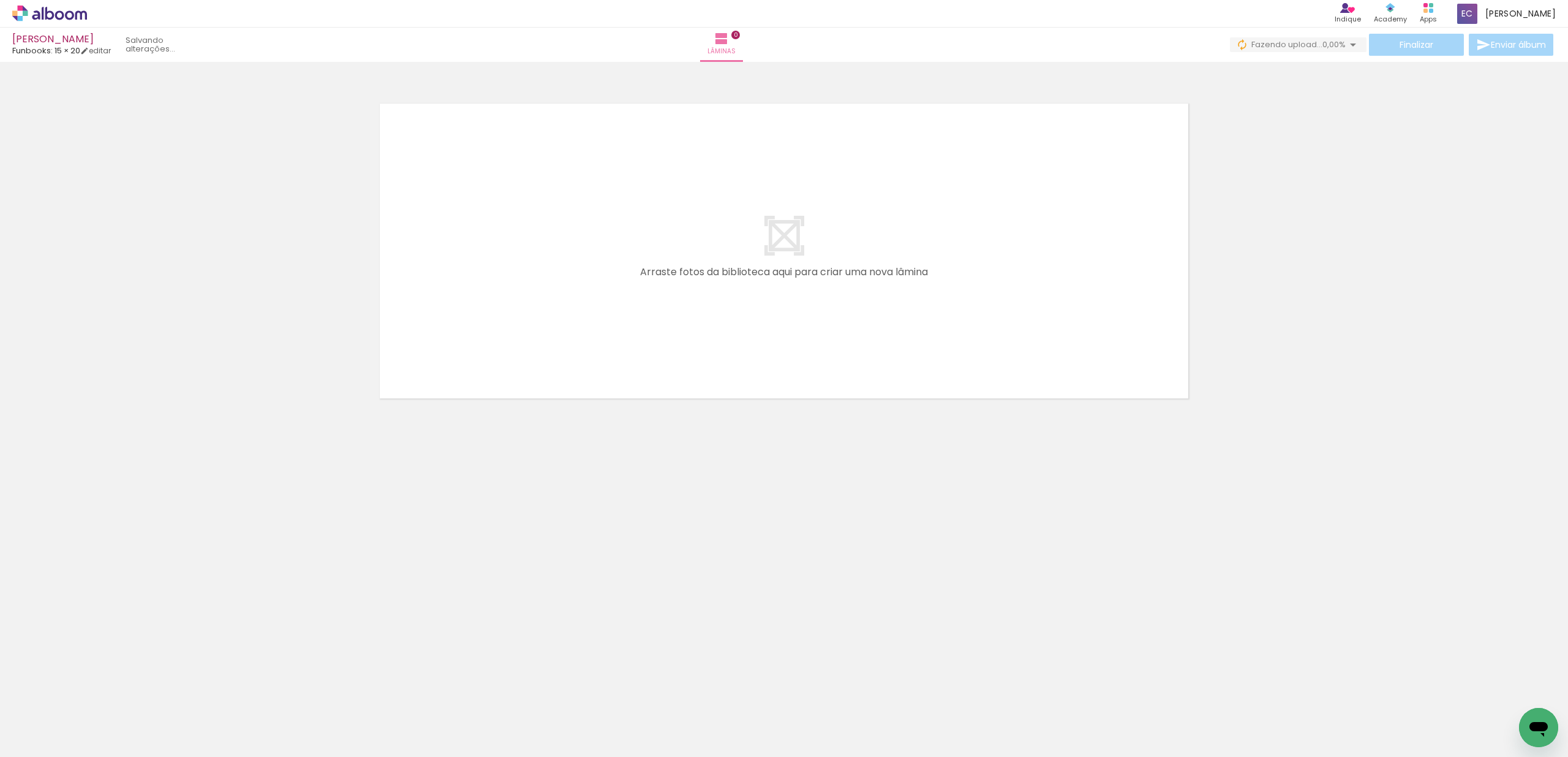
click at [47, 744] on span "Adicionar Fotos" at bounding box center [43, 740] width 37 height 13
click at [0, 0] on input "file" at bounding box center [0, 0] width 0 height 0
drag, startPoint x: 134, startPoint y: 715, endPoint x: 106, endPoint y: 731, distance: 32.2
click at [105, 735] on div at bounding box center [122, 715] width 40 height 61
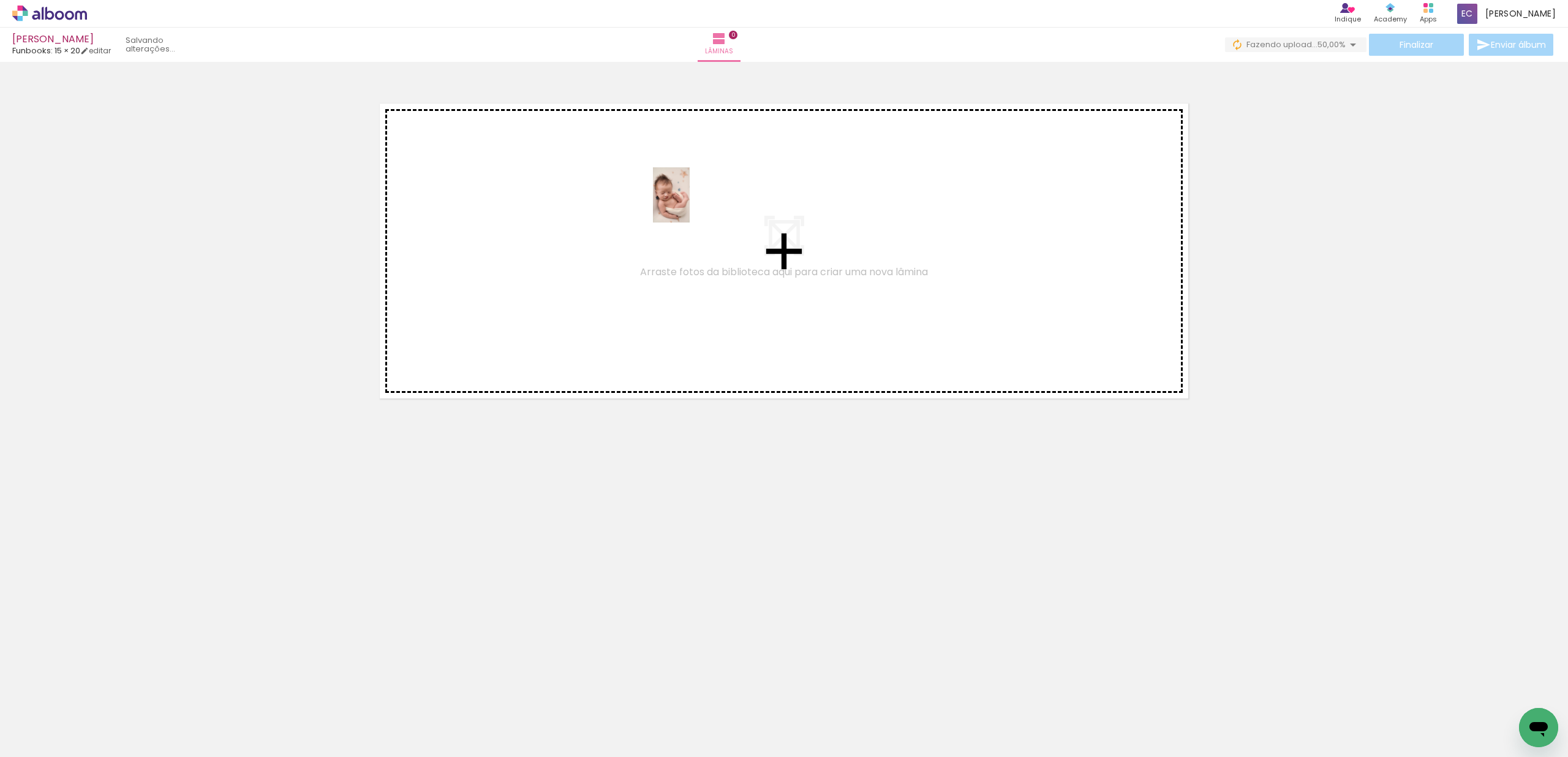
drag, startPoint x: 138, startPoint y: 720, endPoint x: 591, endPoint y: 360, distance: 578.6
click at [695, 195] on quentale-workspace at bounding box center [784, 378] width 1568 height 757
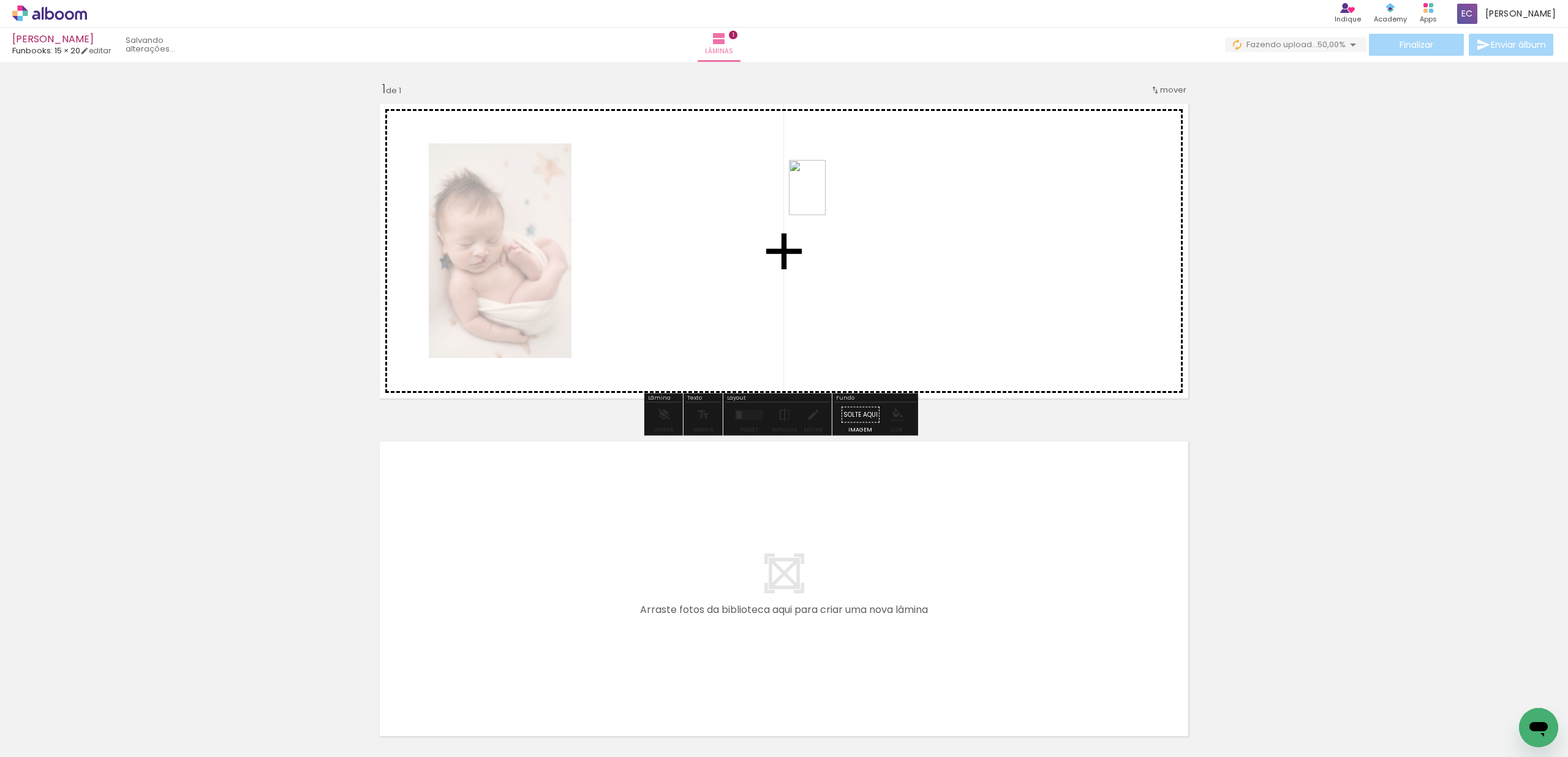
drag, startPoint x: 201, startPoint y: 728, endPoint x: 858, endPoint y: 320, distance: 773.4
click at [825, 196] on quentale-workspace at bounding box center [784, 378] width 1568 height 757
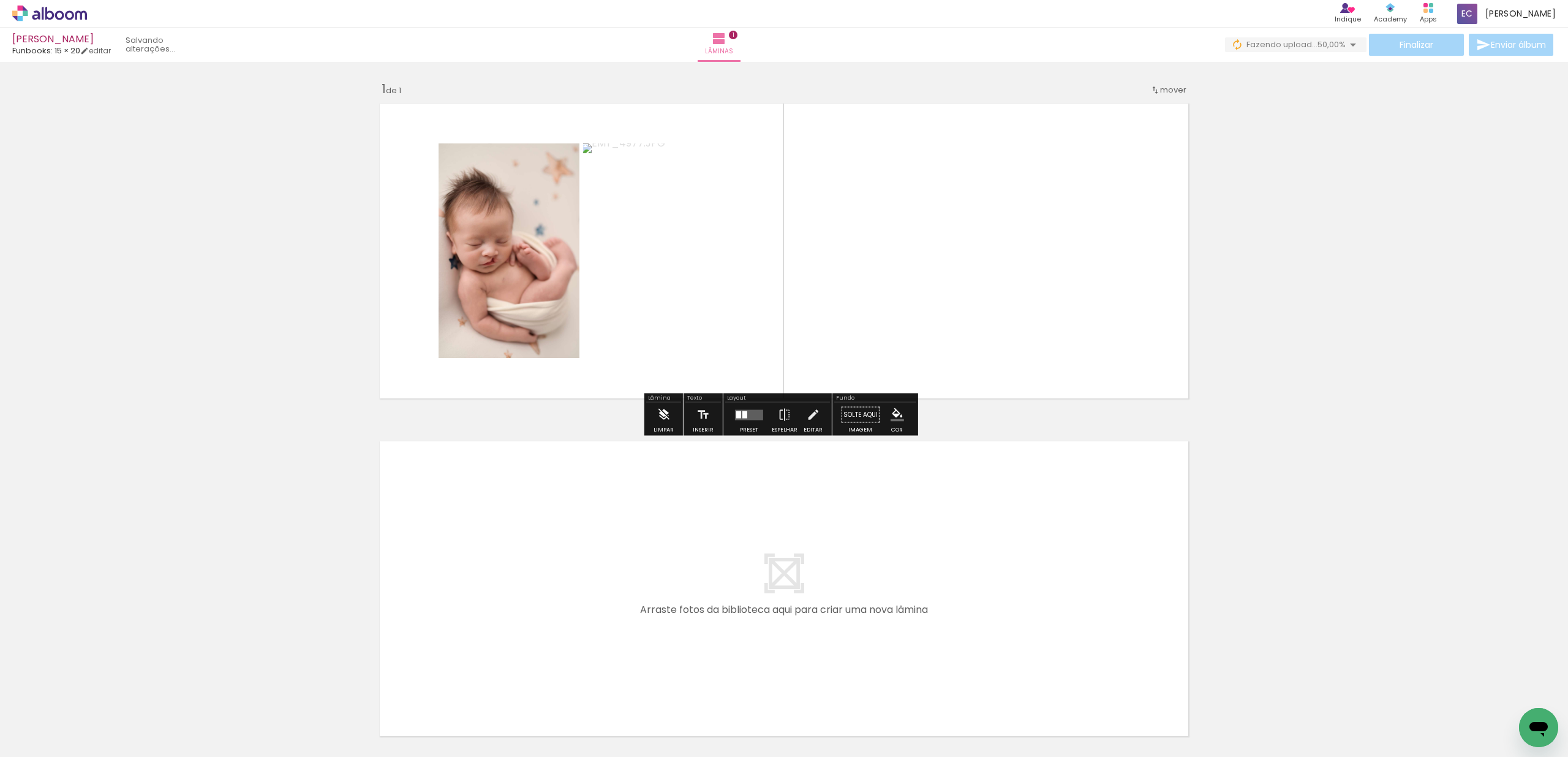
click at [662, 414] on iron-icon at bounding box center [664, 414] width 13 height 24
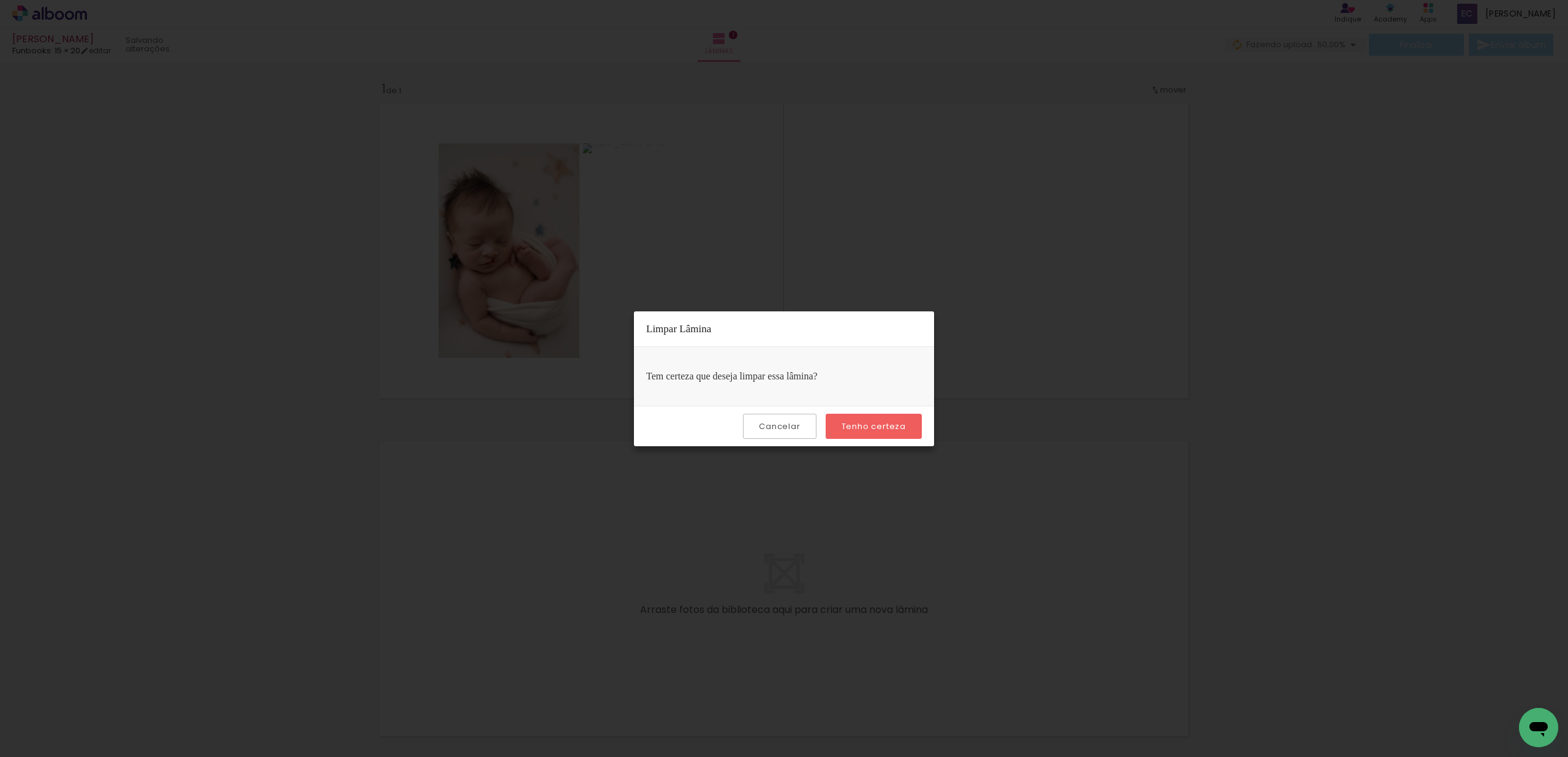
click at [0, 0] on slot "Tenho certeza" at bounding box center [0, 0] width 0 height 0
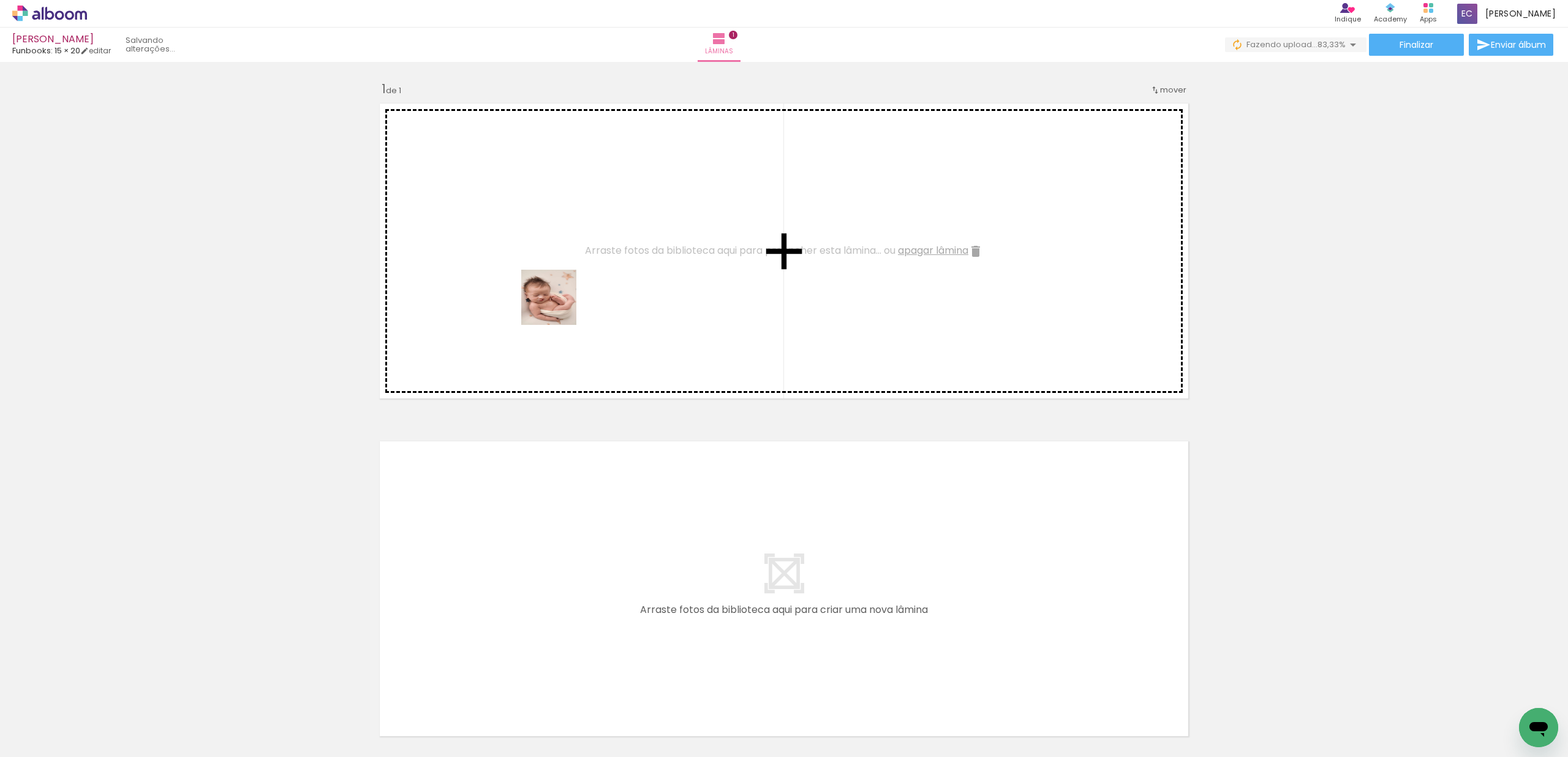
drag, startPoint x: 129, startPoint y: 713, endPoint x: 347, endPoint y: 517, distance: 293.2
click at [577, 254] on quentale-workspace at bounding box center [784, 378] width 1568 height 757
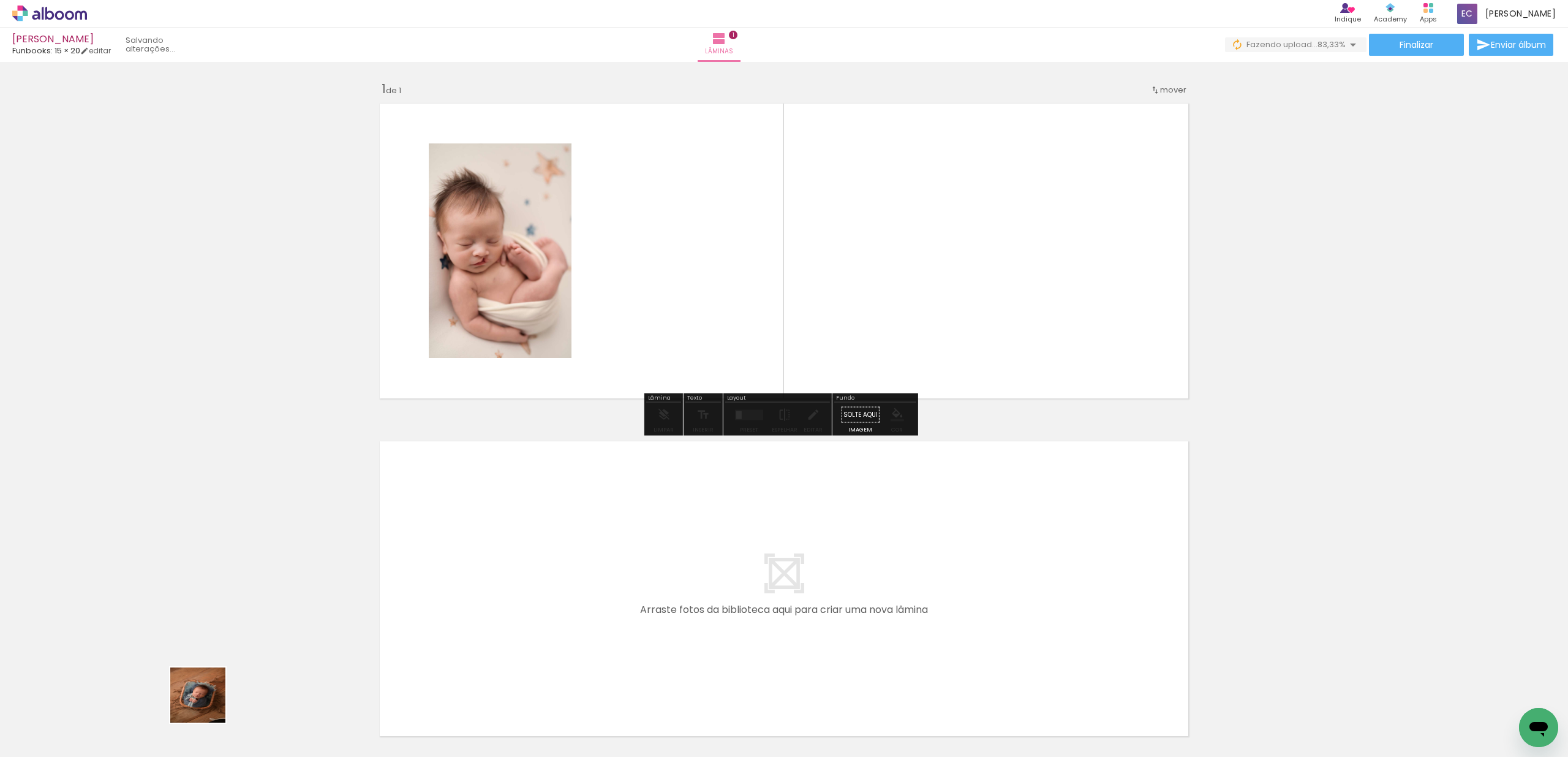
drag, startPoint x: 207, startPoint y: 704, endPoint x: 680, endPoint y: 234, distance: 666.8
click at [489, 463] on quentale-workspace at bounding box center [784, 378] width 1568 height 757
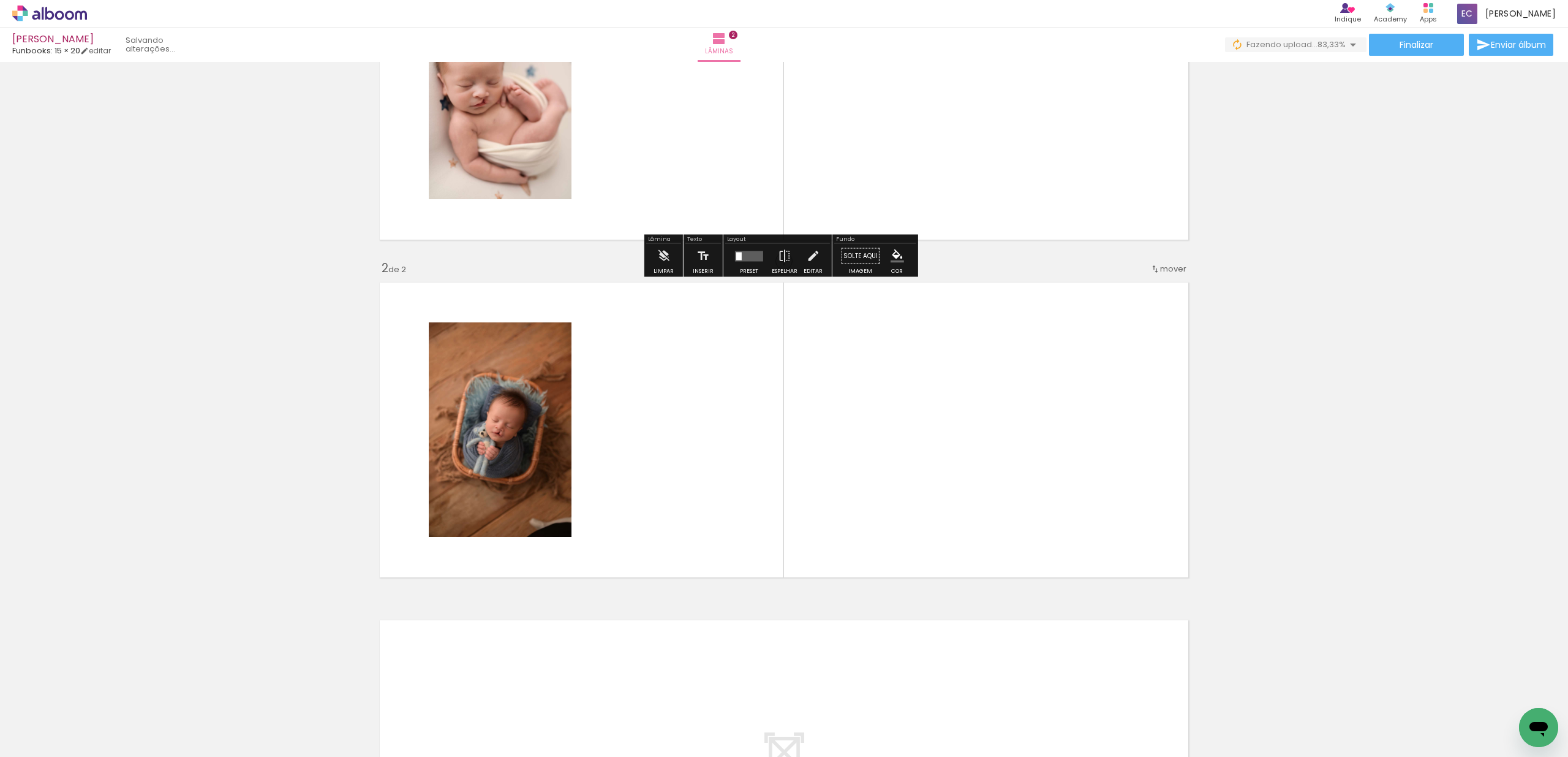
drag, startPoint x: 680, startPoint y: 234, endPoint x: 696, endPoint y: 216, distance: 24.1
click at [696, 216] on div "Inserir lâmina 1 de 2 Inserir lâmina 2 de 2" at bounding box center [784, 414] width 1568 height 1013
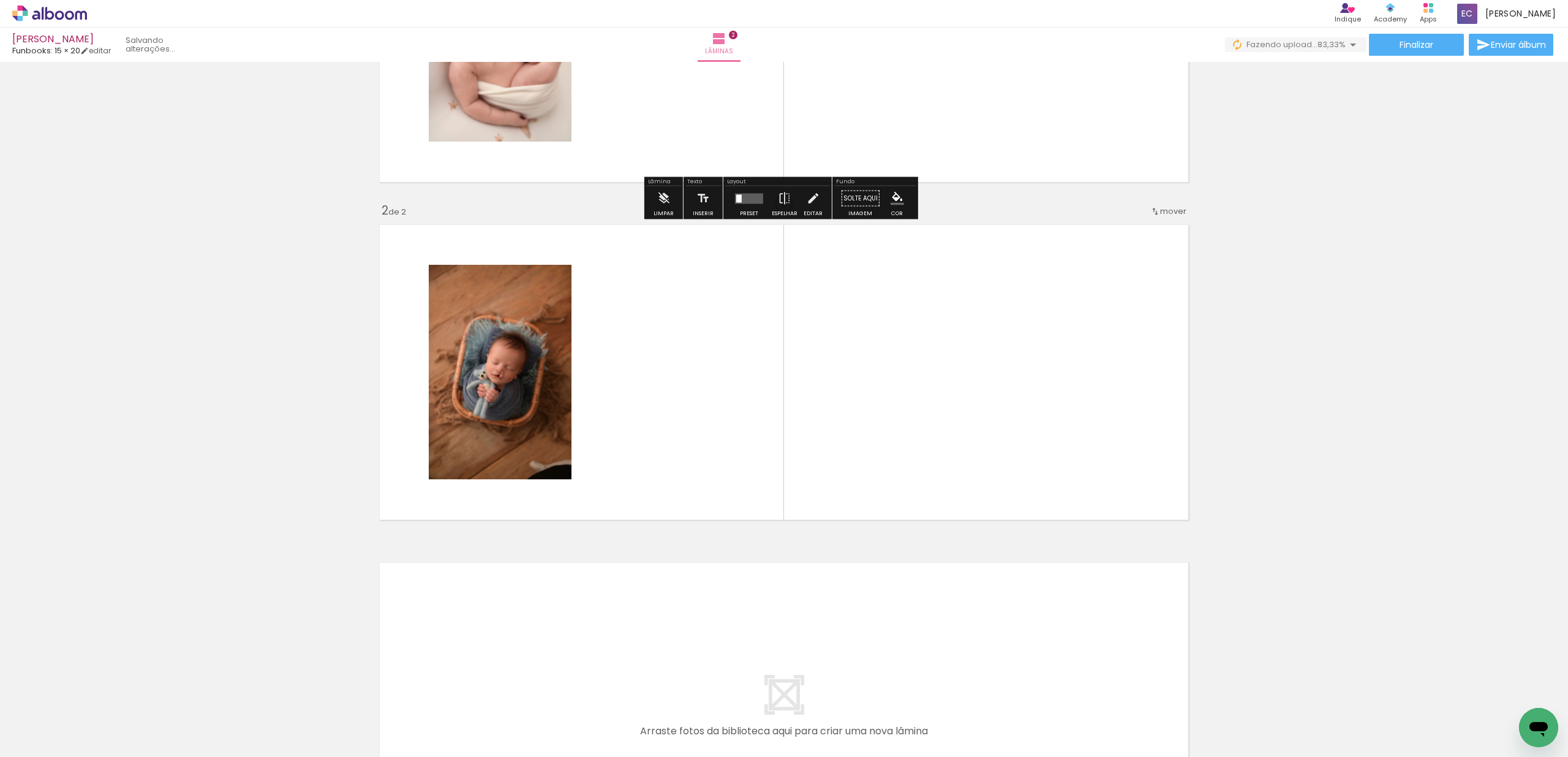
scroll to position [217, 0]
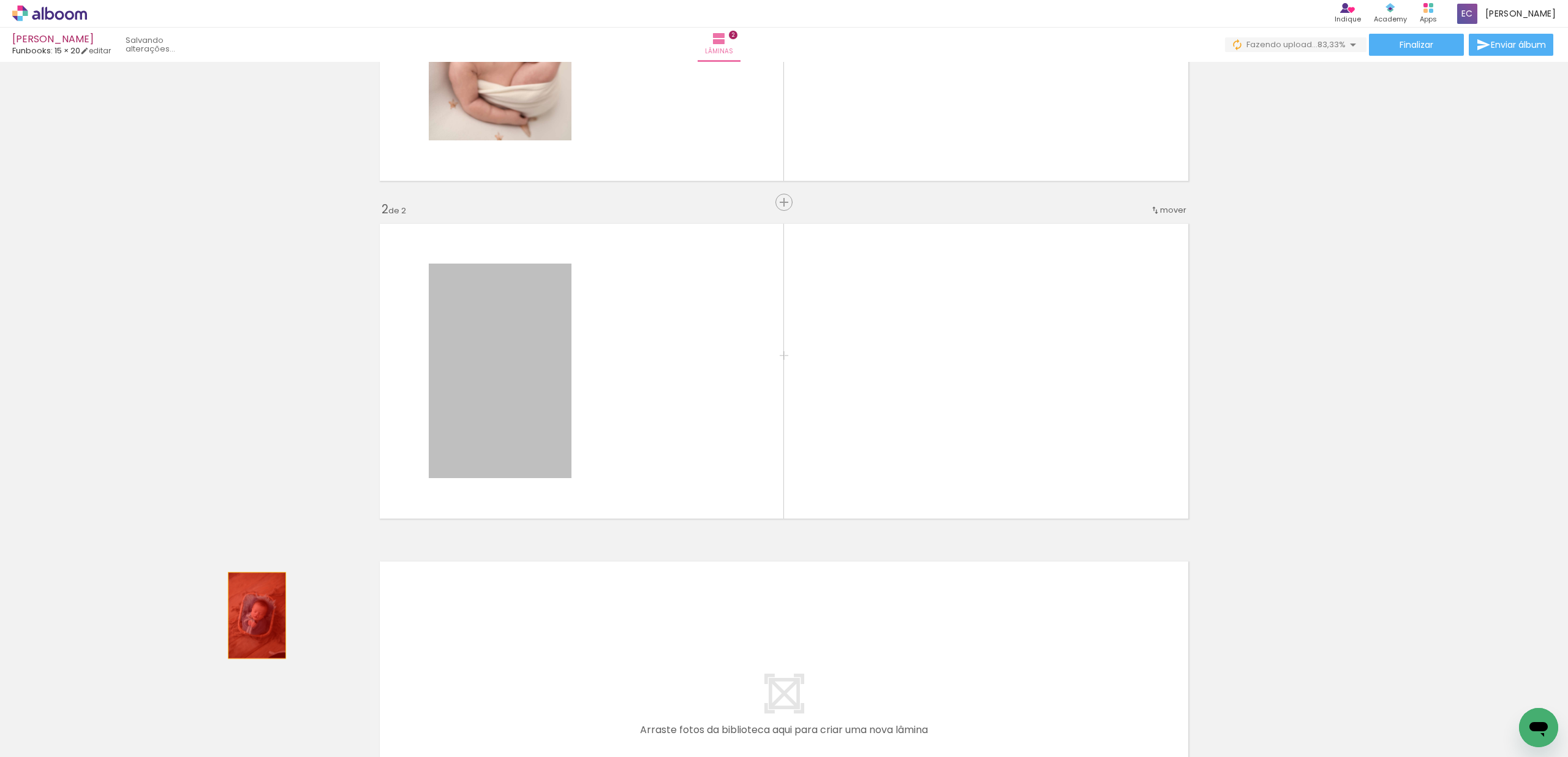
drag, startPoint x: 508, startPoint y: 343, endPoint x: 252, endPoint y: 615, distance: 373.5
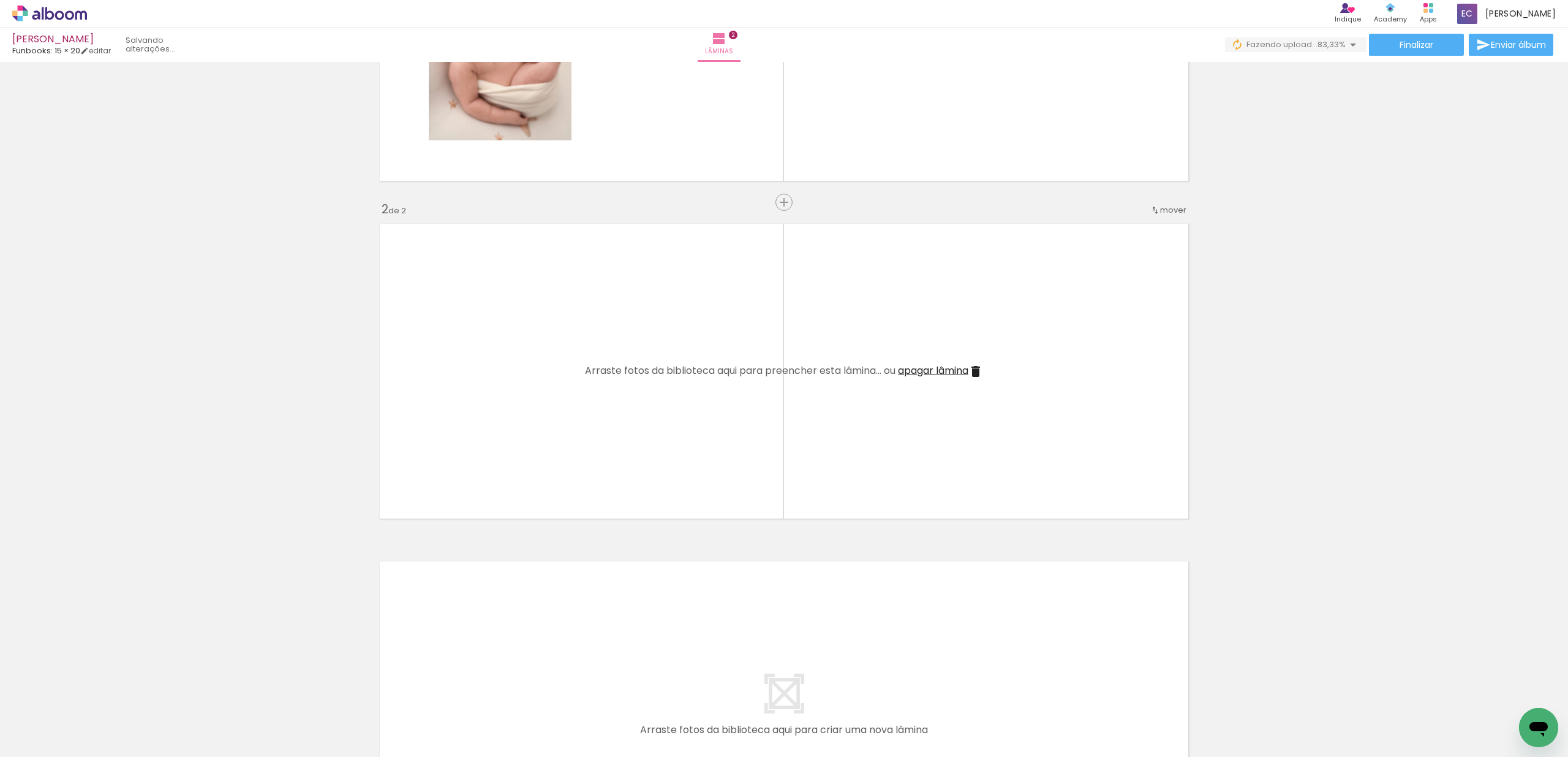
click at [944, 387] on quentale-layouter at bounding box center [783, 370] width 821 height 307
click at [945, 368] on span "apagar lâmina" at bounding box center [933, 370] width 70 height 14
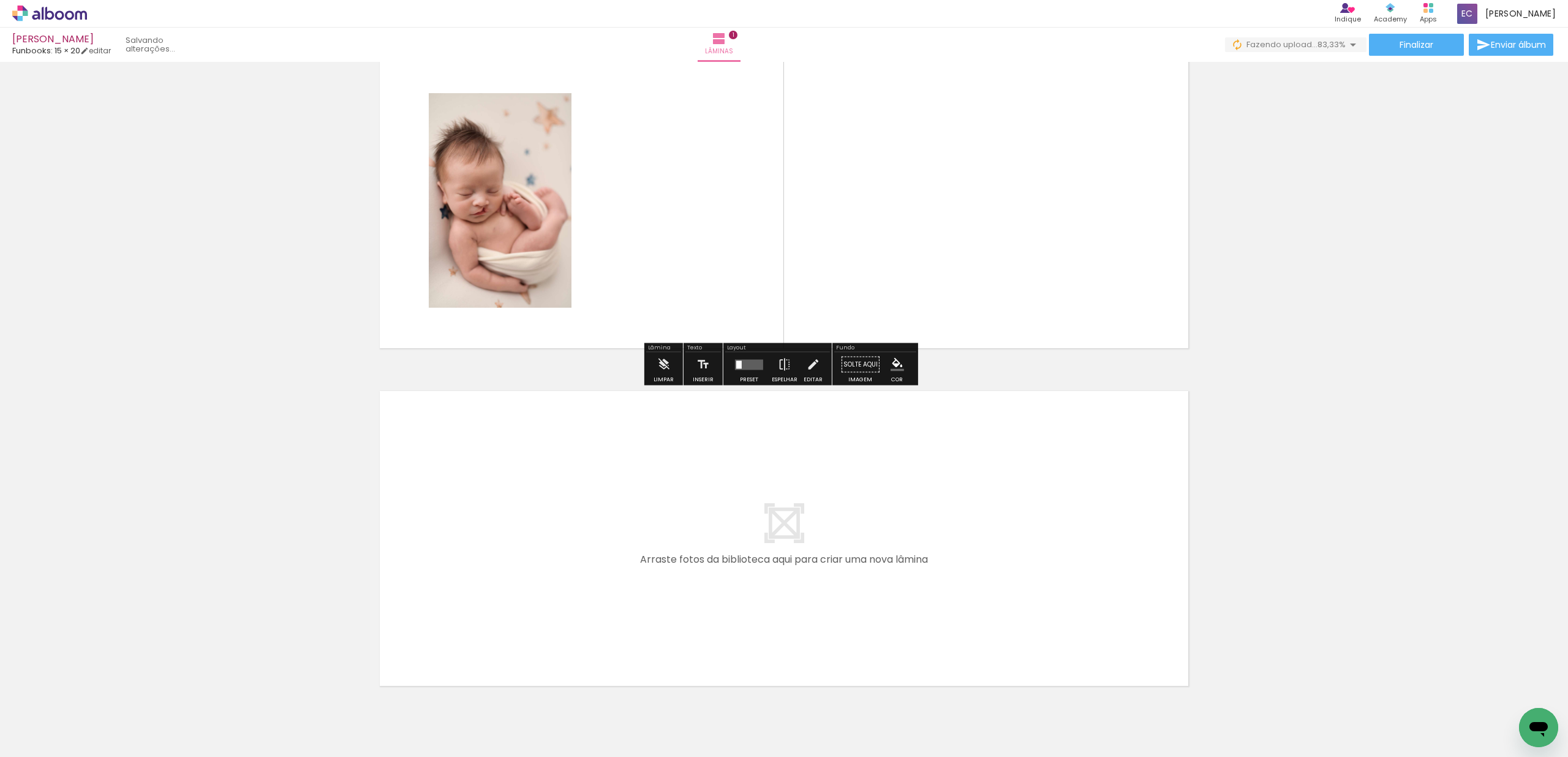
scroll to position [0, 0]
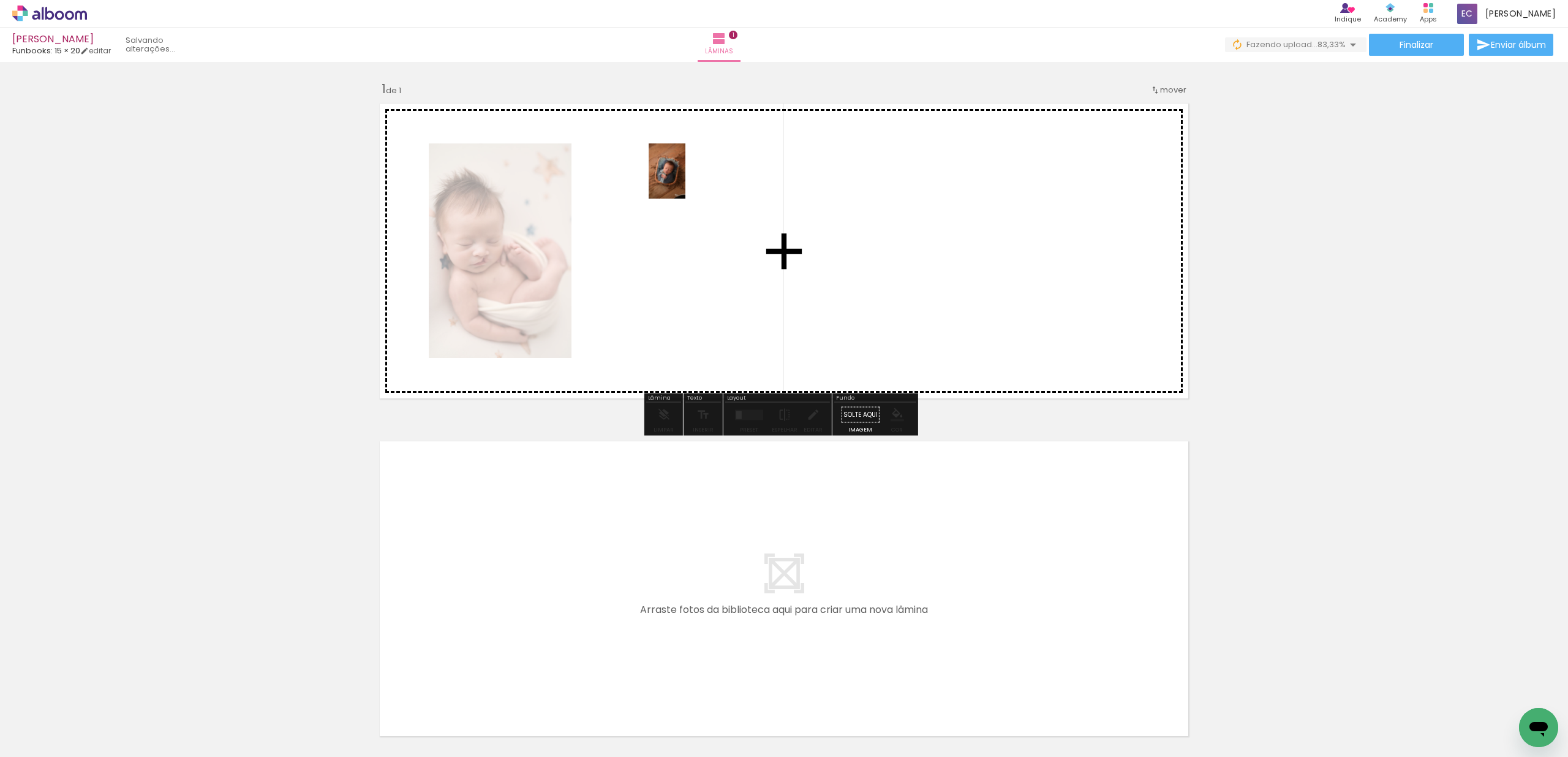
drag, startPoint x: 409, startPoint y: 486, endPoint x: 687, endPoint y: 180, distance: 413.4
click at [687, 180] on quentale-workspace at bounding box center [784, 378] width 1568 height 757
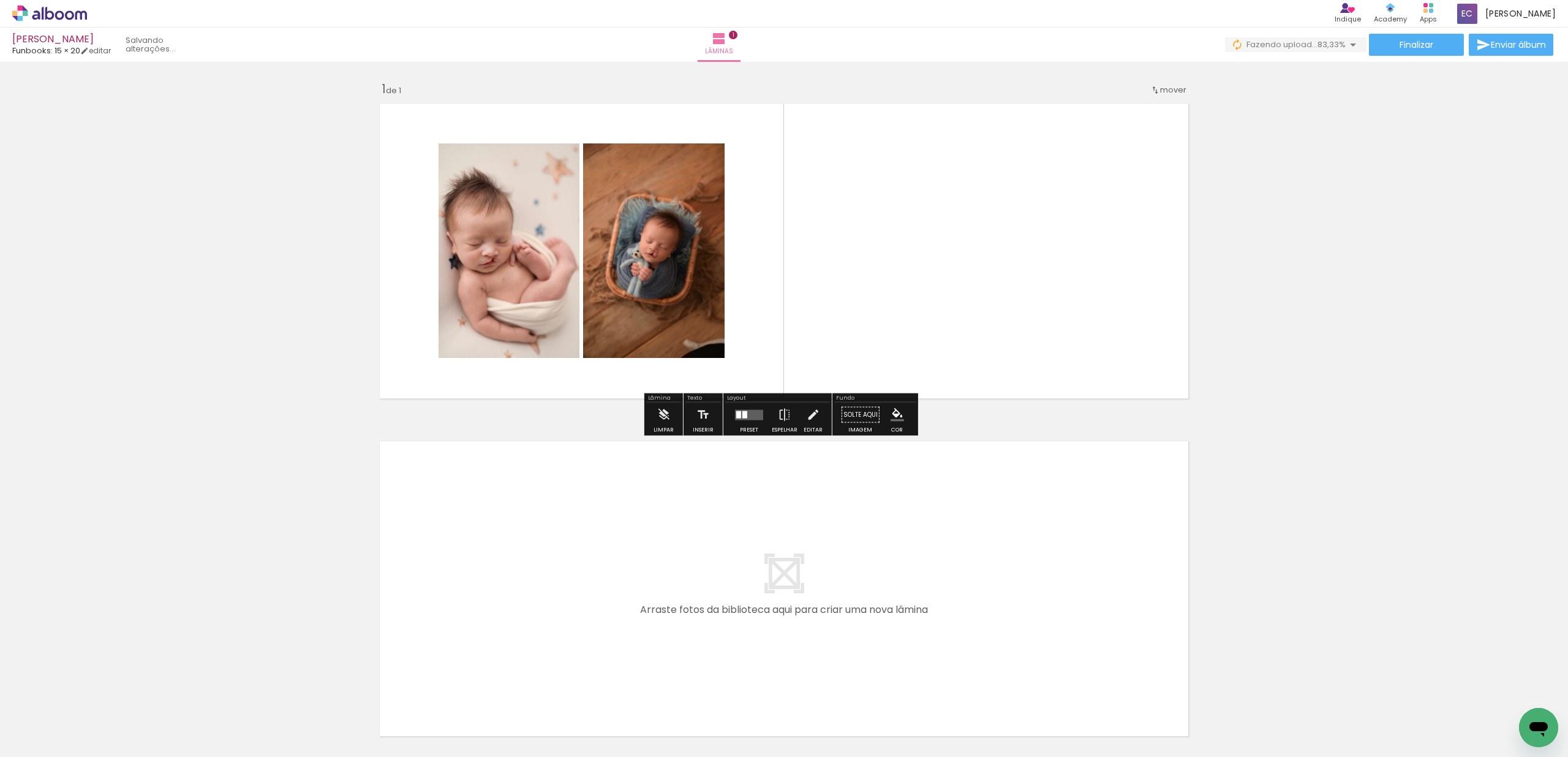
click at [743, 411] on div at bounding box center [745, 415] width 5 height 8
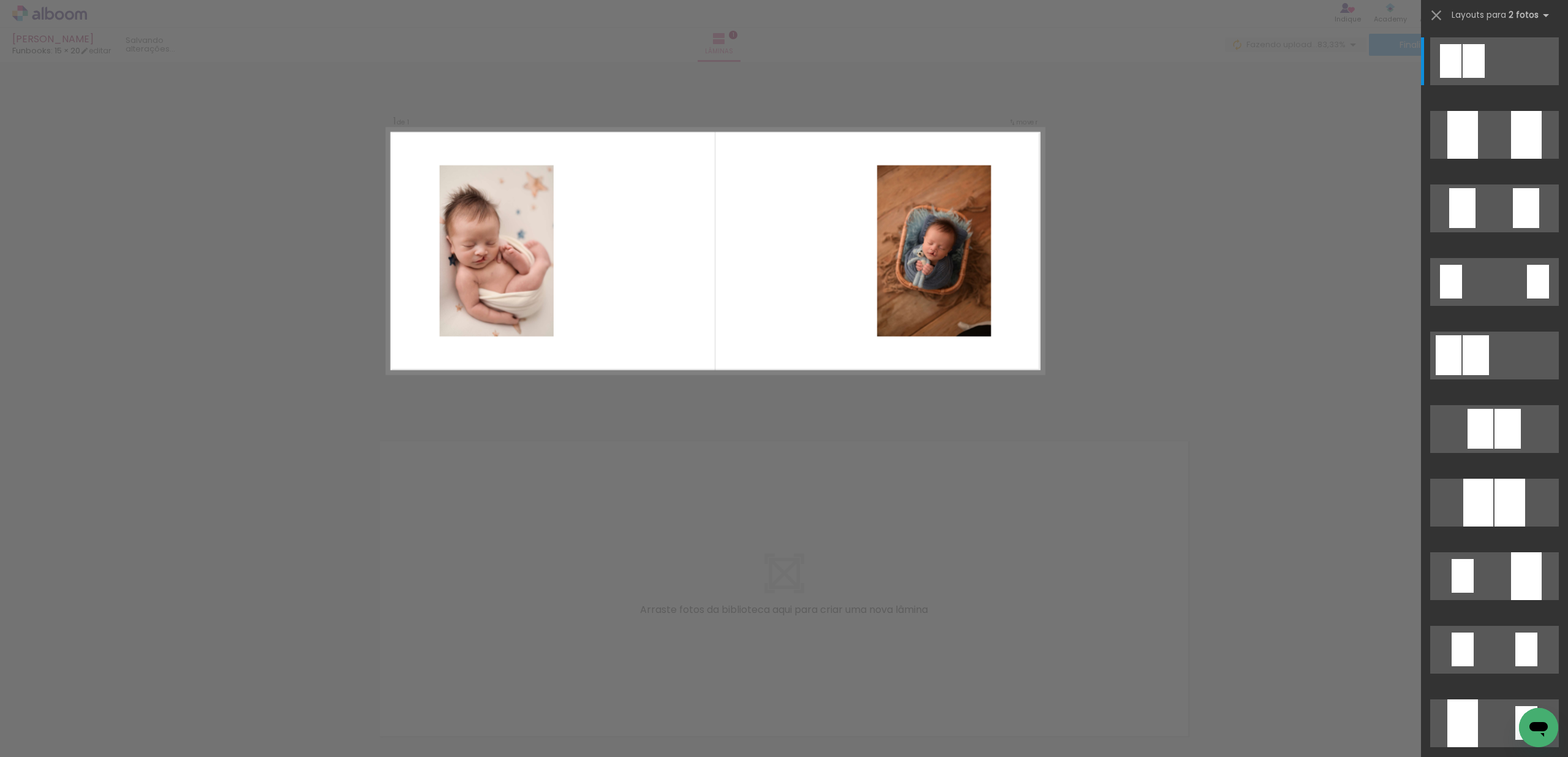
click at [1185, 227] on div "Confirmar Cancelar" at bounding box center [784, 414] width 1568 height 704
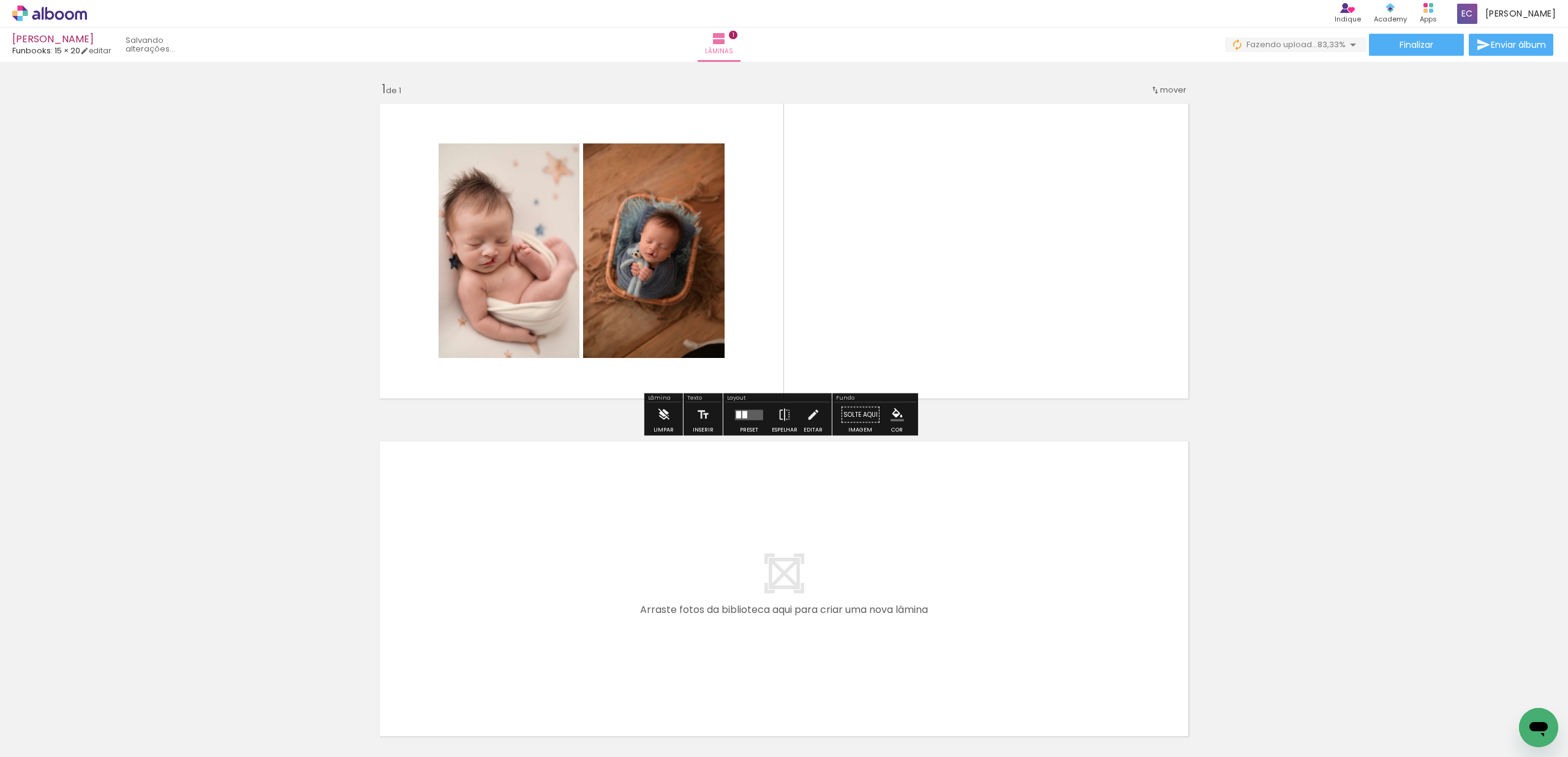
click at [659, 419] on iron-icon at bounding box center [664, 414] width 13 height 24
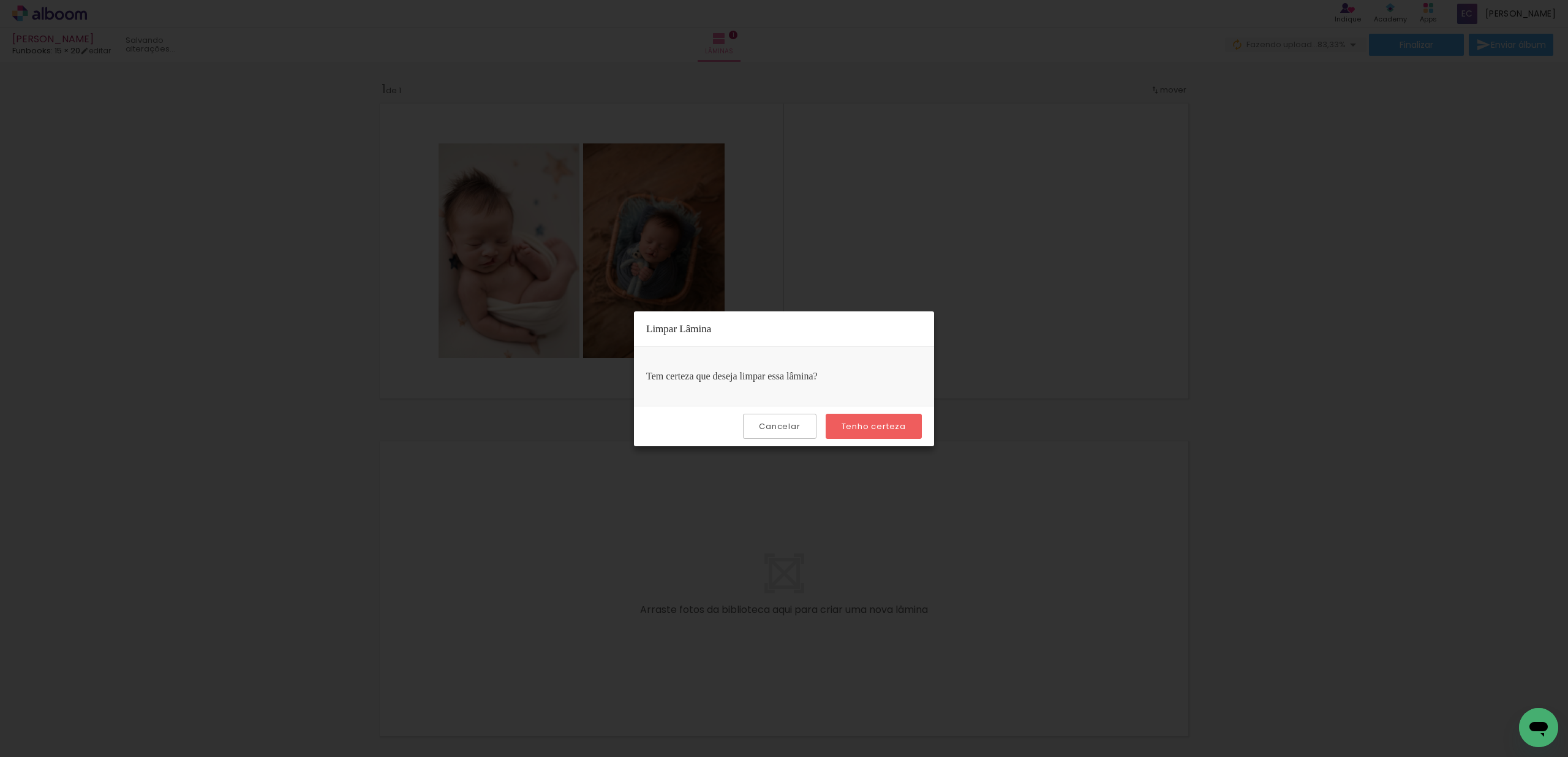
click at [878, 435] on paper-button "Tenho certeza" at bounding box center [873, 426] width 96 height 25
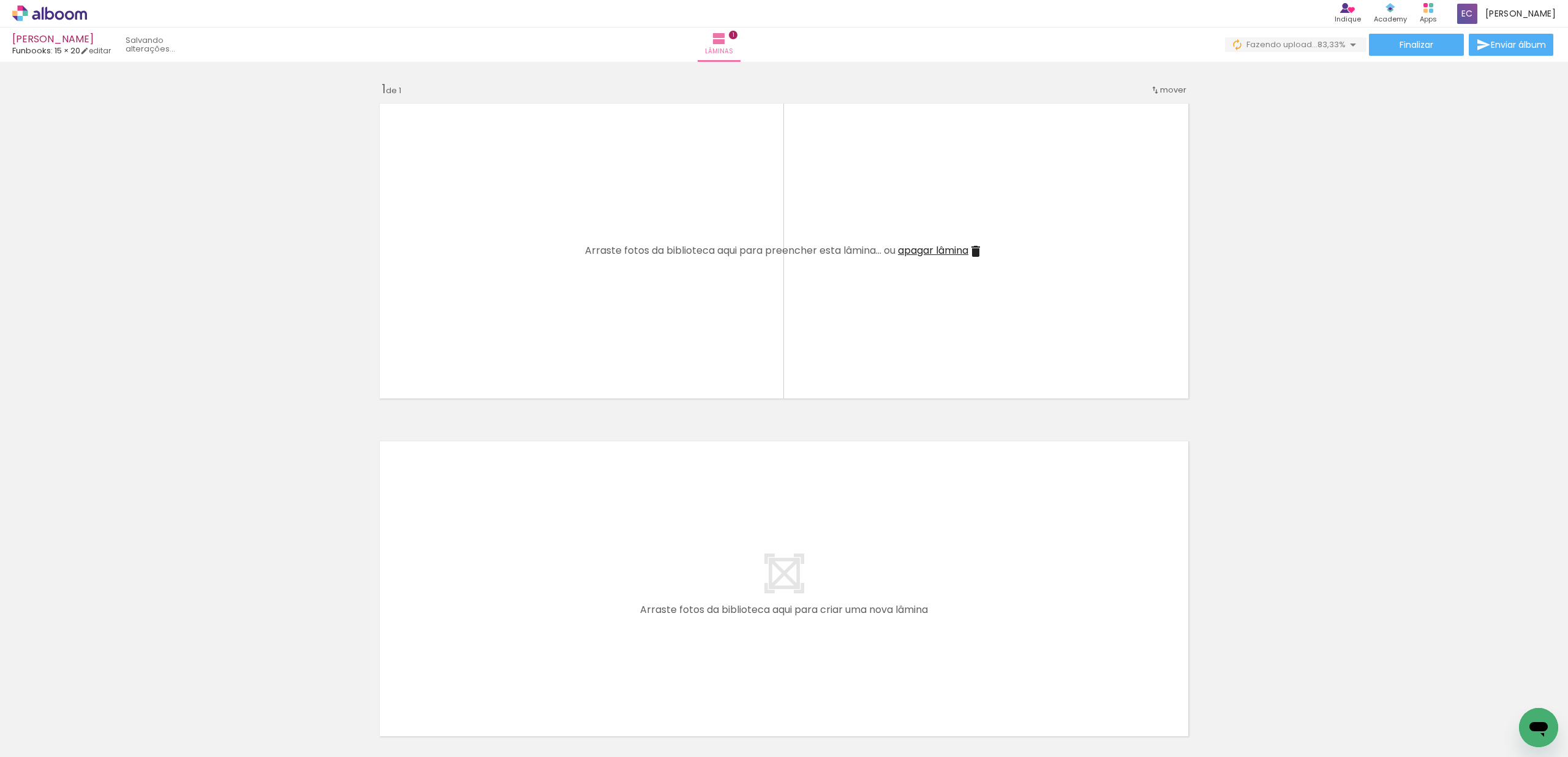
click at [937, 258] on div "Arraste fotos da biblioteca aqui para preencher esta lâmina... ou apagar lâmina" at bounding box center [784, 250] width 398 height 14
click at [937, 249] on span "apagar lâmina" at bounding box center [933, 250] width 70 height 14
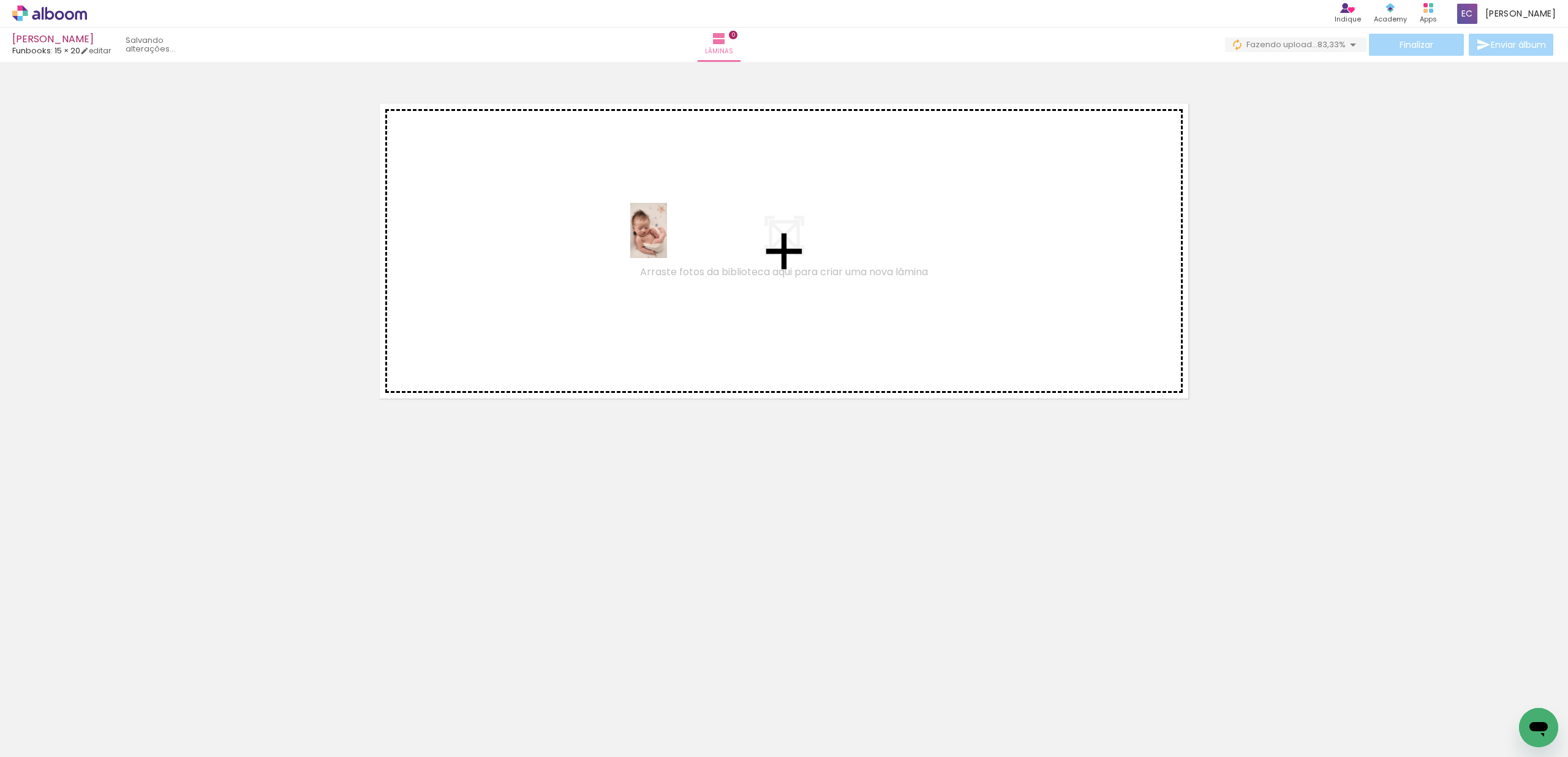
drag, startPoint x: 126, startPoint y: 709, endPoint x: 669, endPoint y: 236, distance: 720.1
click at [669, 236] on quentale-workspace at bounding box center [784, 378] width 1568 height 757
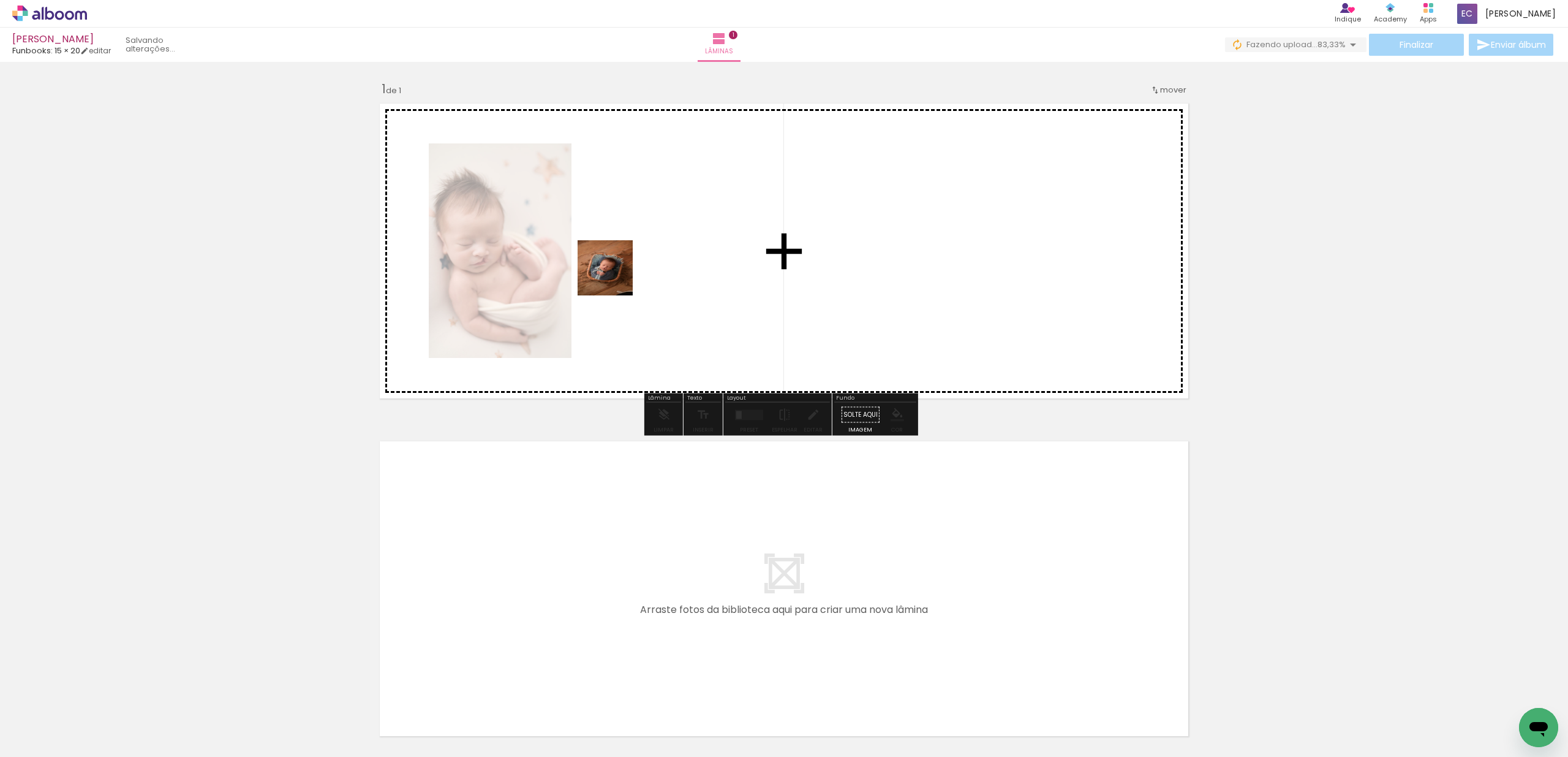
drag, startPoint x: 200, startPoint y: 721, endPoint x: 806, endPoint y: 301, distance: 737.3
click at [655, 265] on quentale-workspace at bounding box center [784, 378] width 1568 height 757
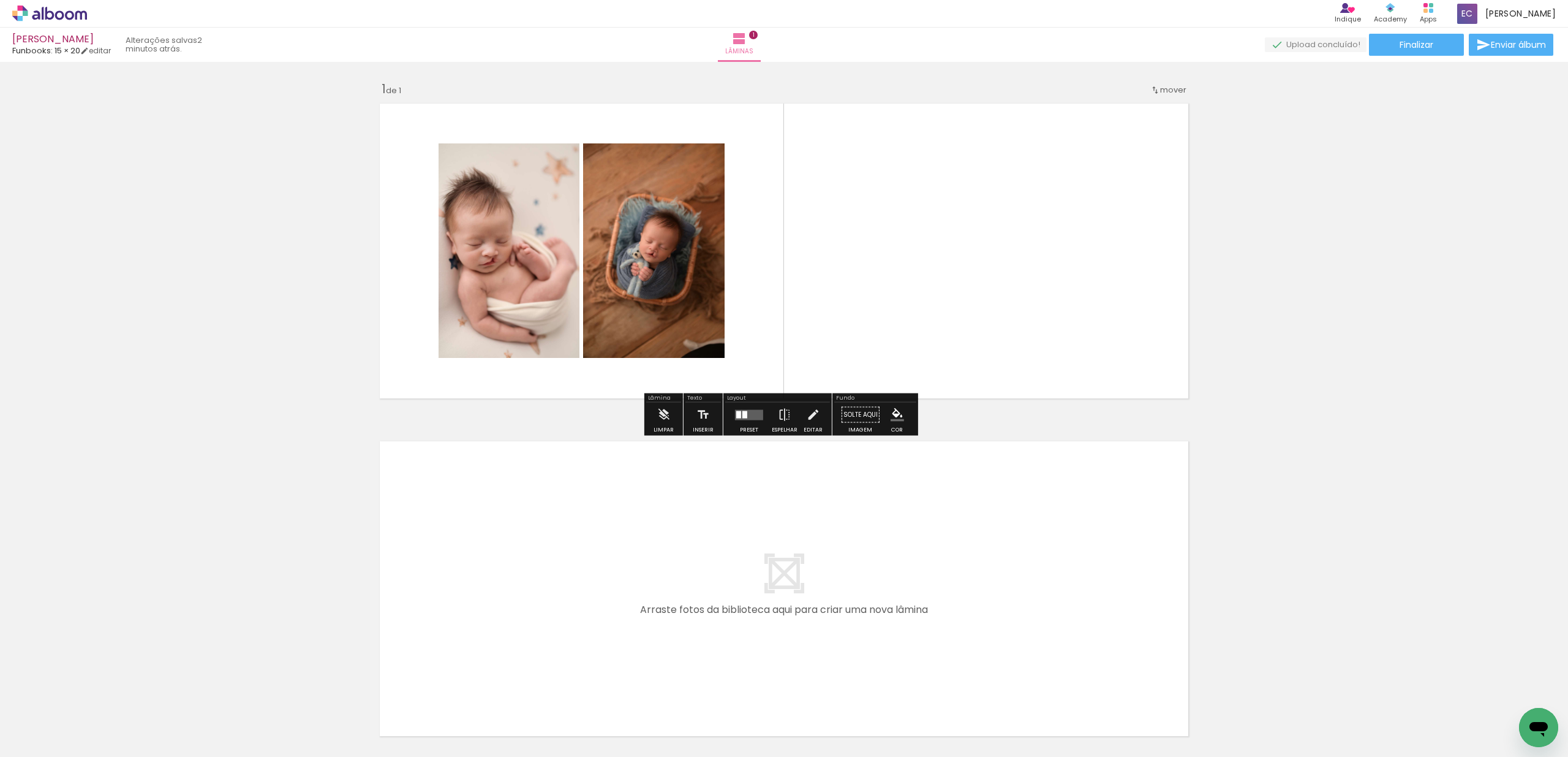
click at [747, 412] on quentale-layouter at bounding box center [748, 414] width 28 height 11
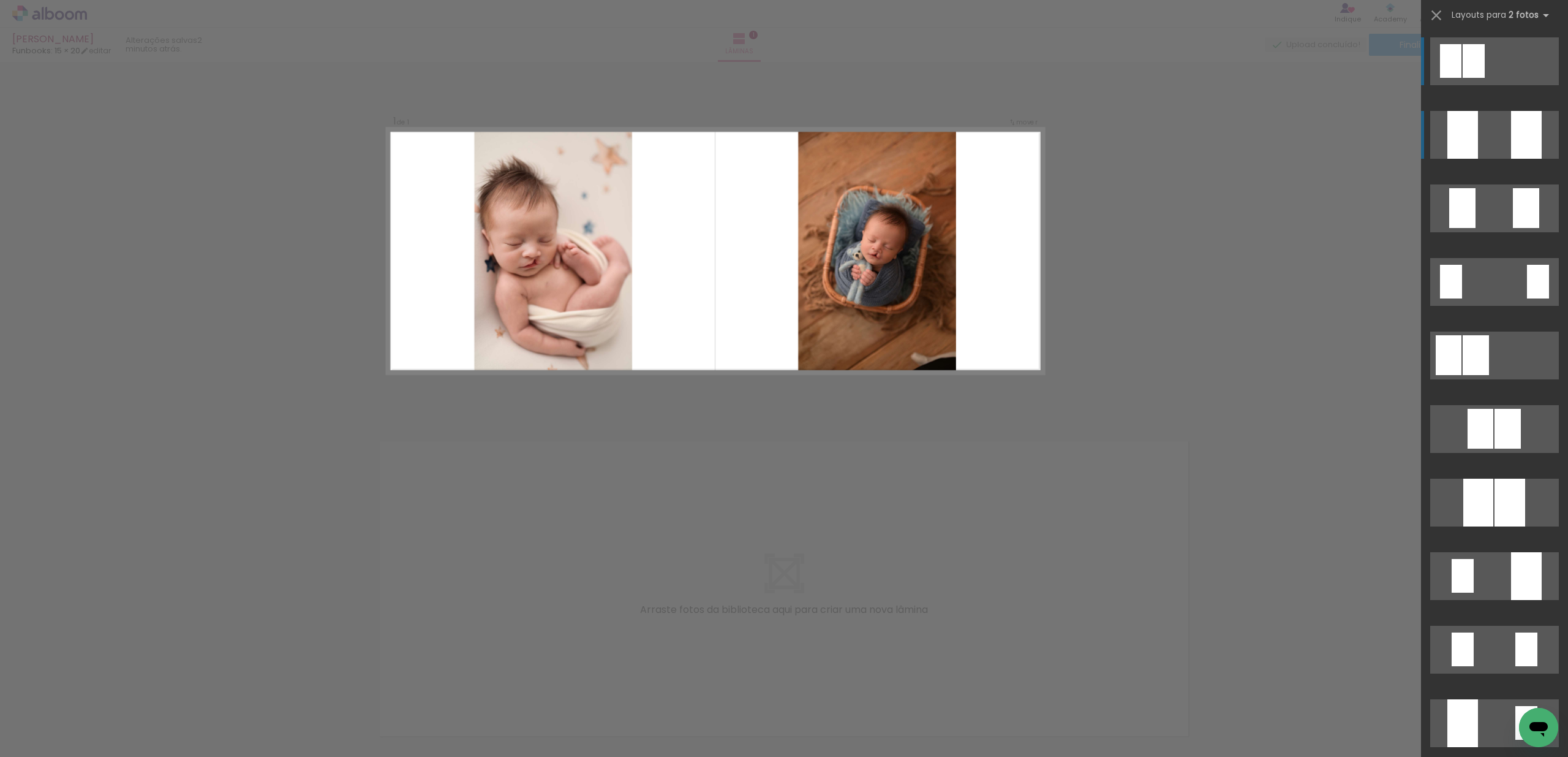
click at [1480, 144] on quentale-layouter at bounding box center [1495, 135] width 129 height 48
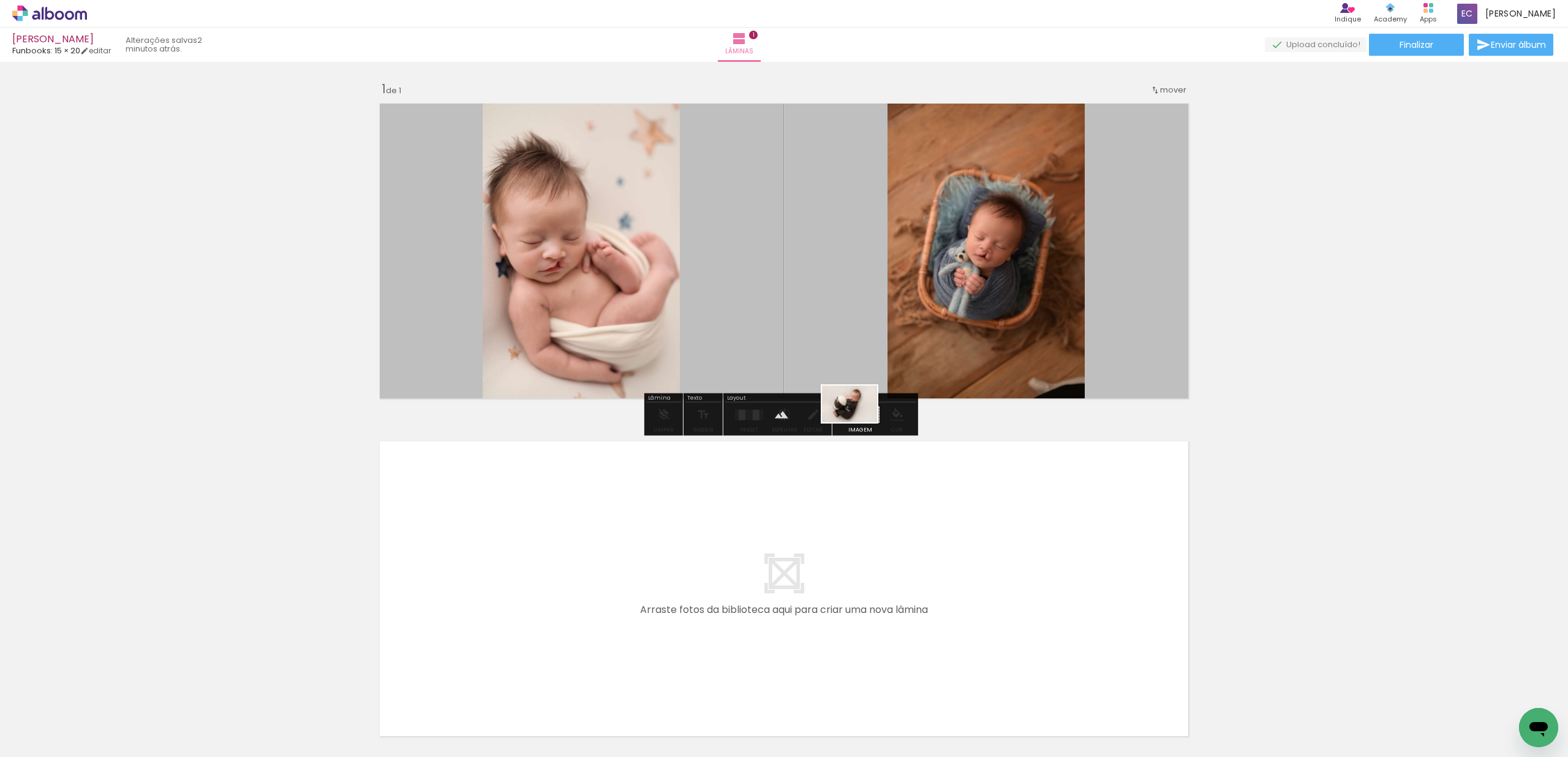
drag, startPoint x: 289, startPoint y: 716, endPoint x: 859, endPoint y: 422, distance: 641.4
click at [859, 422] on quentale-workspace at bounding box center [784, 378] width 1568 height 757
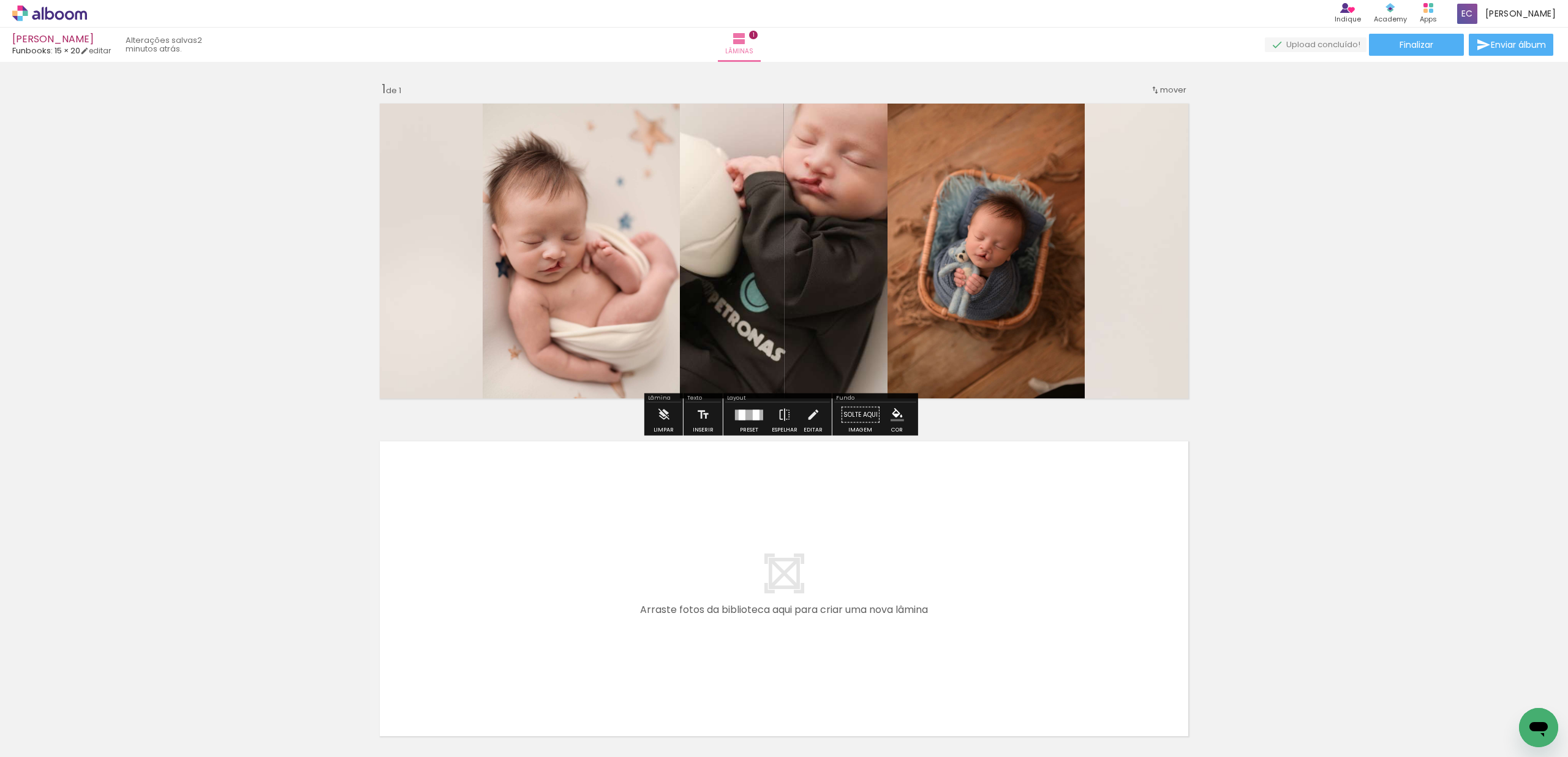
click at [891, 416] on iron-icon "color picker" at bounding box center [898, 415] width 13 height 13
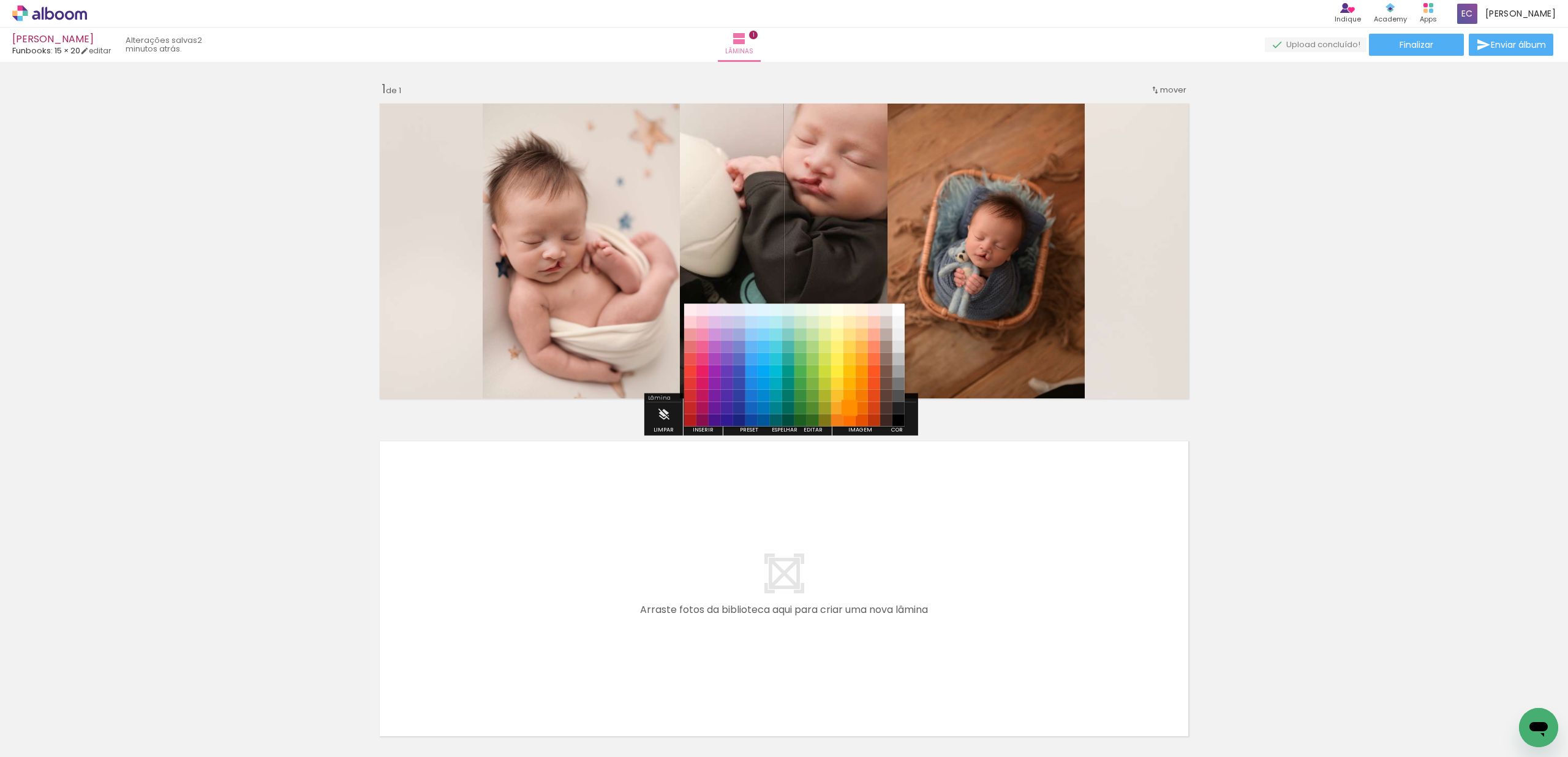
click at [847, 403] on paper-item "#ff8f00" at bounding box center [849, 408] width 13 height 13
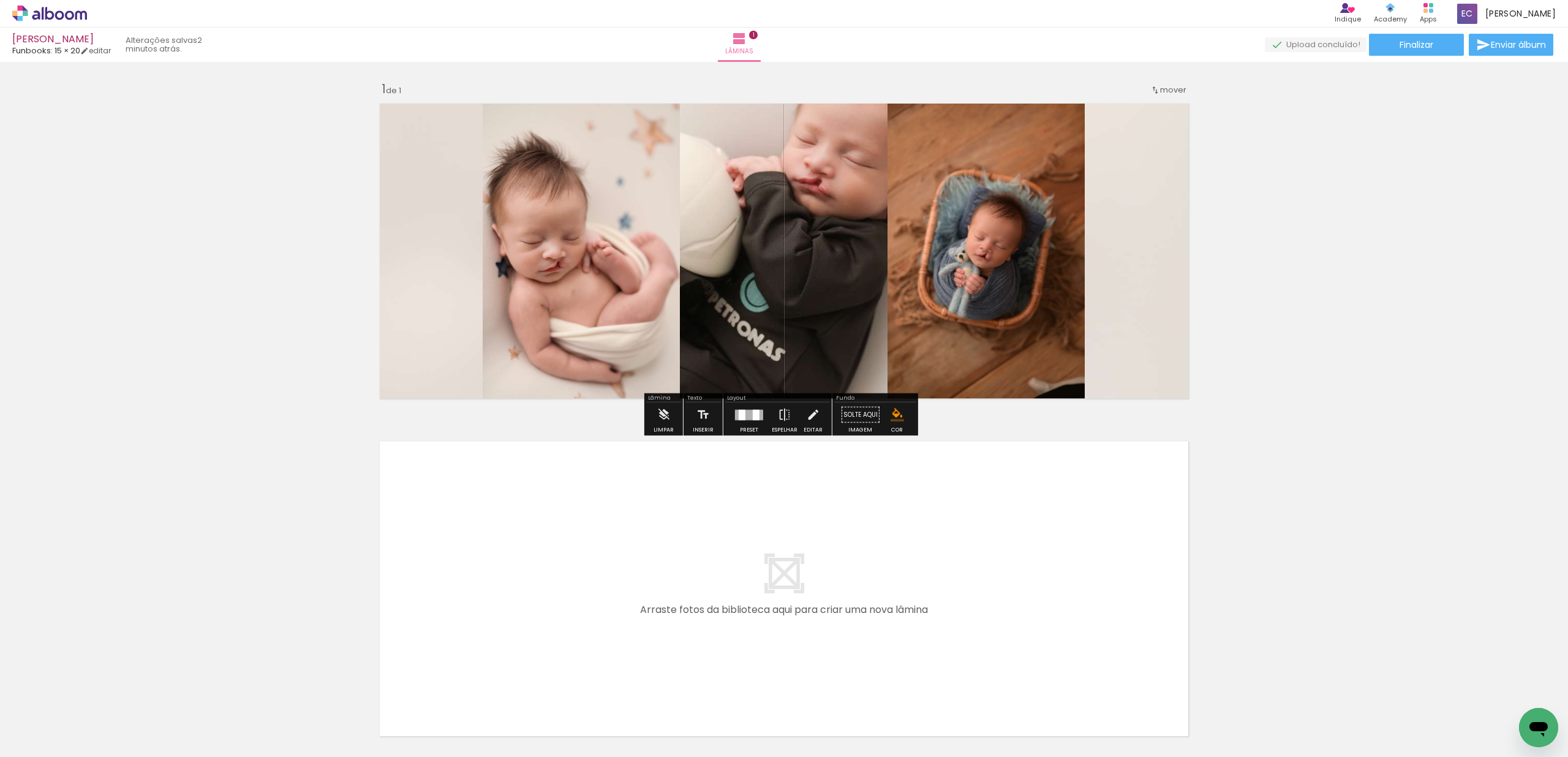
click at [859, 276] on quentale-layouter at bounding box center [783, 250] width 821 height 307
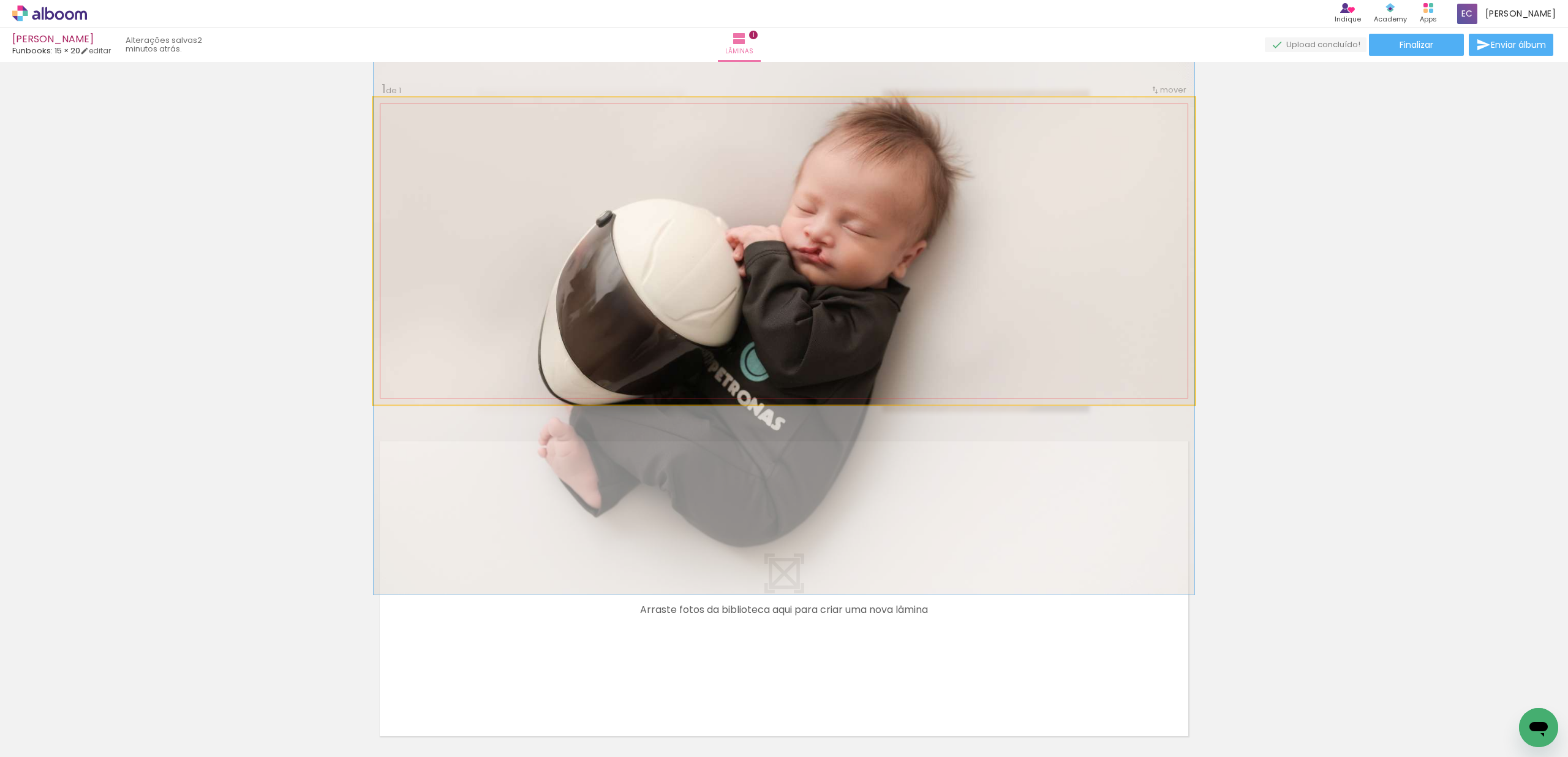
drag, startPoint x: 1046, startPoint y: 276, endPoint x: 949, endPoint y: 342, distance: 117.3
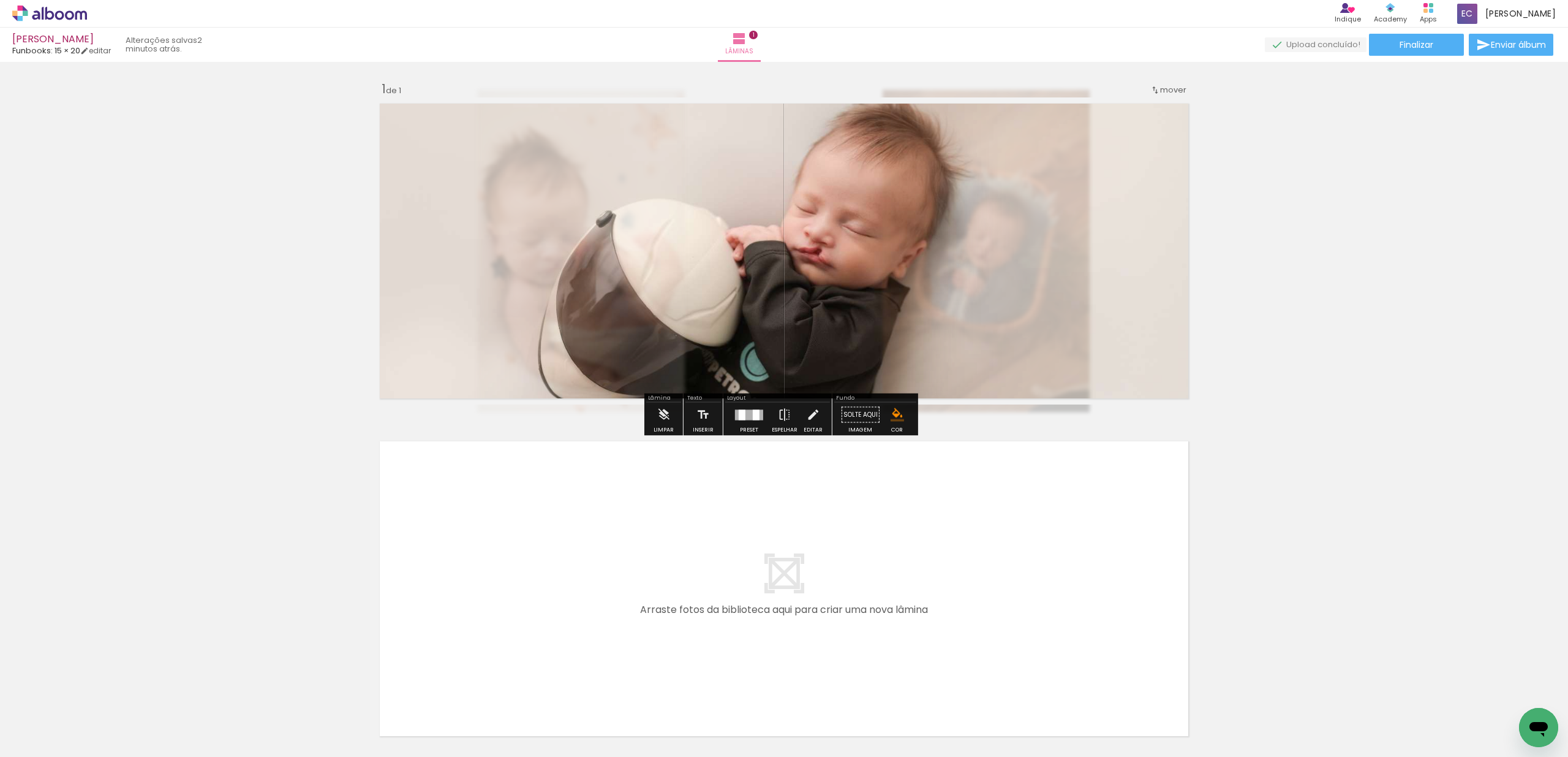
click at [1236, 274] on div "Inserir lâmina 1 de 1" at bounding box center [784, 404] width 1568 height 675
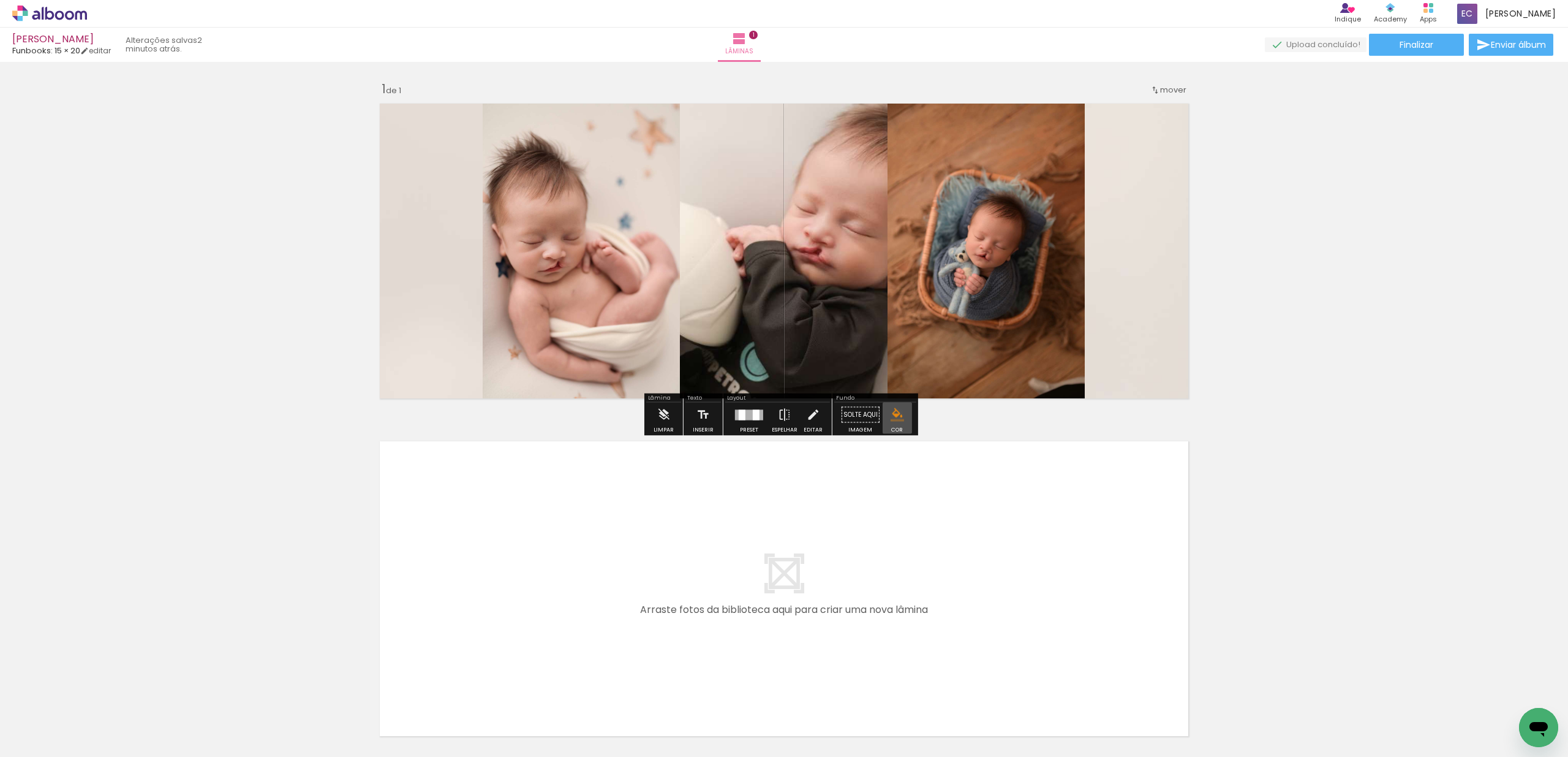
drag, startPoint x: 898, startPoint y: 415, endPoint x: 1117, endPoint y: 315, distance: 240.8
click at [1117, 315] on div "Inserir lâmina 1 de 1" at bounding box center [784, 404] width 1568 height 675
click at [1120, 315] on quentale-layouter at bounding box center [783, 250] width 821 height 307
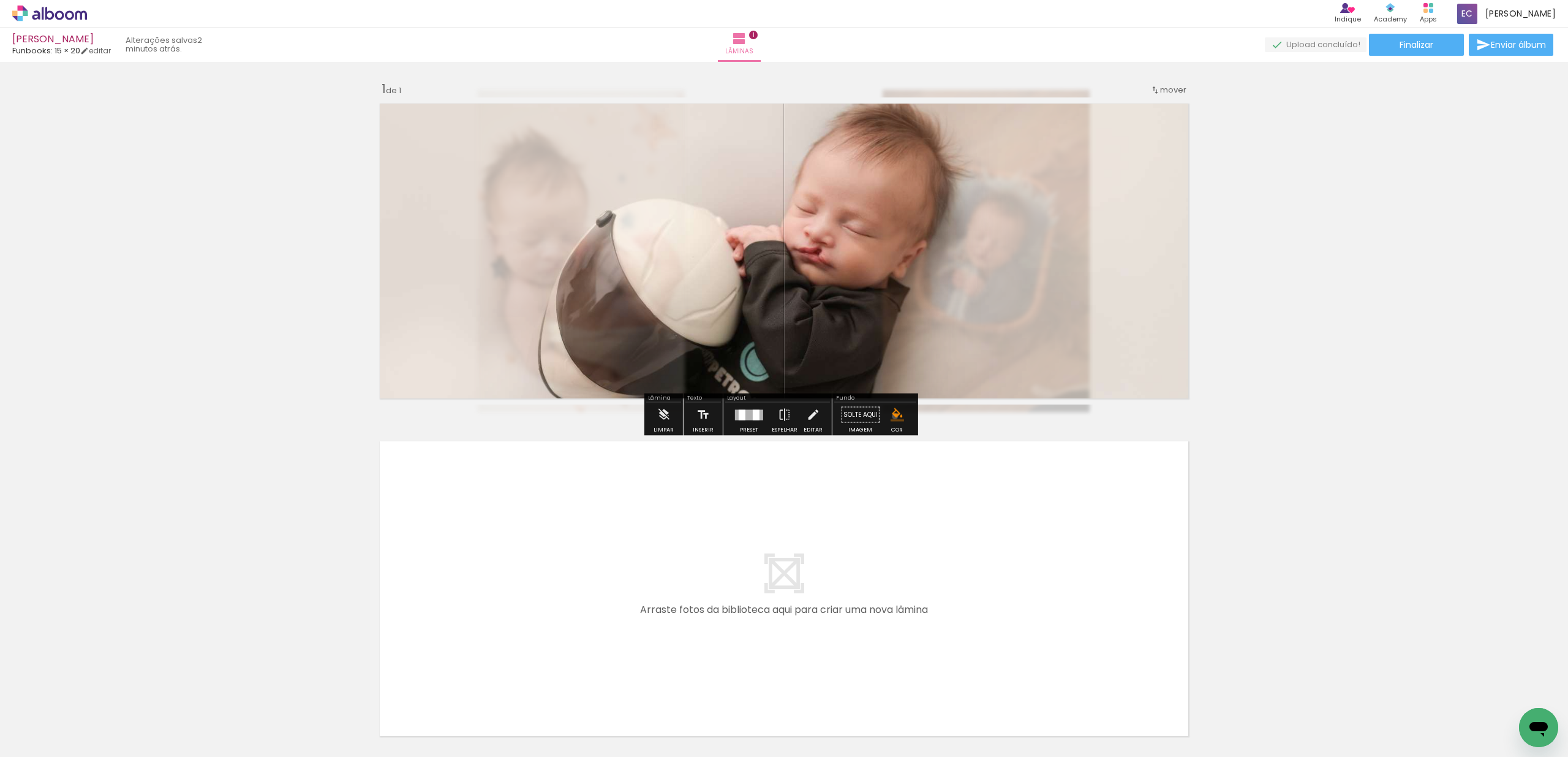
click at [891, 416] on iron-icon "color picker" at bounding box center [898, 415] width 13 height 13
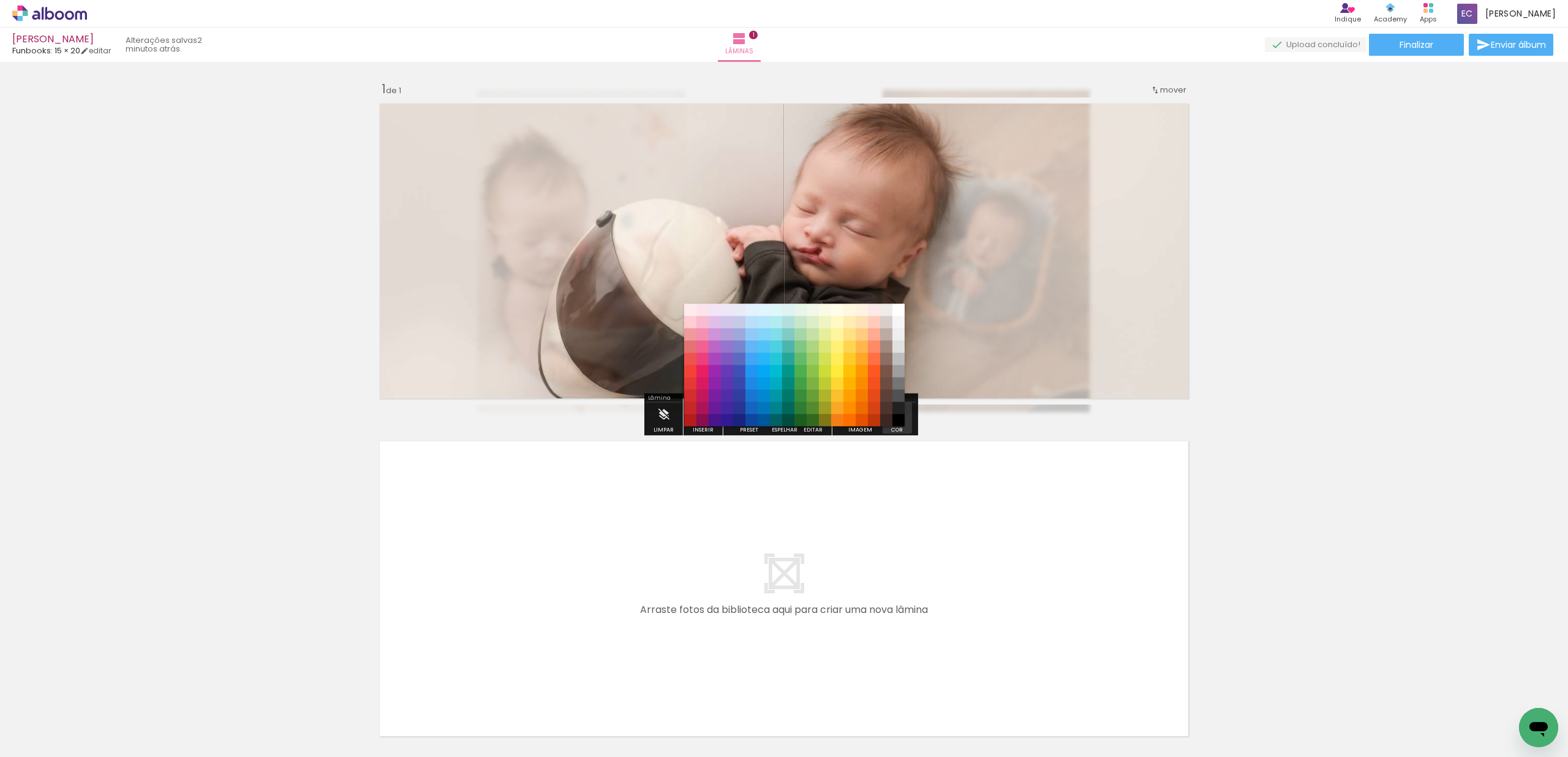
click at [904, 301] on quentale-photo at bounding box center [783, 250] width 821 height 307
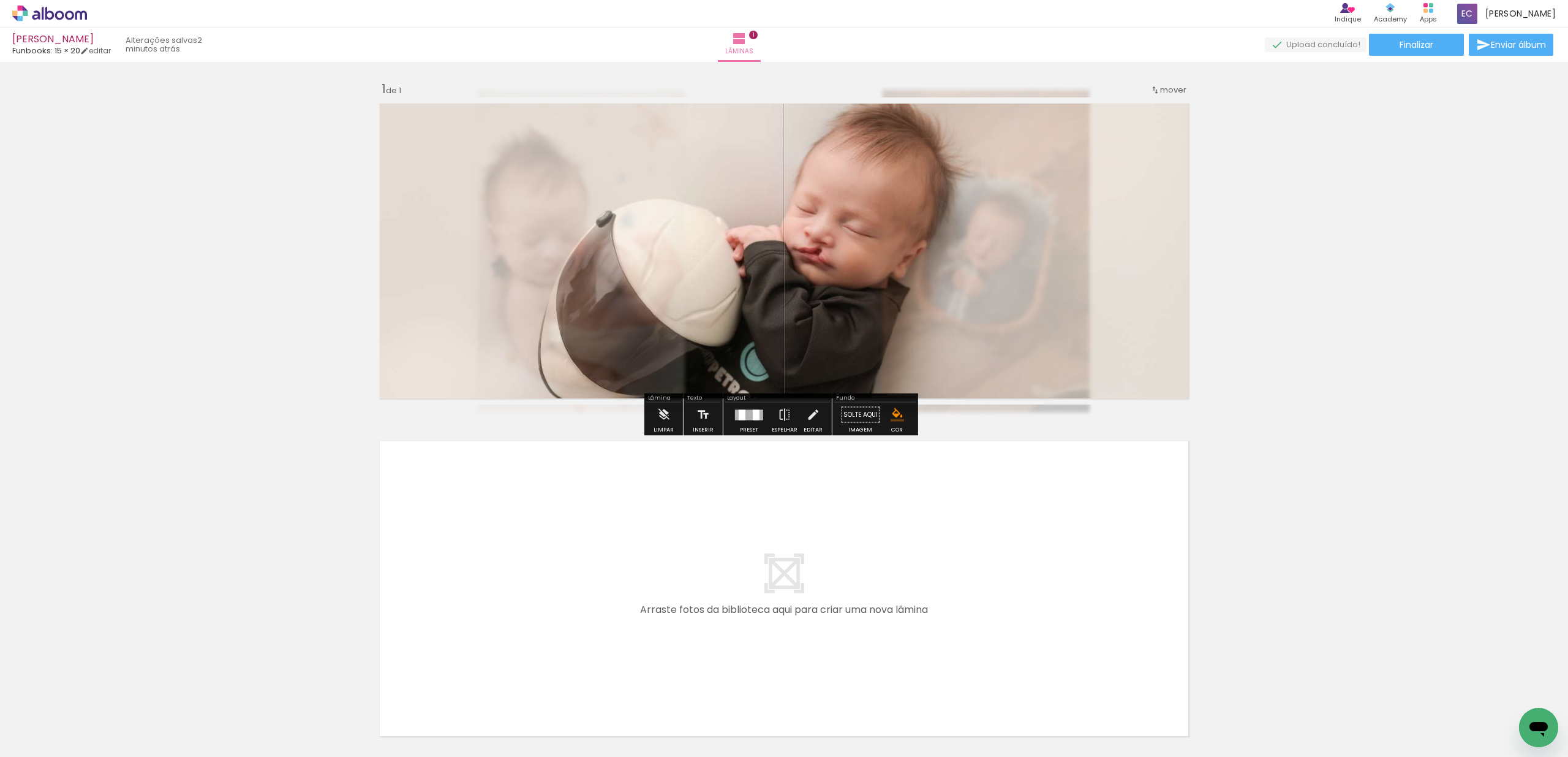
click at [822, 400] on div "Layout" at bounding box center [777, 399] width 105 height 8
click at [975, 368] on quentale-photo at bounding box center [783, 250] width 821 height 307
click at [912, 417] on div "Solte aqui Imagem Cor" at bounding box center [874, 417] width 82 height 31
click at [896, 417] on iron-icon "color picker" at bounding box center [898, 415] width 13 height 13
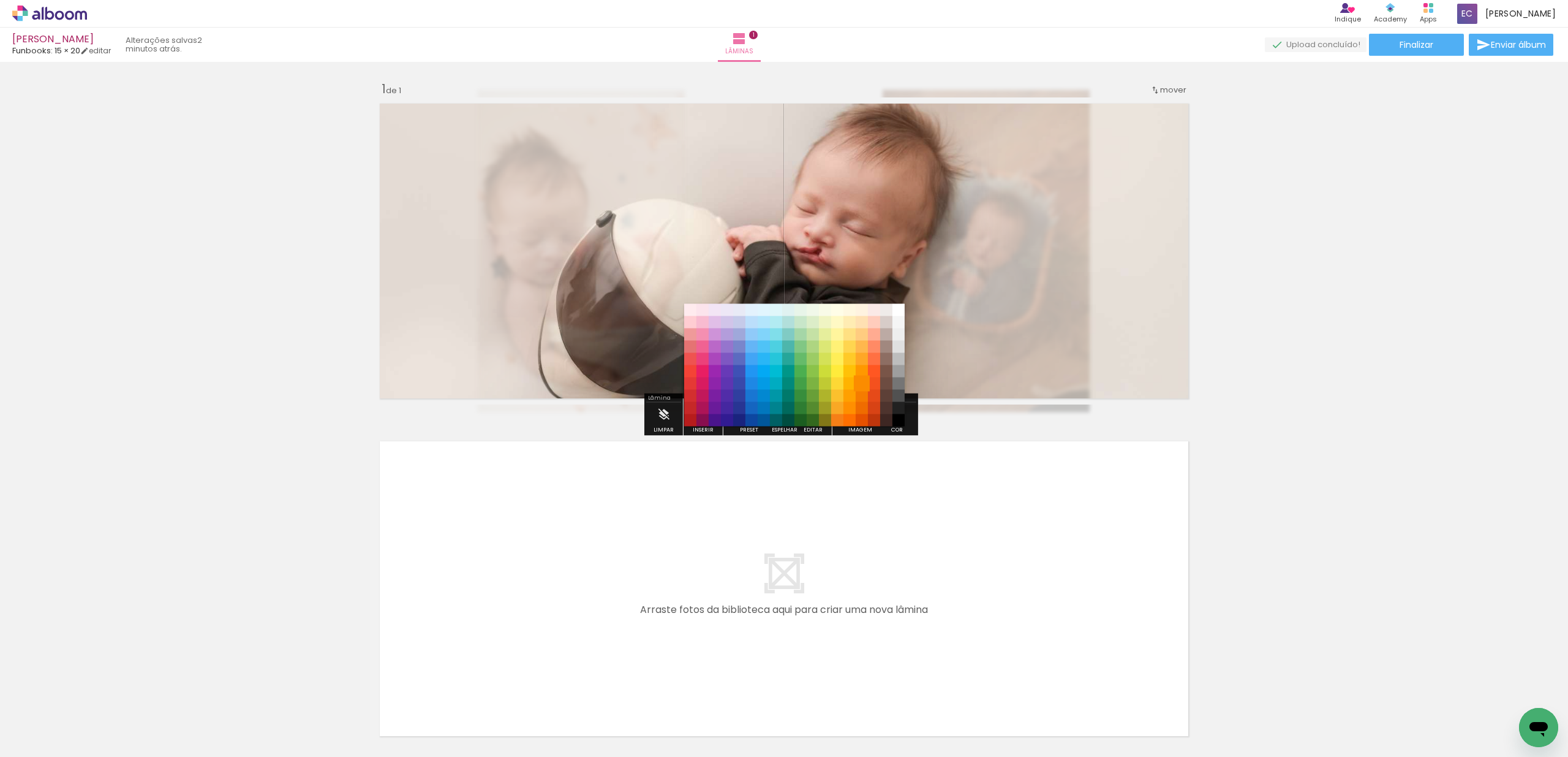
click at [856, 382] on paper-item "#fb8c00" at bounding box center [862, 383] width 13 height 13
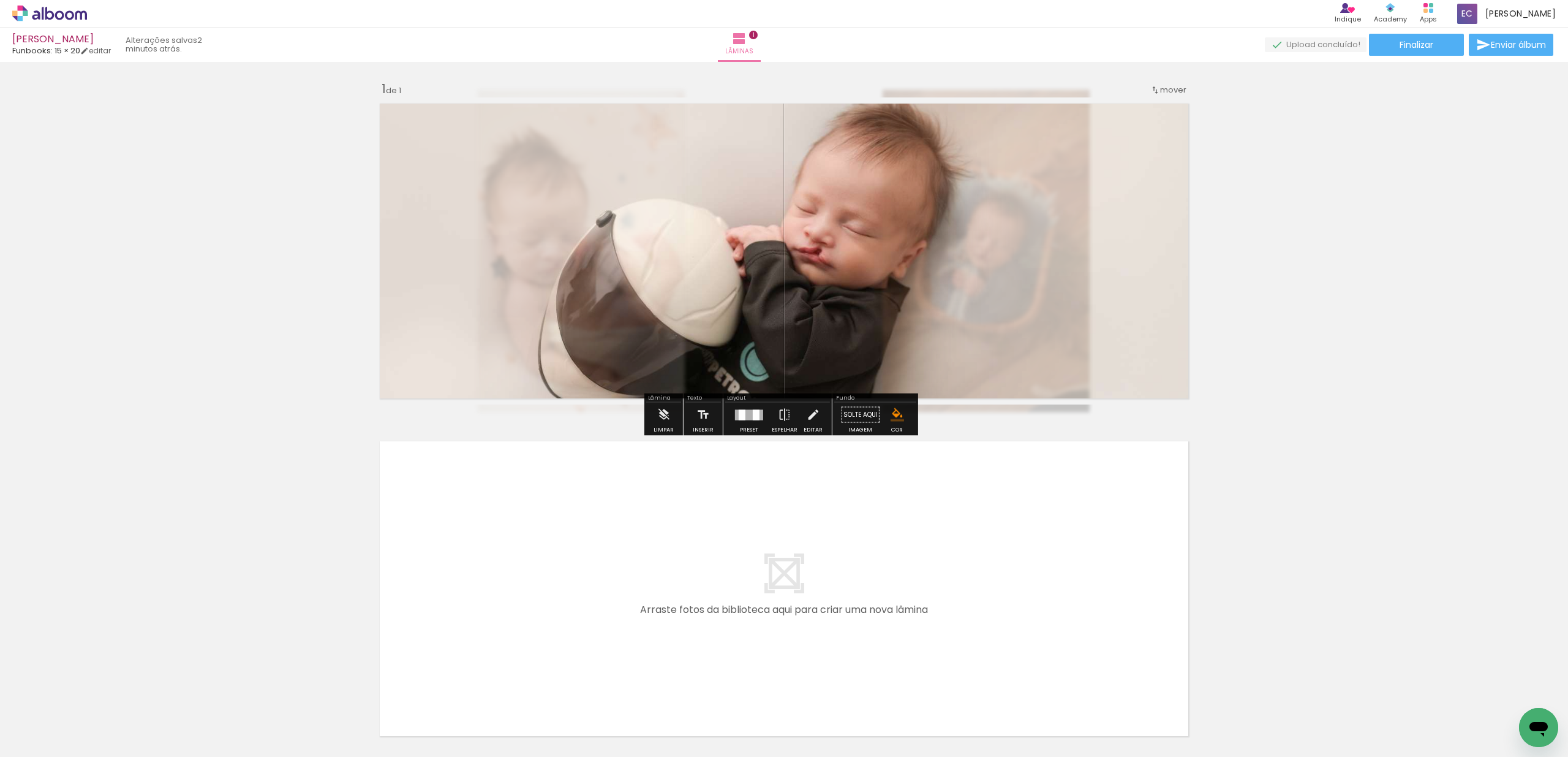
click at [0, 0] on slot at bounding box center [0, 0] width 0 height 0
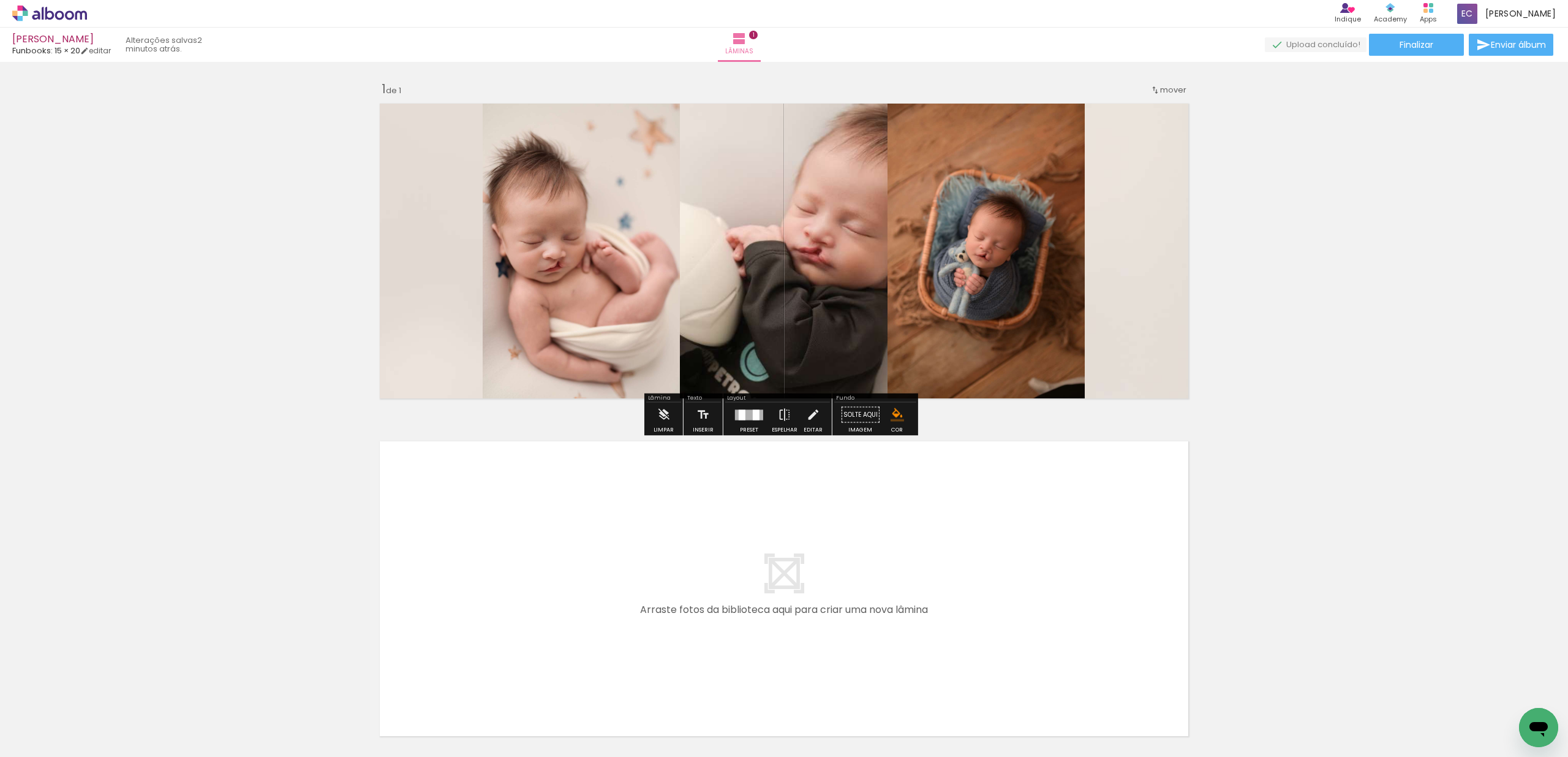
click at [1172, 397] on quentale-layouter at bounding box center [783, 250] width 821 height 307
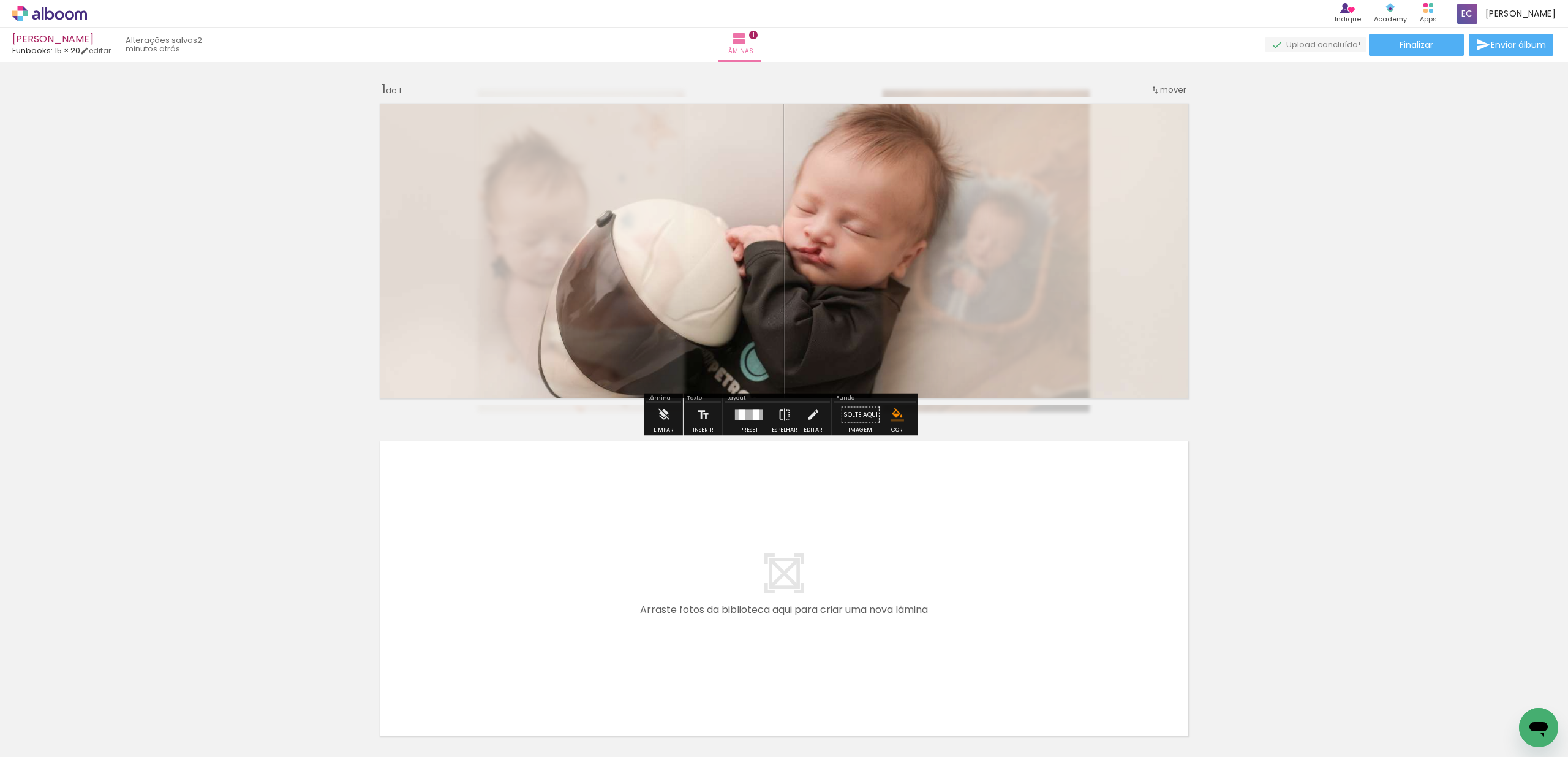
click at [1297, 306] on div "Inserir lâmina 1 de 1" at bounding box center [784, 404] width 1568 height 675
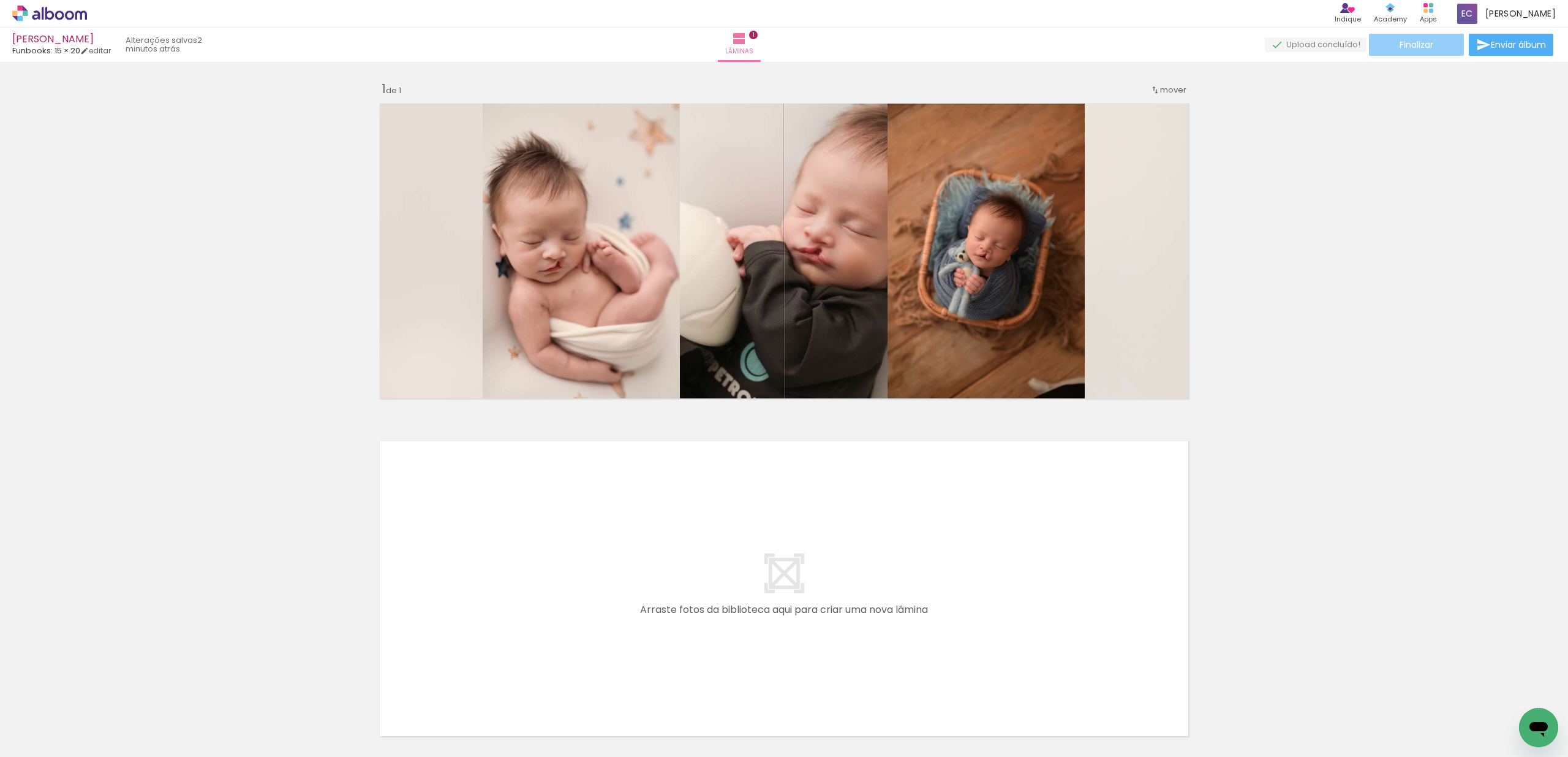
click at [1427, 48] on span "Finalizar" at bounding box center [1416, 44] width 34 height 9
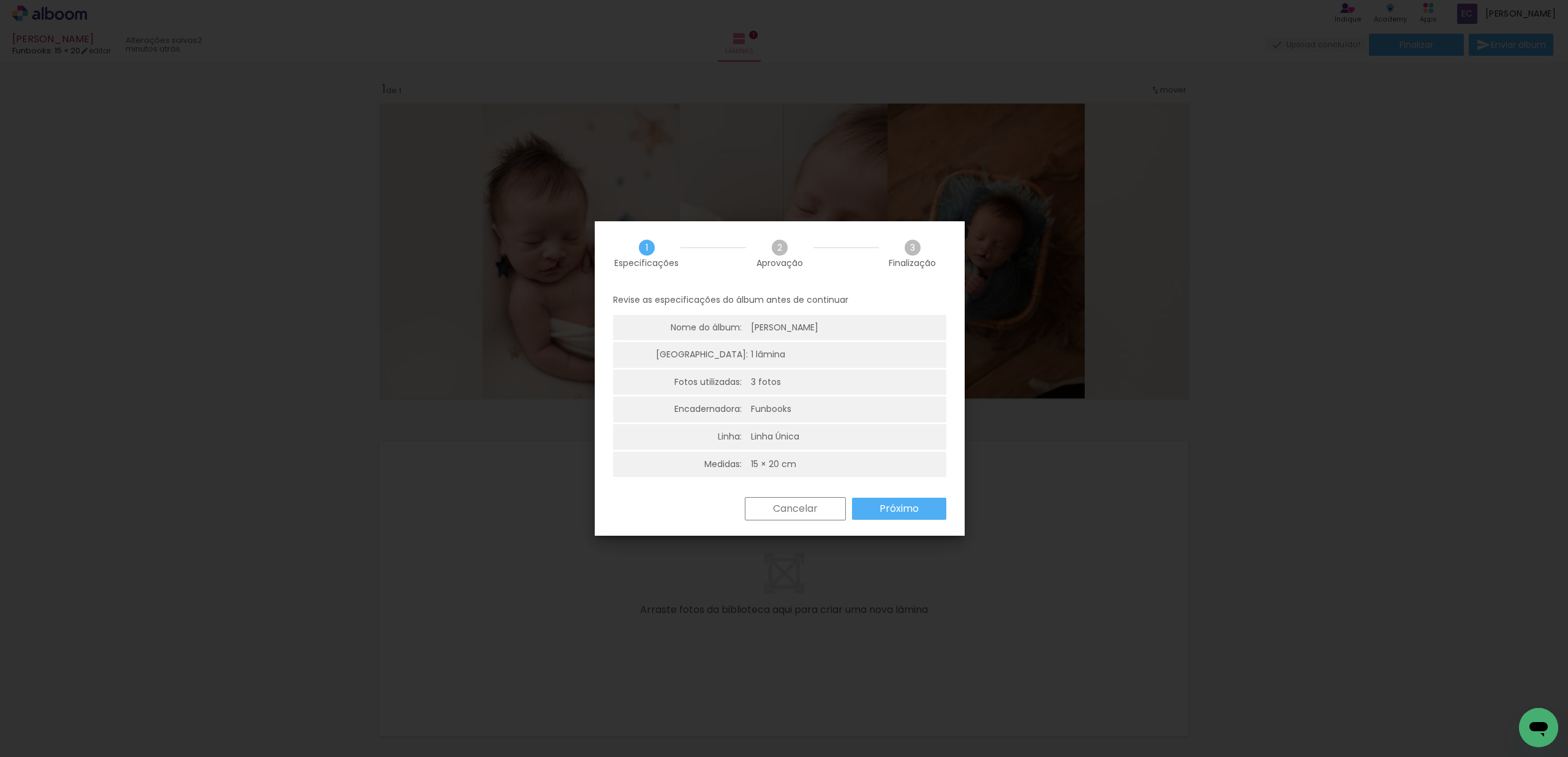
drag, startPoint x: 665, startPoint y: 326, endPoint x: 788, endPoint y: 426, distance: 158.5
click at [788, 426] on ul "Nome do álbum: [PERSON_NAME]: 1 lâmina Fotos utilizadas: 3 fotos Encadernadora:…" at bounding box center [779, 396] width 333 height 164
click at [796, 431] on div "Linha Única" at bounding box center [775, 437] width 48 height 13
click at [0, 0] on slot "Cancelar" at bounding box center [0, 0] width 0 height 0
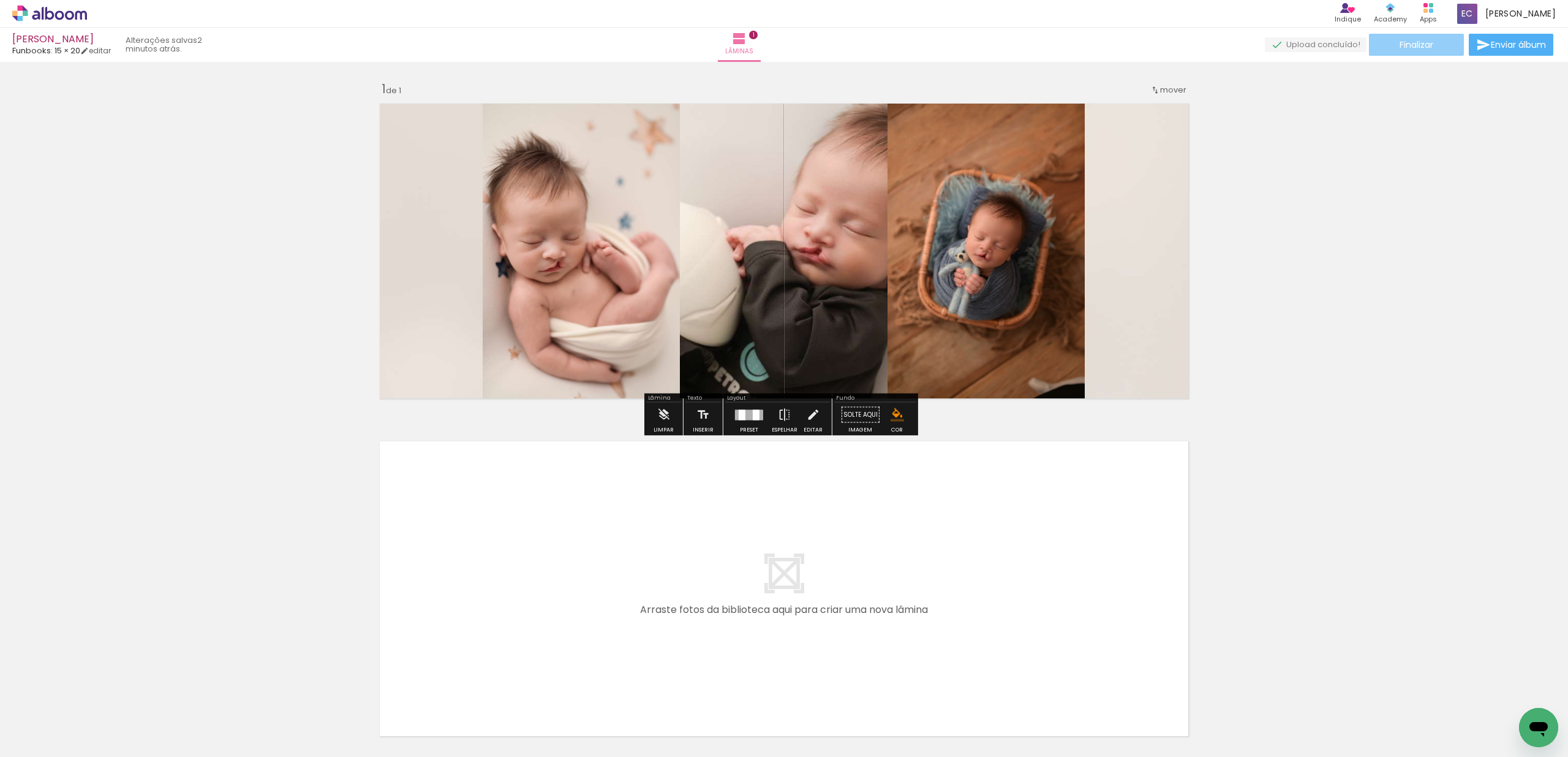
click at [1406, 51] on paper-button "Finalizar" at bounding box center [1416, 44] width 95 height 22
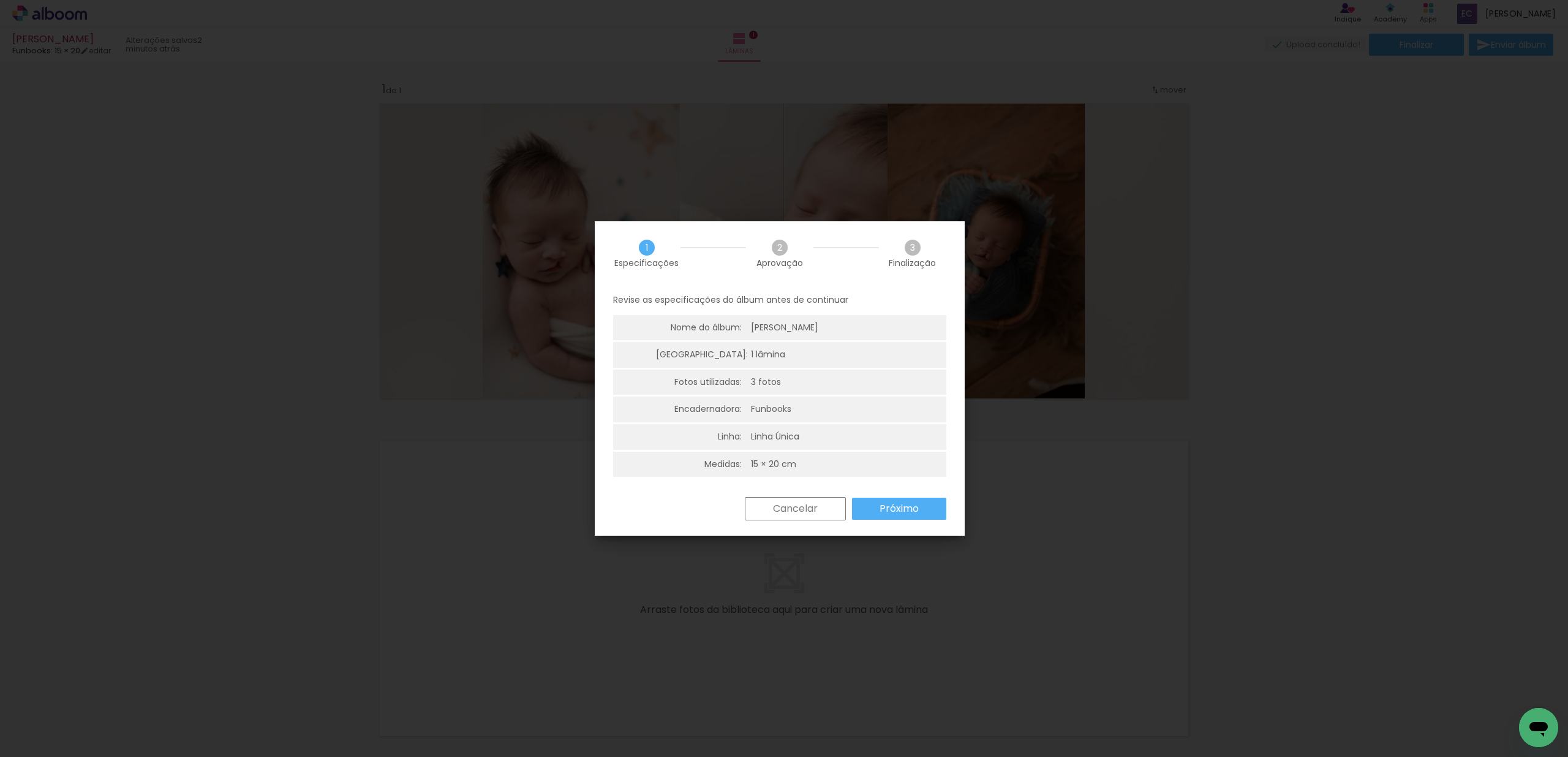
click at [0, 0] on slot "Cancelar" at bounding box center [0, 0] width 0 height 0
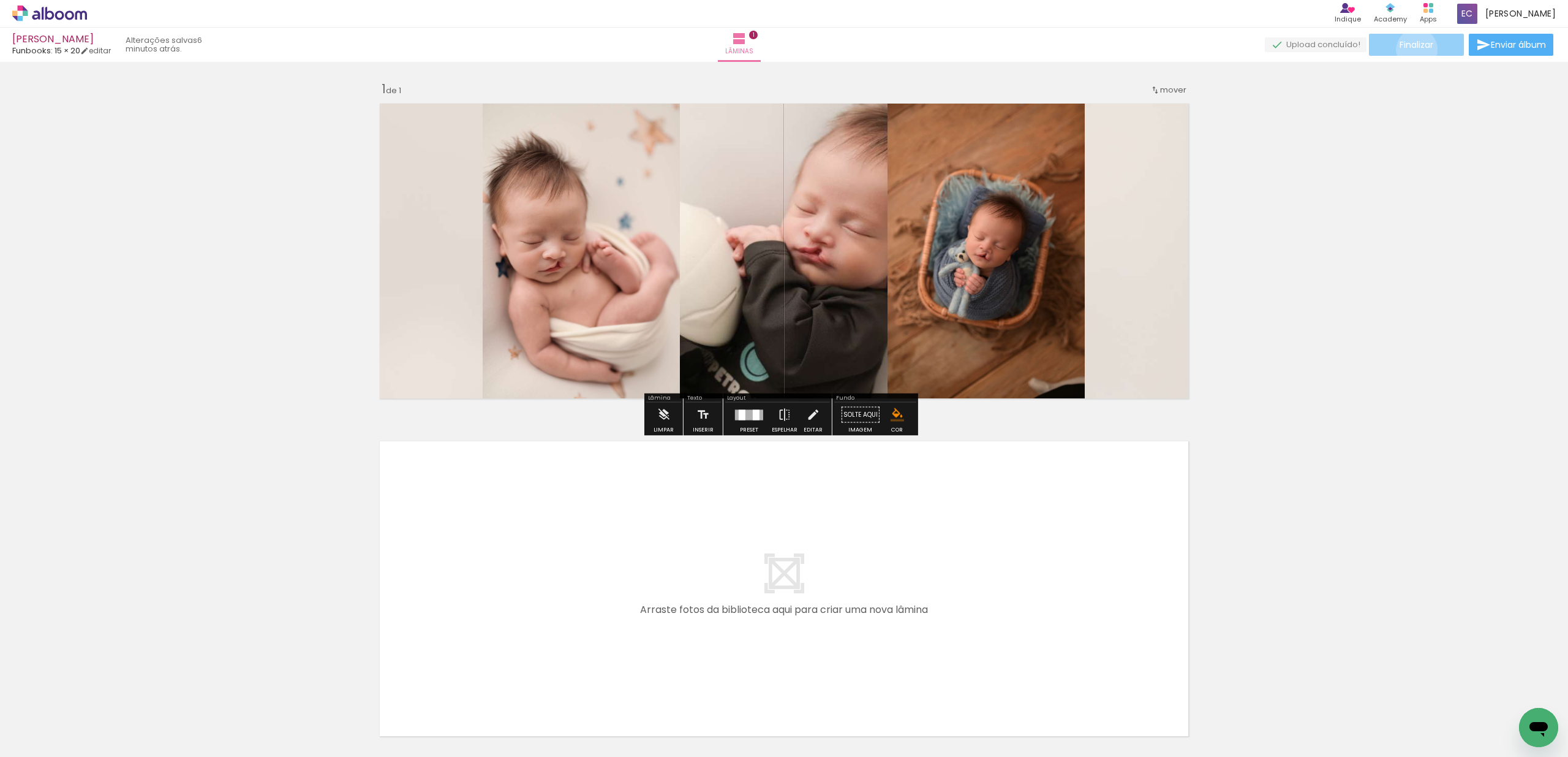
click at [1413, 49] on span "Finalizar" at bounding box center [1416, 44] width 34 height 9
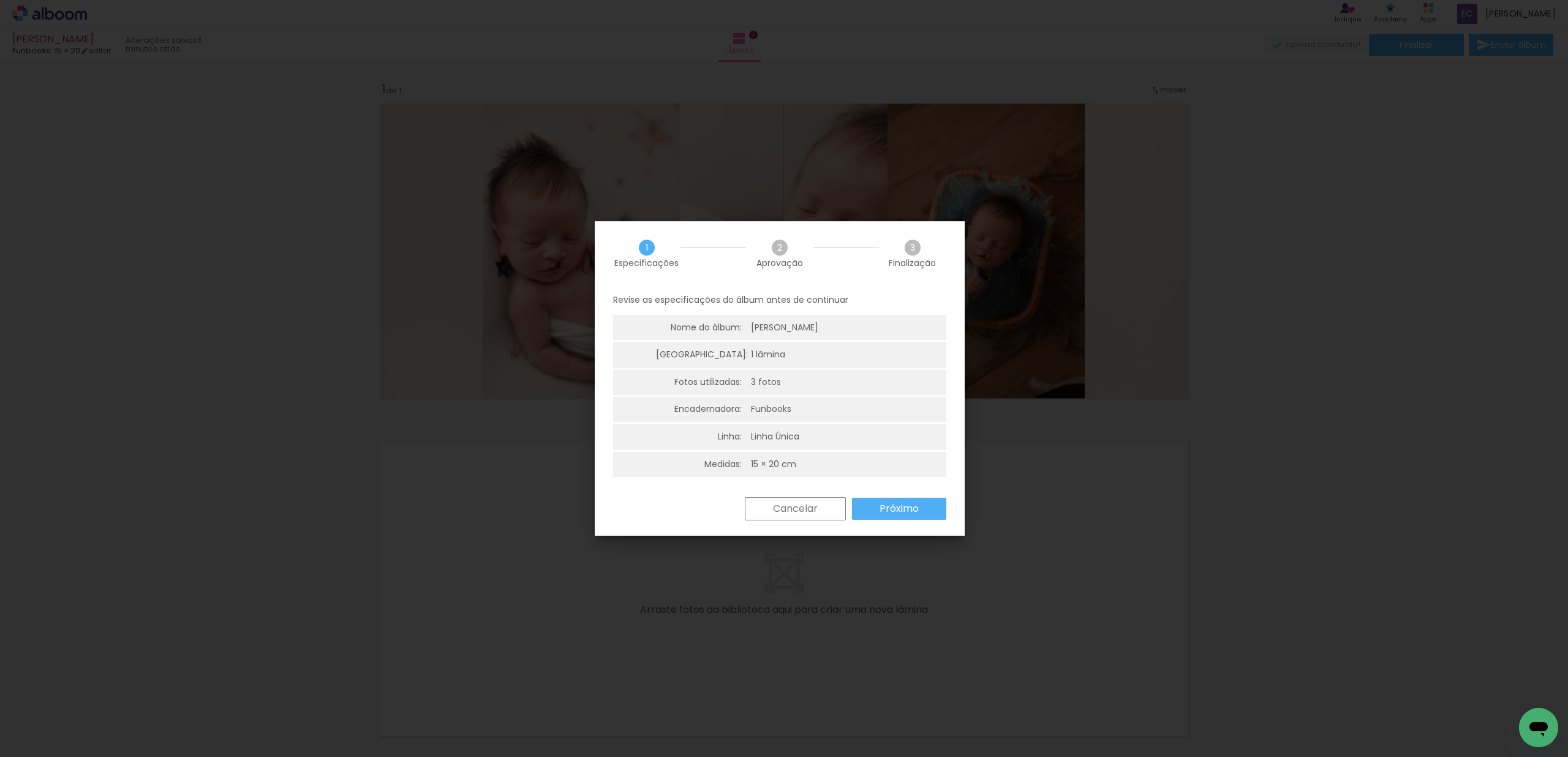
click at [0, 0] on slot "Próximo" at bounding box center [0, 0] width 0 height 0
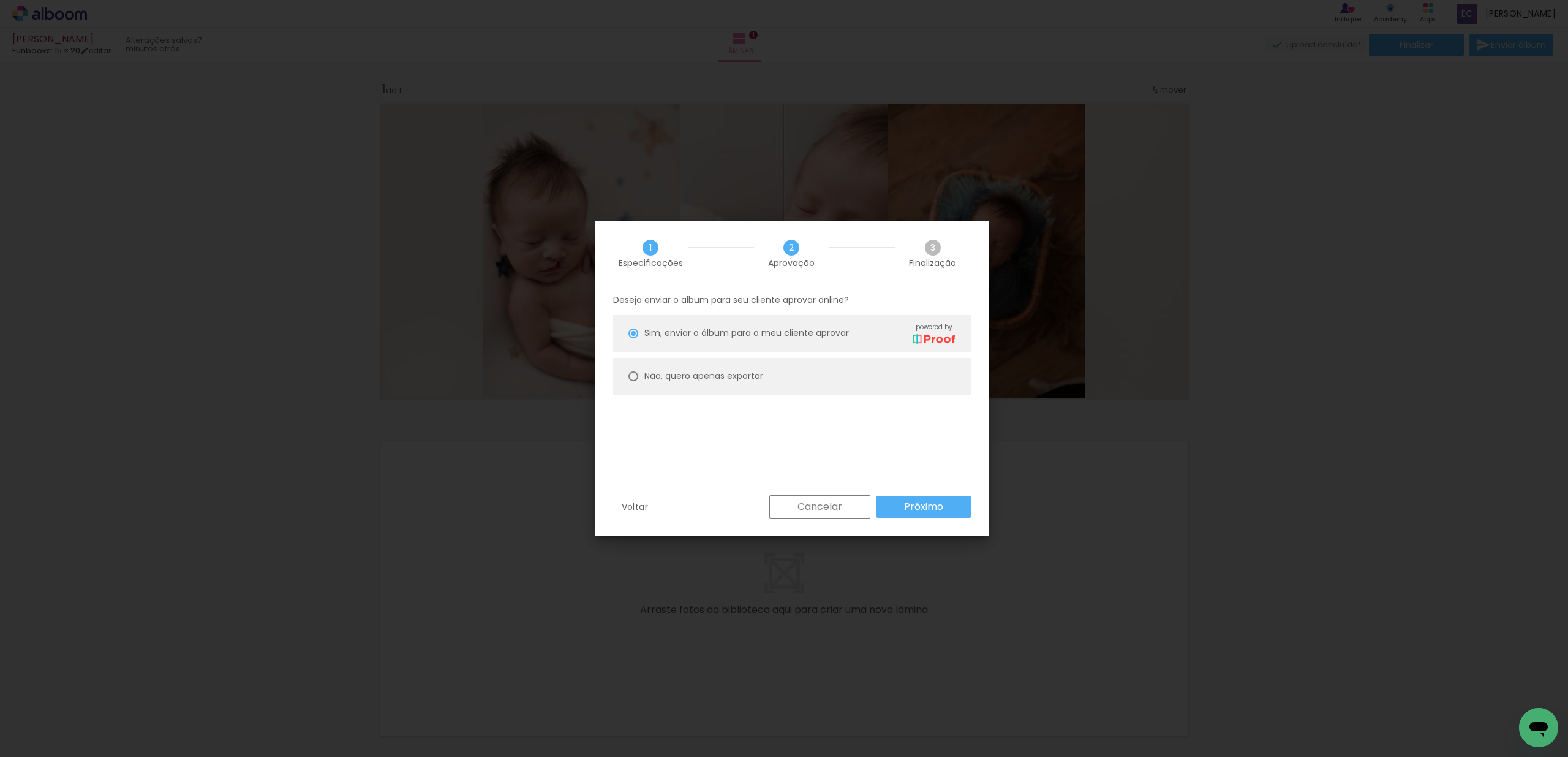
click at [0, 0] on slot "Não, quero apenas exportar" at bounding box center [0, 0] width 0 height 0
type paper-radio-button "on"
click at [0, 0] on slot "Próximo" at bounding box center [0, 0] width 0 height 0
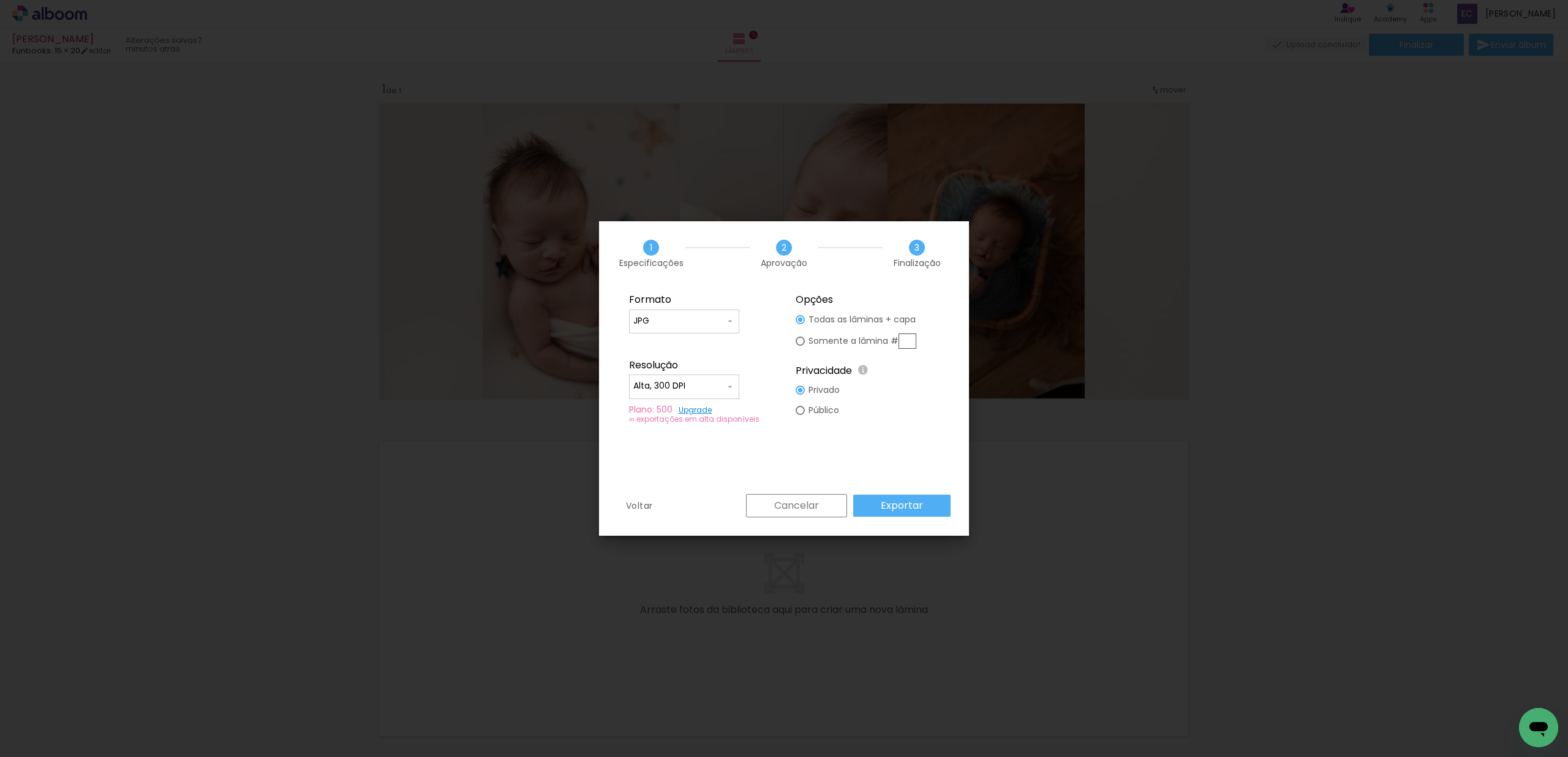
click at [0, 0] on slot "Cancelar" at bounding box center [0, 0] width 0 height 0
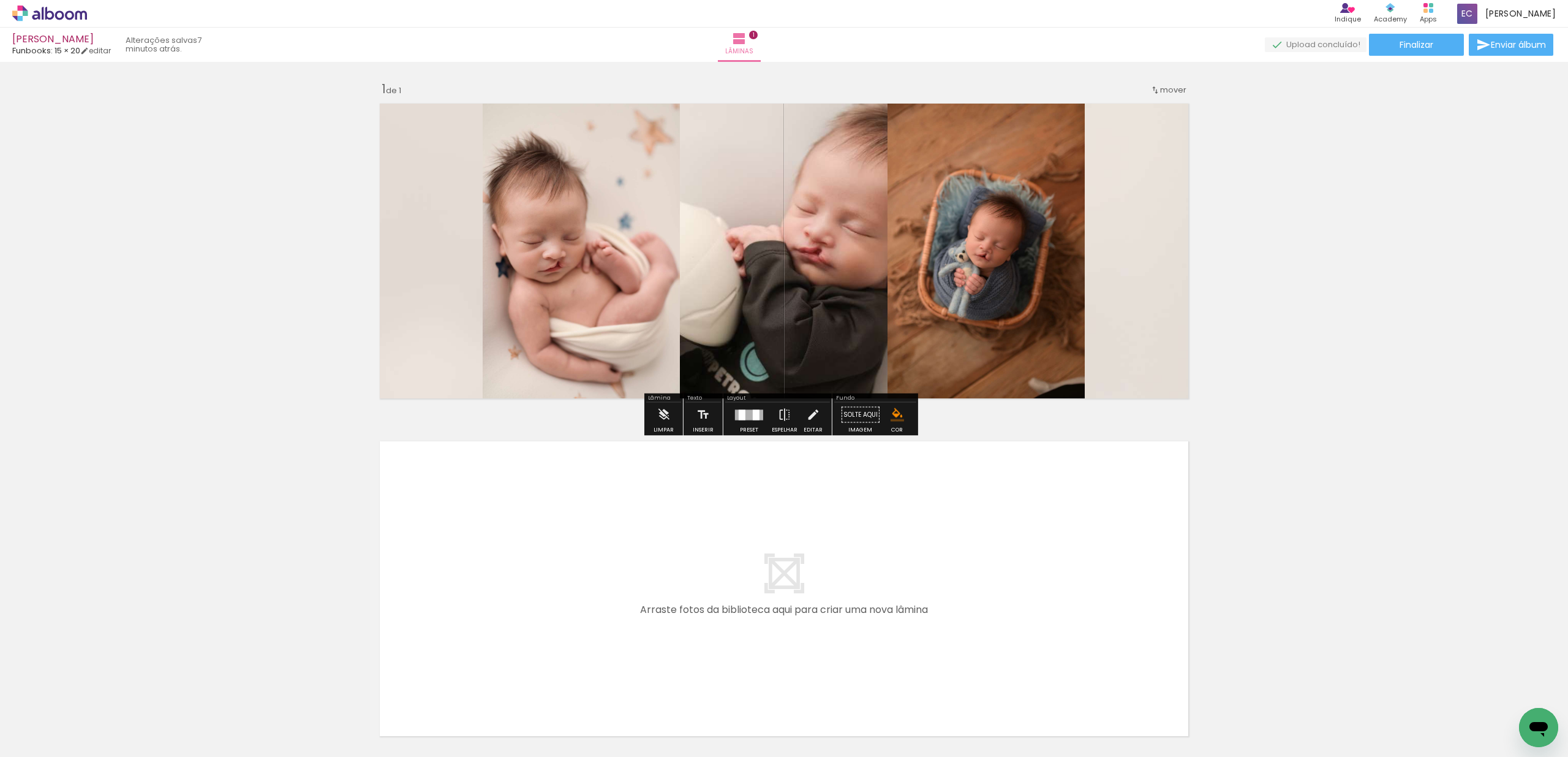
click at [1398, 59] on div "[PERSON_NAME]: 15 × 20 editar 7 minutos atrás. Lâminas 1 Finalizar Enviar álbum" at bounding box center [784, 31] width 1568 height 62
click at [1401, 54] on paper-button "Finalizar" at bounding box center [1416, 44] width 95 height 22
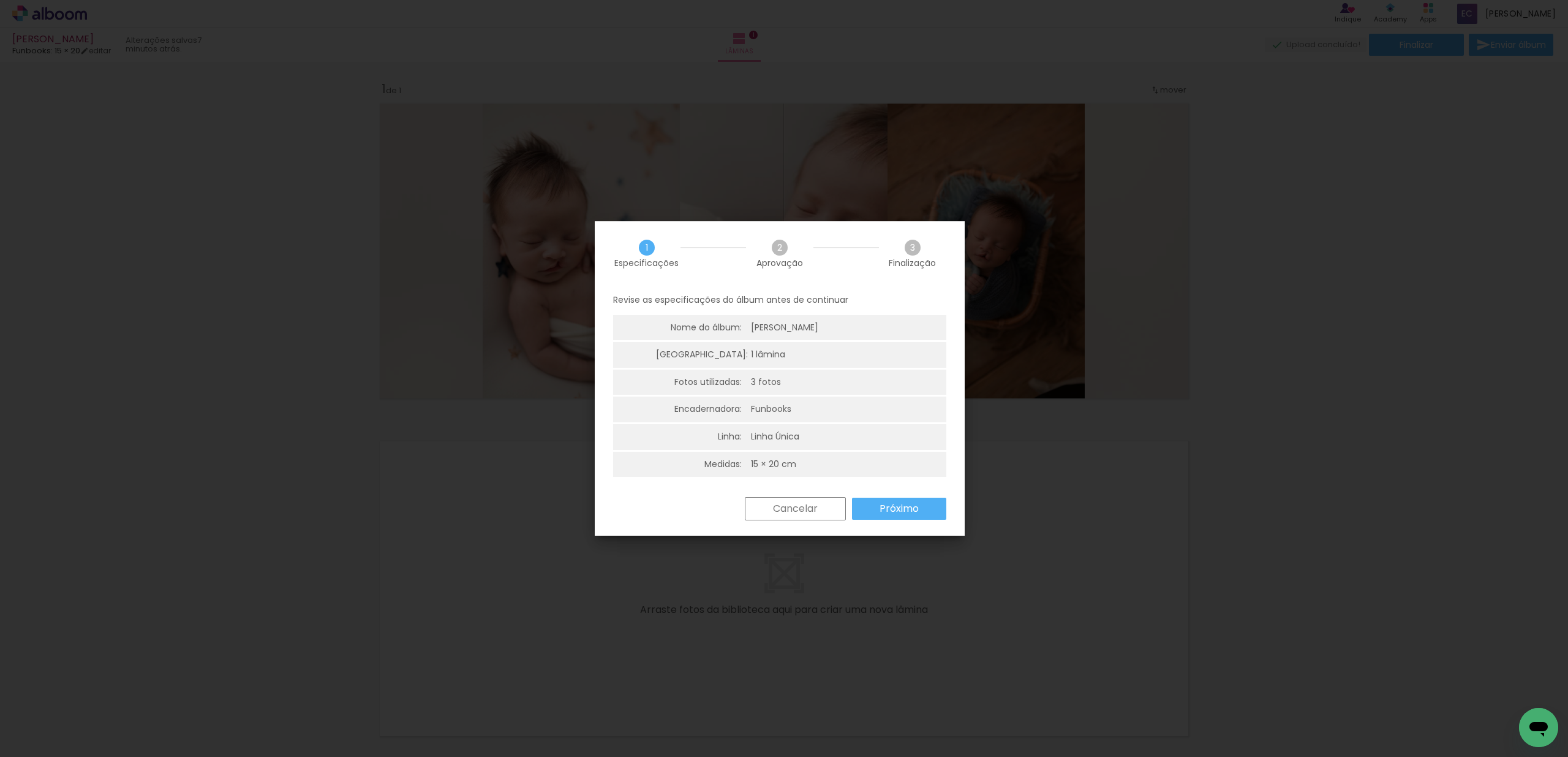
click at [0, 0] on slot "Próximo" at bounding box center [0, 0] width 0 height 0
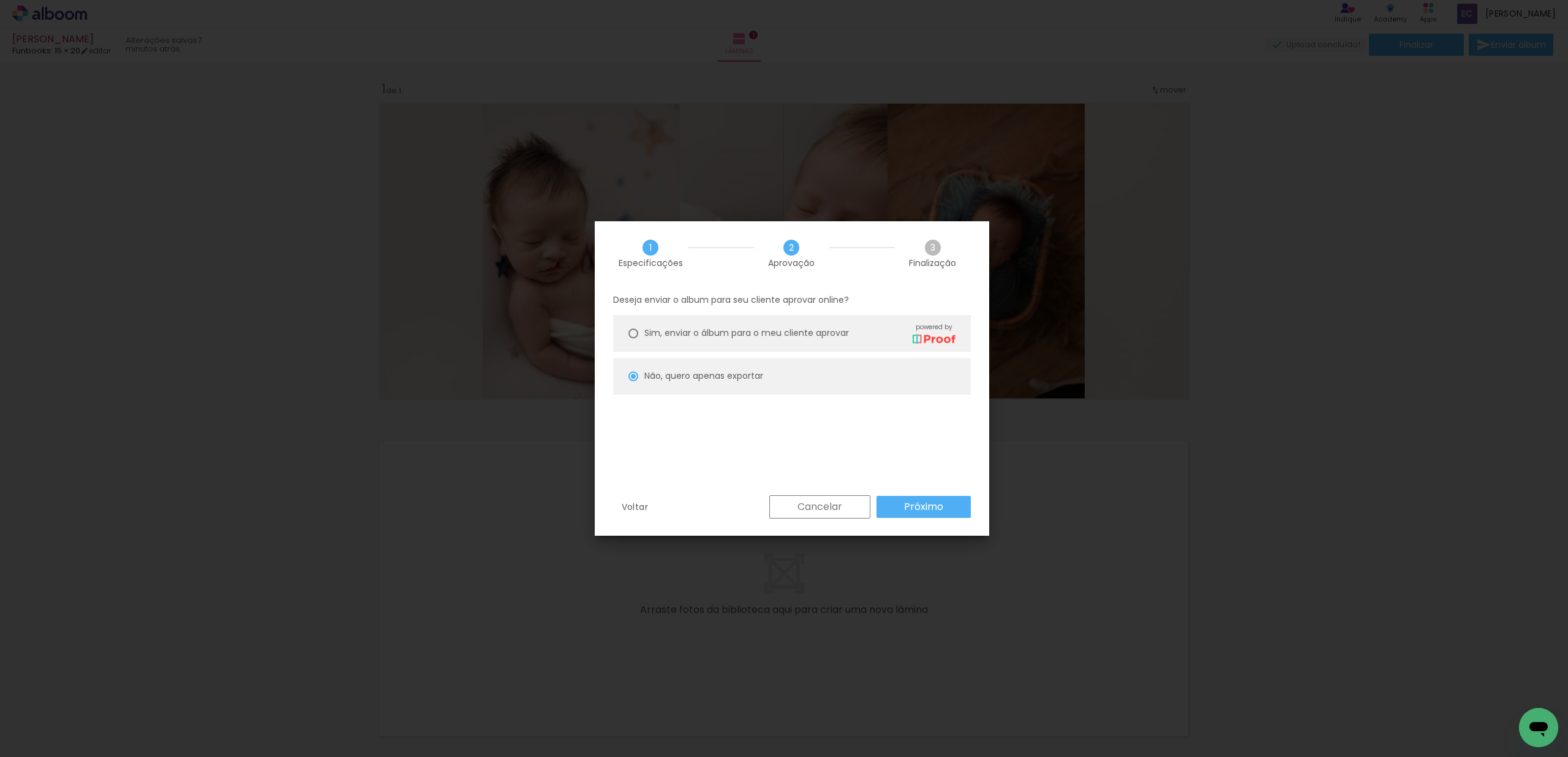
click at [0, 0] on slot "Próximo" at bounding box center [0, 0] width 0 height 0
type input "Alta, 300 DPI"
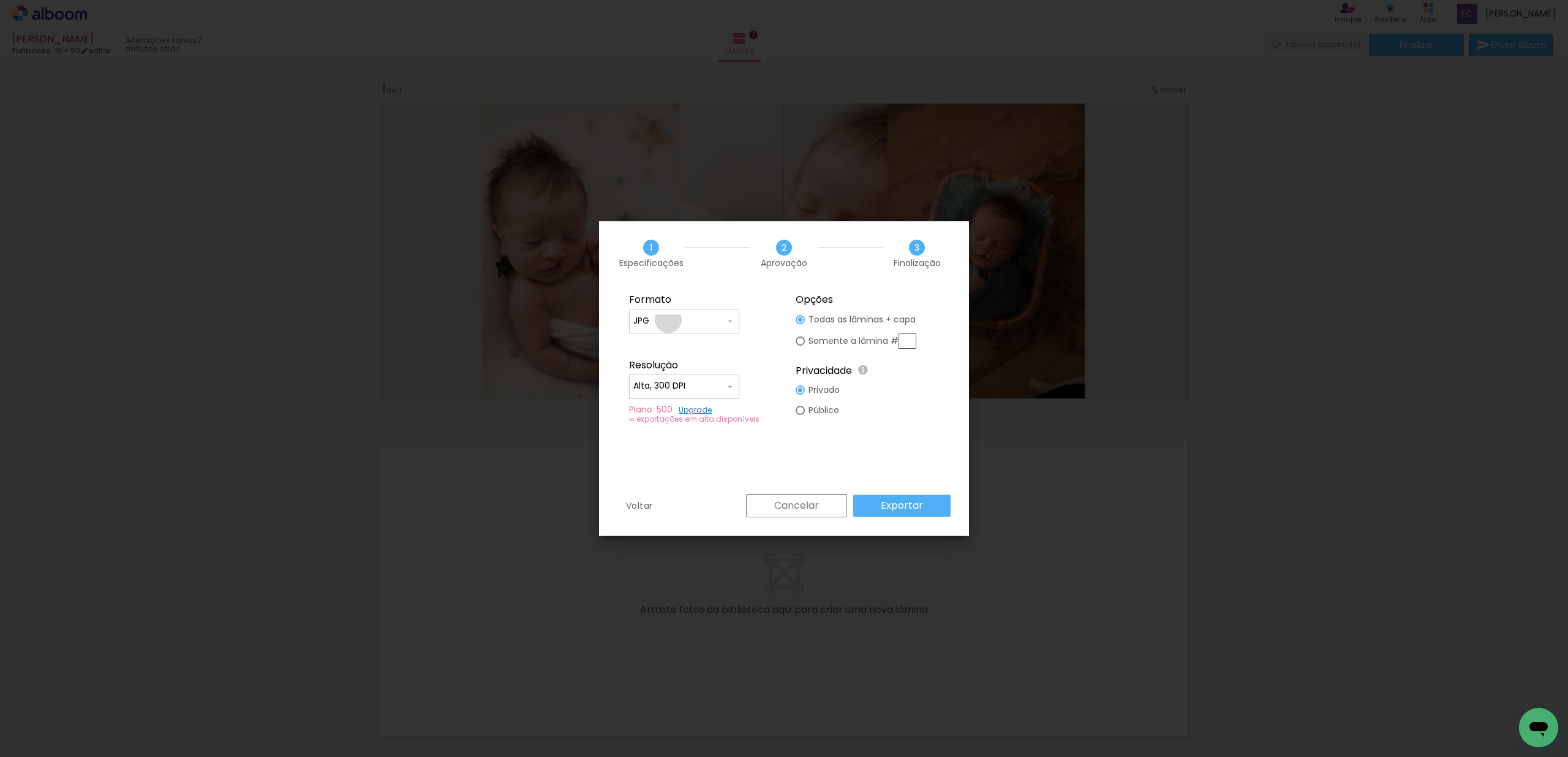
click at [669, 319] on input "JPG" at bounding box center [679, 320] width 92 height 13
click at [669, 319] on paper-item "JPG" at bounding box center [684, 318] width 111 height 24
click at [652, 328] on paper-input-container "JPG" at bounding box center [684, 321] width 111 height 24
click at [665, 321] on paper-item "JPG" at bounding box center [684, 318] width 111 height 24
click at [695, 385] on input "Alta, 300 DPI" at bounding box center [679, 386] width 92 height 13
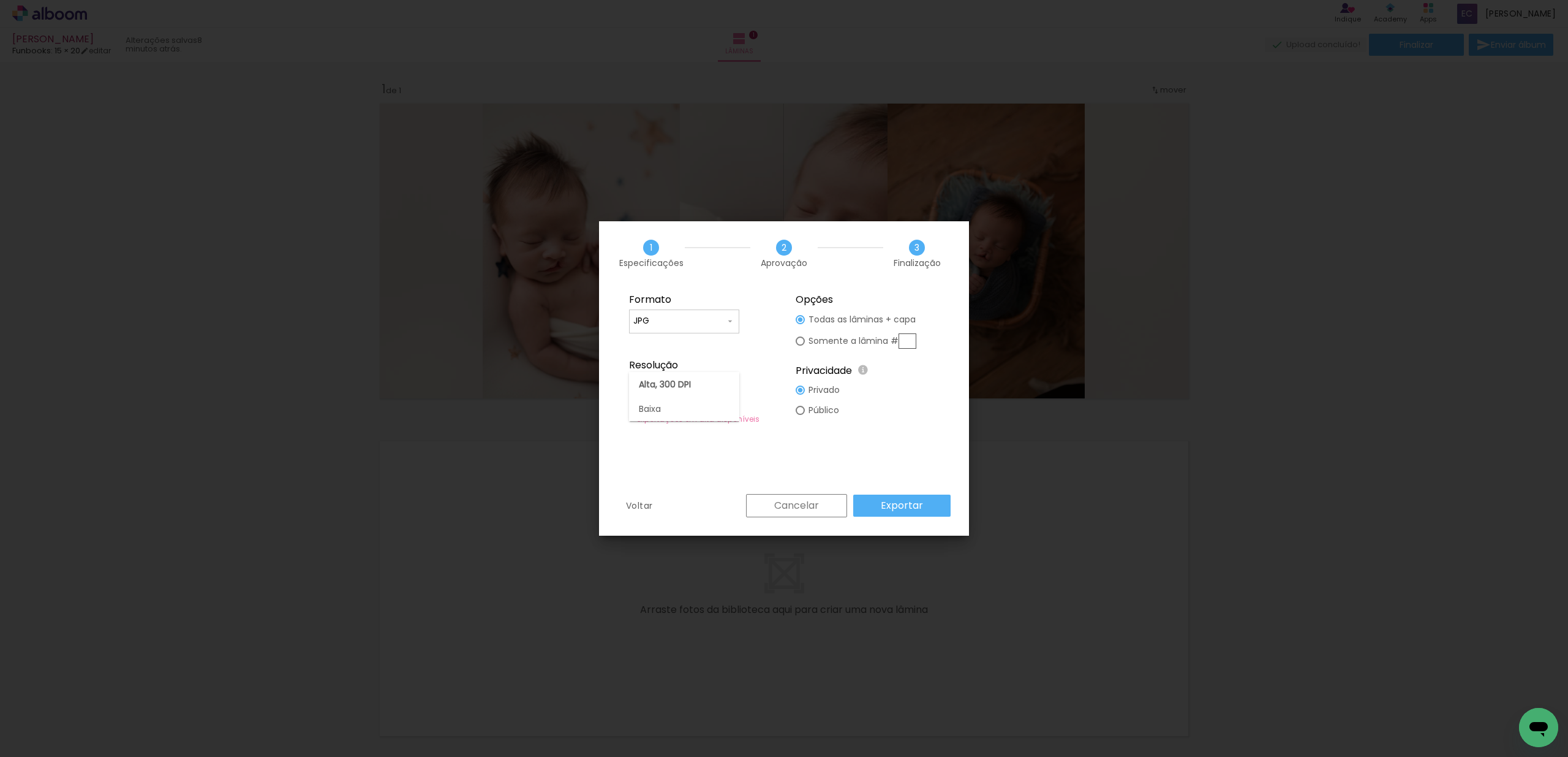
click at [695, 385] on paper-item "Alta, 300 DPI" at bounding box center [684, 384] width 111 height 24
click at [0, 0] on slot "Voltar" at bounding box center [0, 0] width 0 height 0
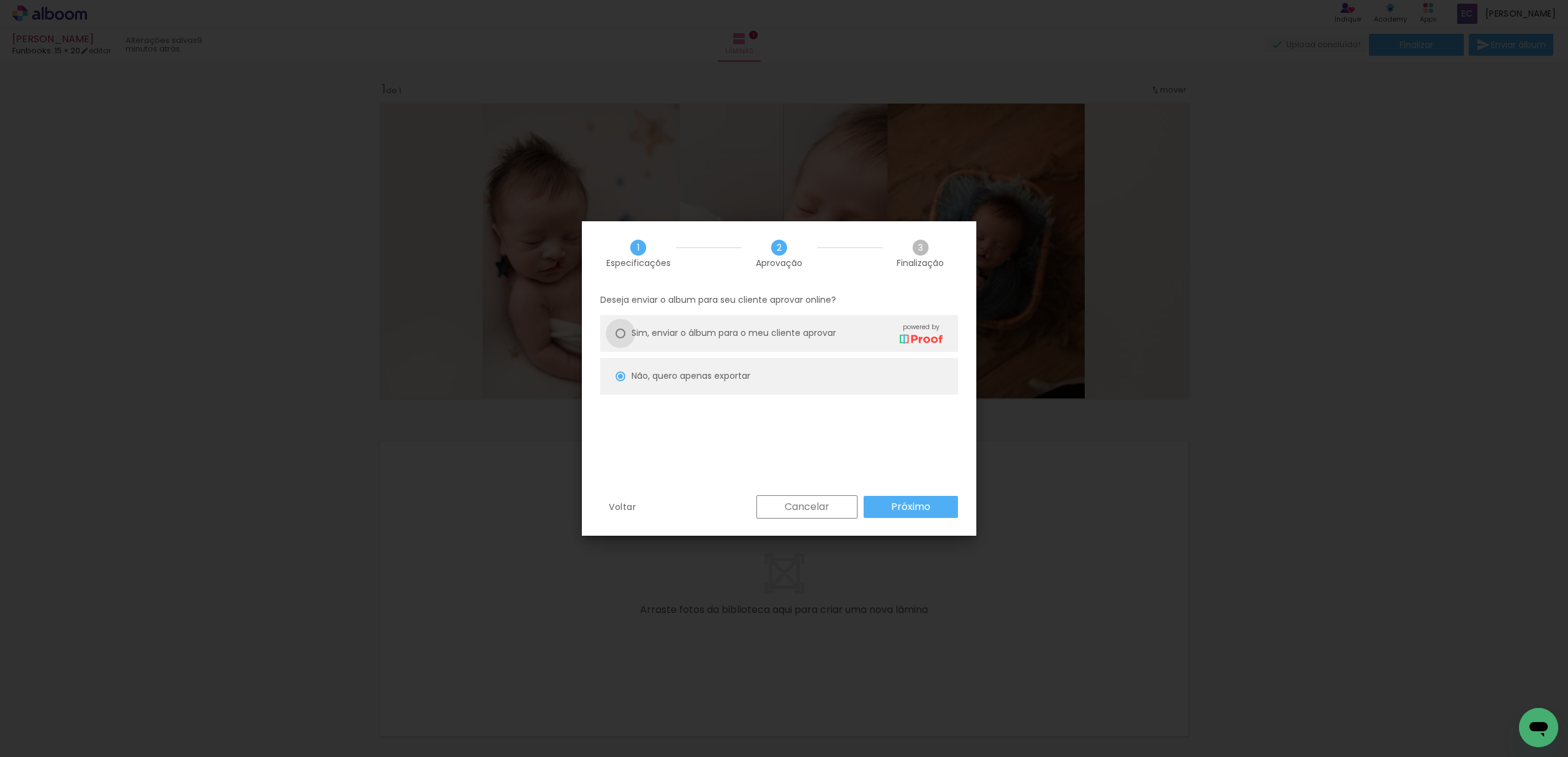
click at [622, 332] on div at bounding box center [620, 333] width 10 height 10
type paper-radio-button "on"
click at [0, 0] on slot "Próximo" at bounding box center [0, 0] width 0 height 0
